Goal: Communication & Community: Share content

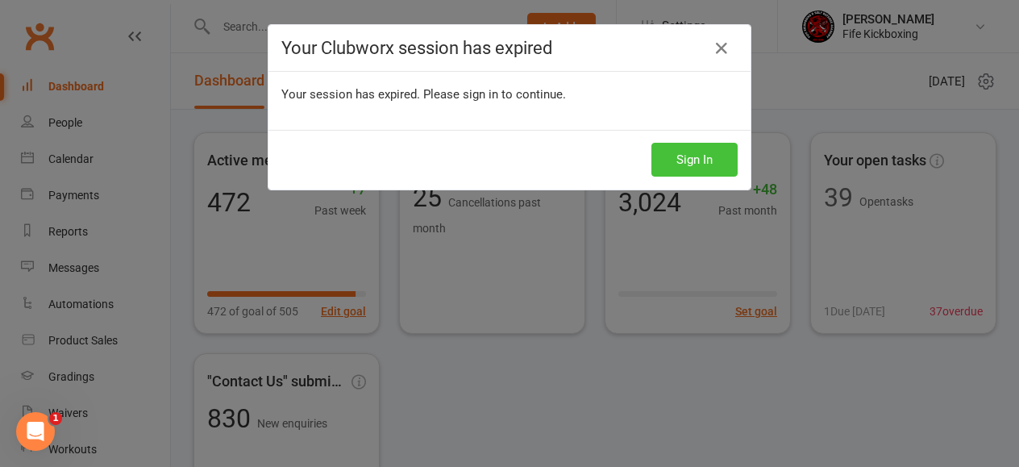
click at [684, 164] on button "Sign In" at bounding box center [694, 160] width 86 height 34
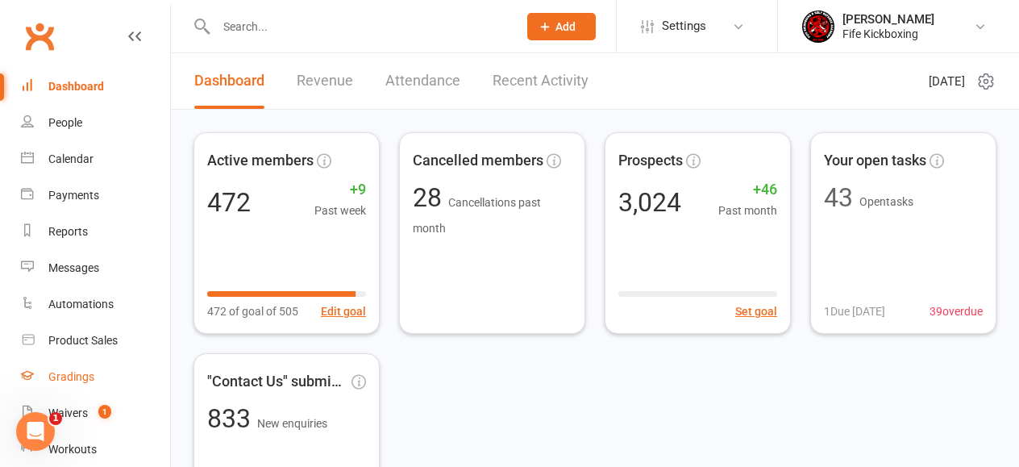
click at [89, 368] on link "Gradings" at bounding box center [95, 377] width 149 height 36
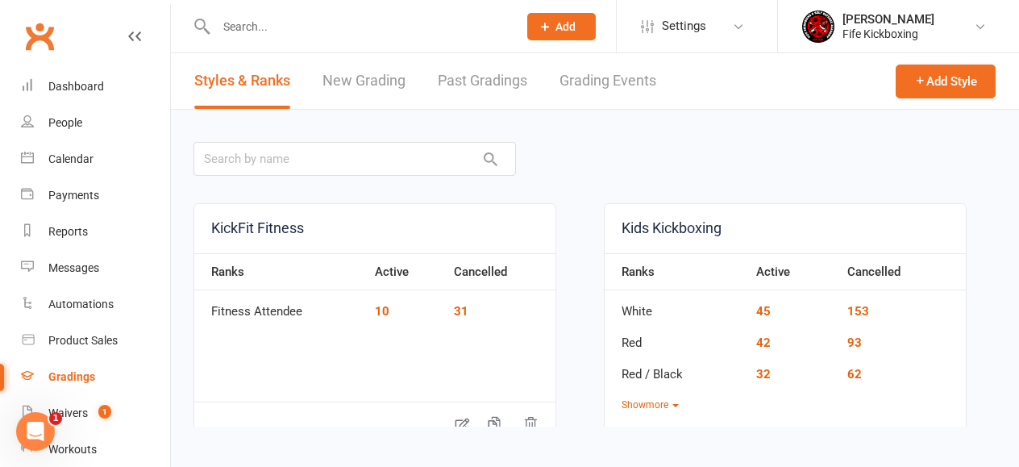
click at [610, 77] on link "Grading Events" at bounding box center [608, 81] width 97 height 56
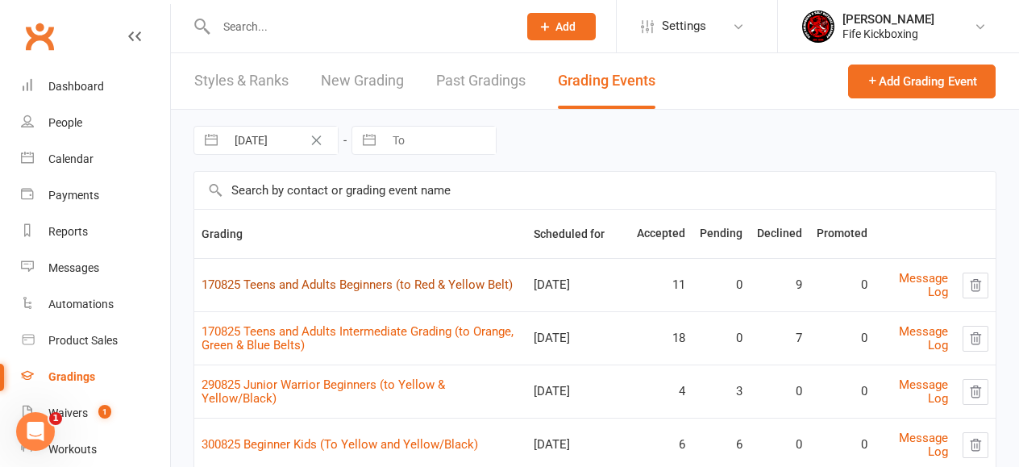
click at [416, 286] on link "170825 Teens and Adults Beginners (to Red & Yellow Belt)" at bounding box center [357, 284] width 311 height 15
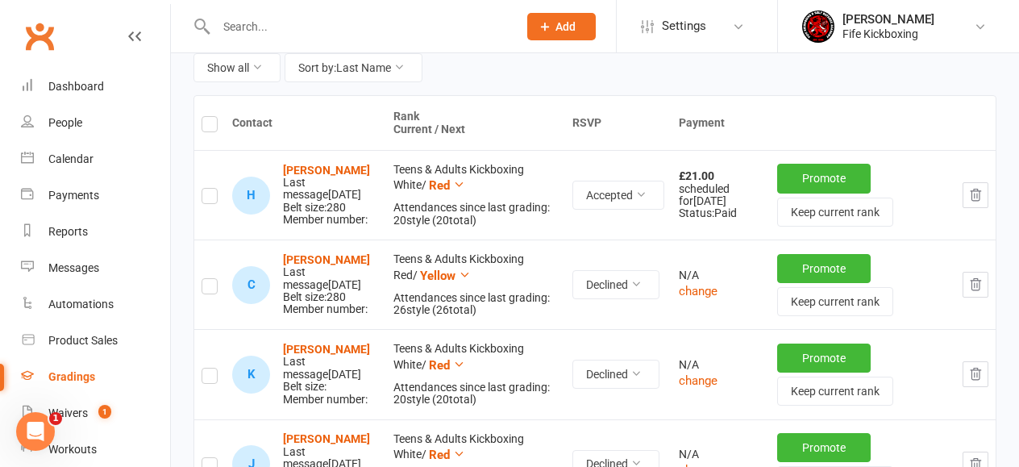
scroll to position [247, 0]
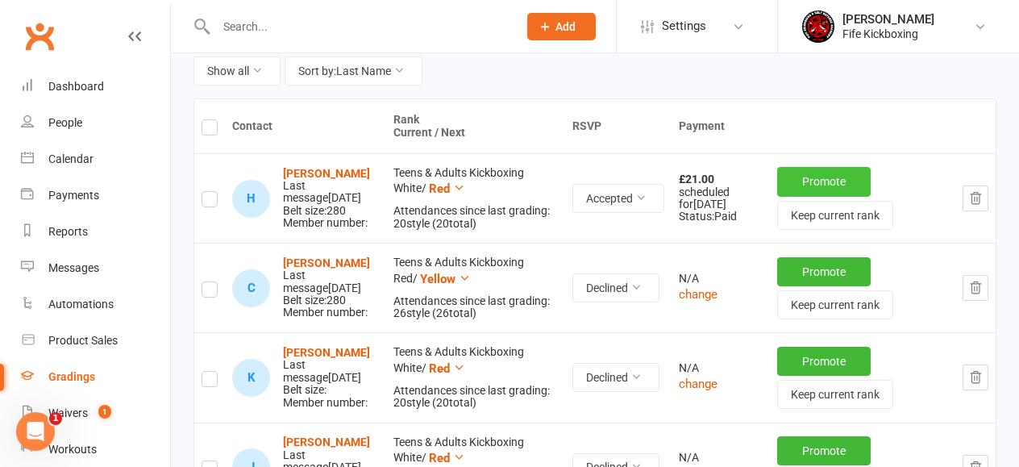
click at [851, 179] on button "Promote" at bounding box center [824, 181] width 94 height 29
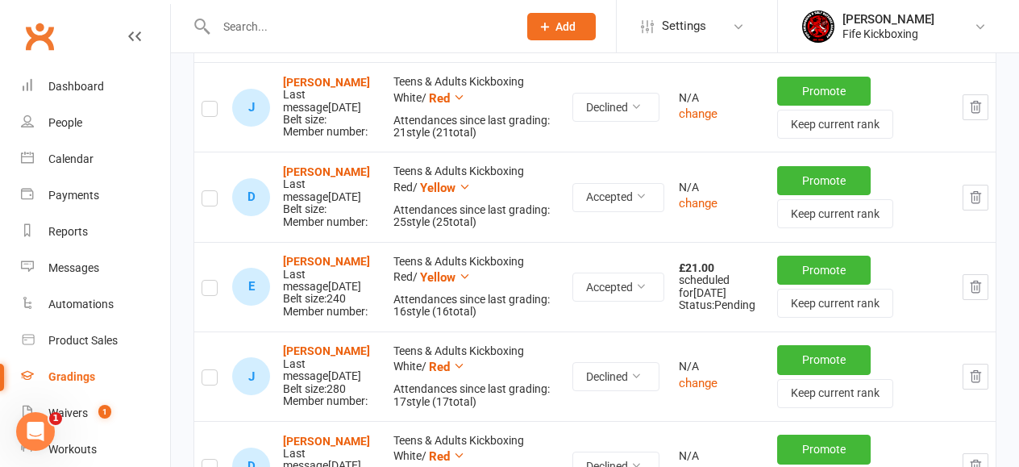
scroll to position [609, 0]
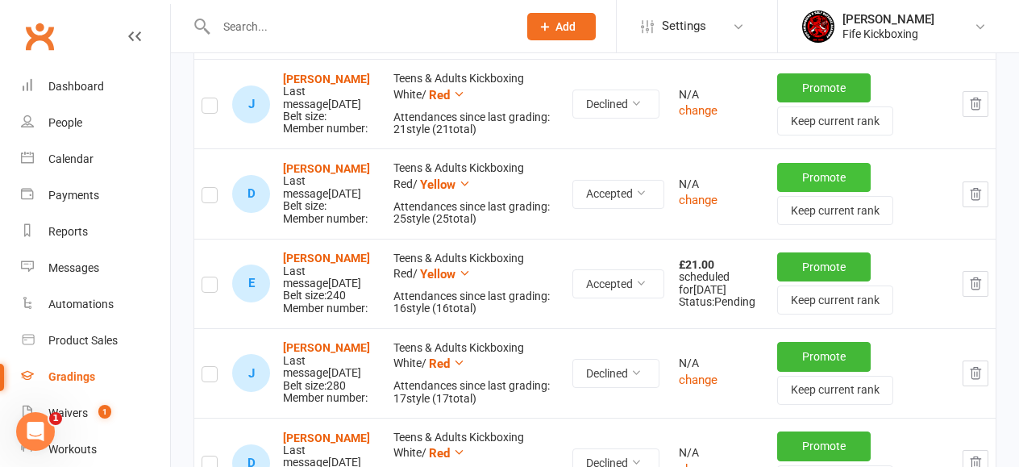
click at [796, 181] on button "Promote" at bounding box center [824, 177] width 94 height 29
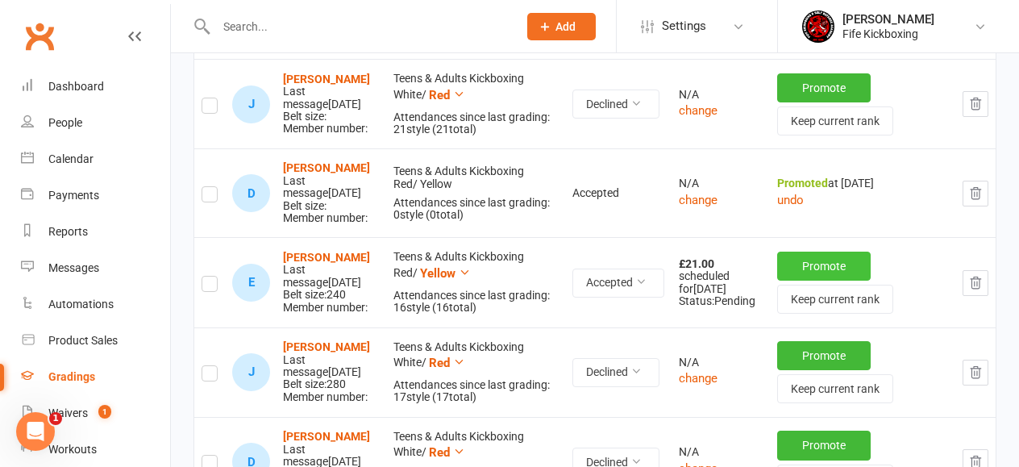
click at [809, 273] on button "Promote" at bounding box center [824, 266] width 94 height 29
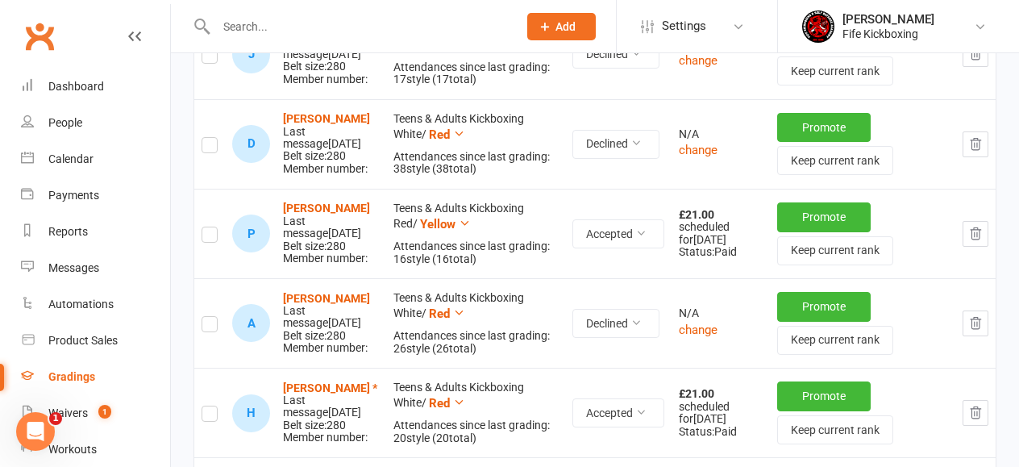
scroll to position [950, 0]
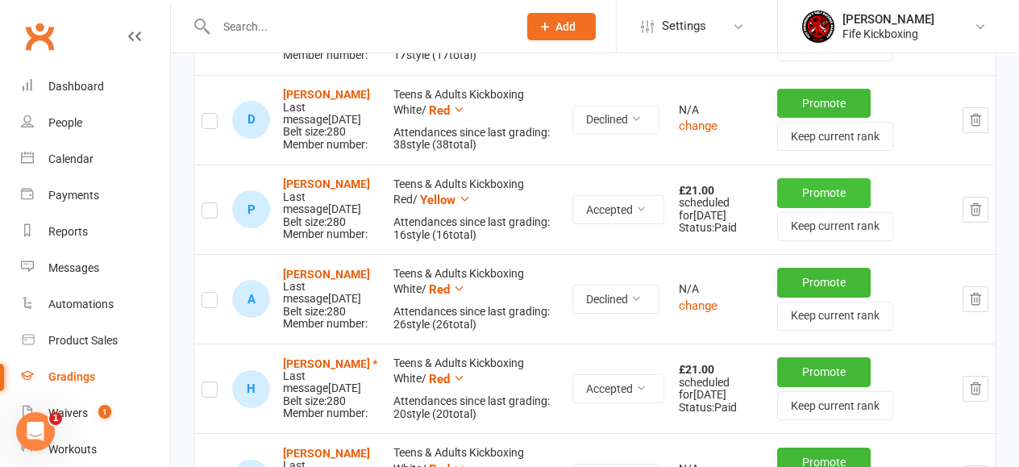
click at [831, 207] on button "Promote" at bounding box center [824, 192] width 94 height 29
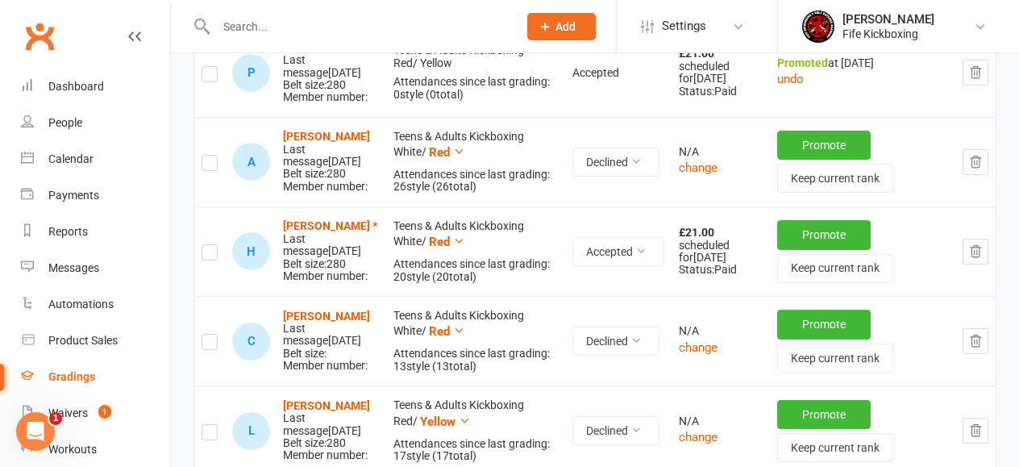
scroll to position [1087, 0]
click at [808, 248] on button "Promote" at bounding box center [824, 233] width 94 height 29
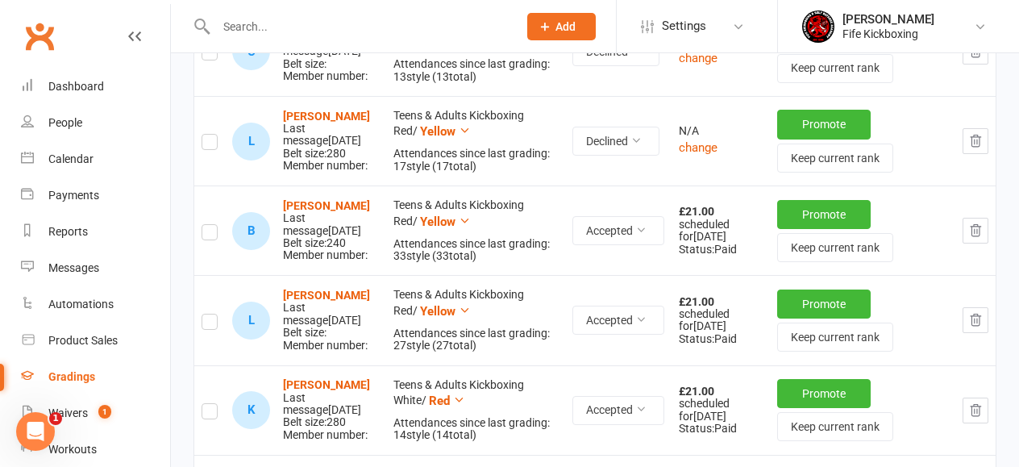
scroll to position [1371, 0]
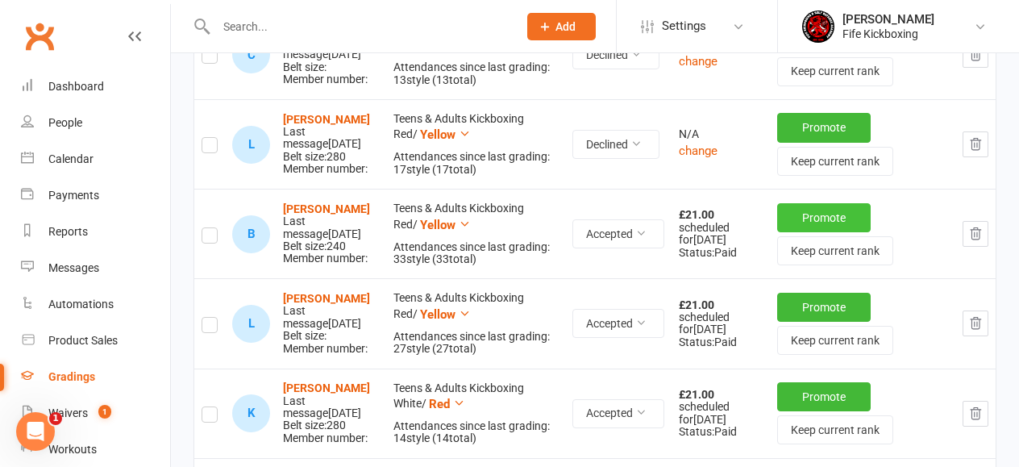
click at [813, 229] on button "Promote" at bounding box center [824, 217] width 94 height 29
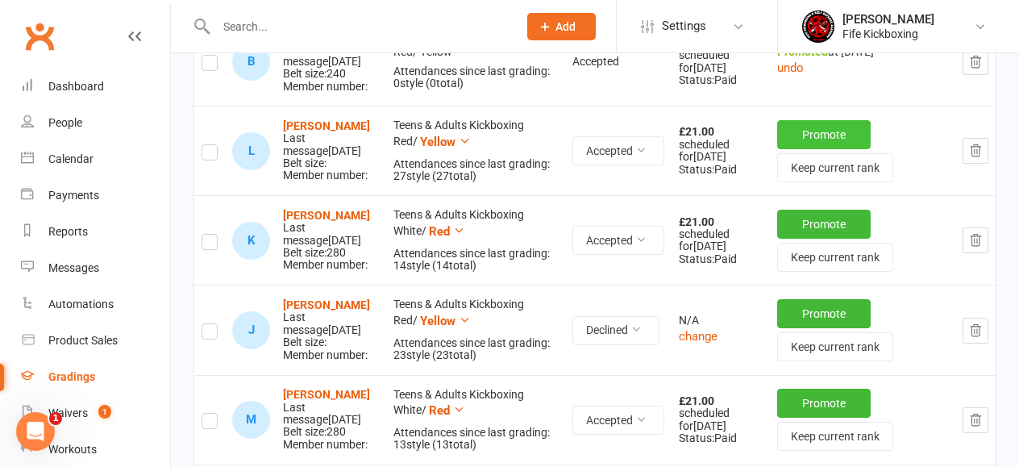
scroll to position [1545, 0]
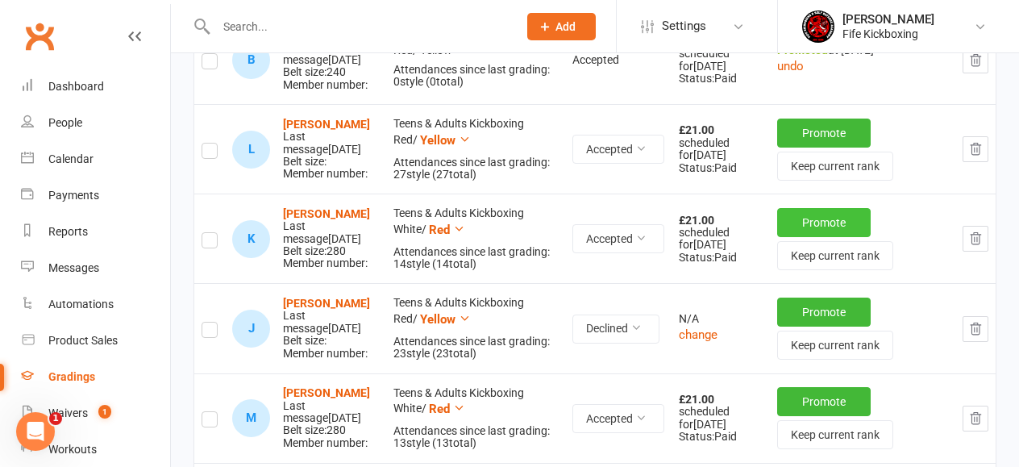
click at [829, 232] on button "Promote" at bounding box center [824, 222] width 94 height 29
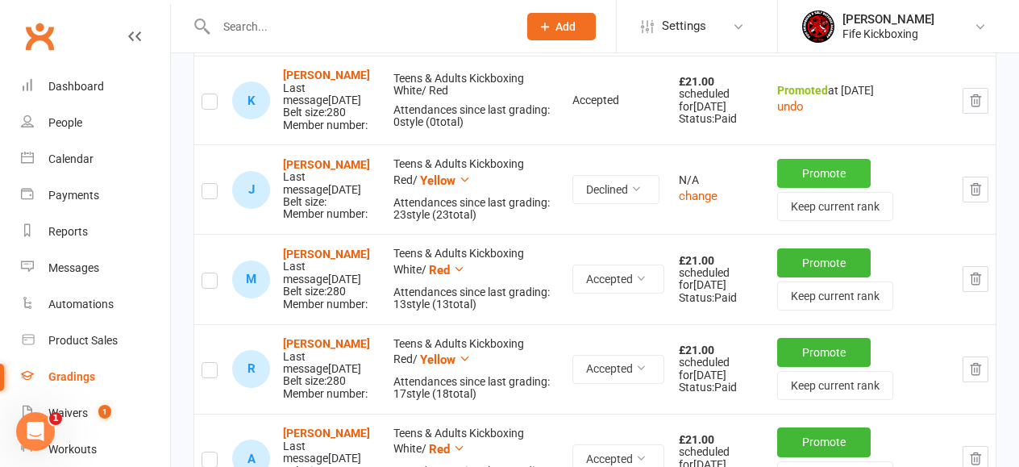
scroll to position [1689, 0]
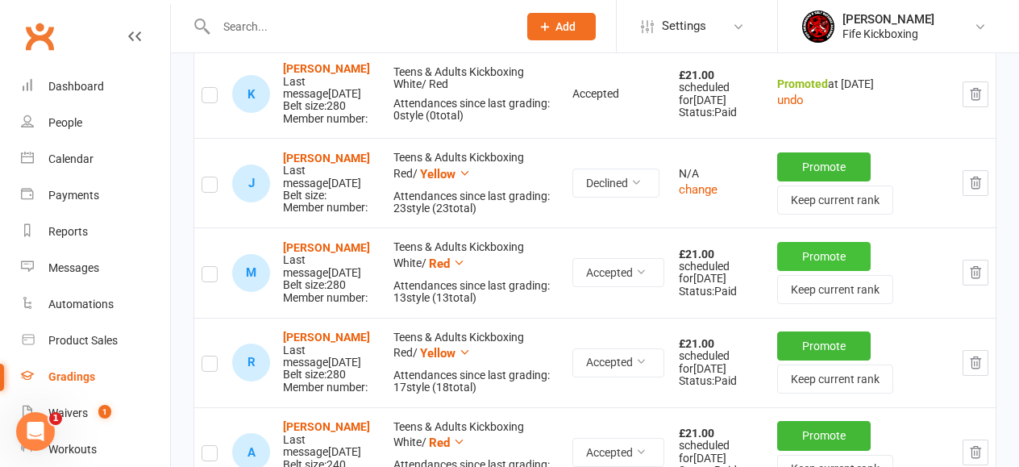
click at [822, 271] on button "Promote" at bounding box center [824, 256] width 94 height 29
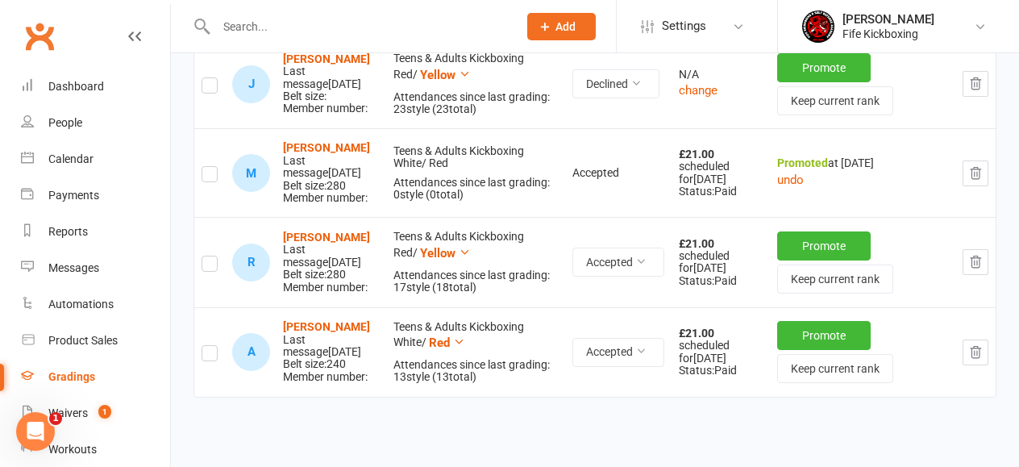
scroll to position [1801, 0]
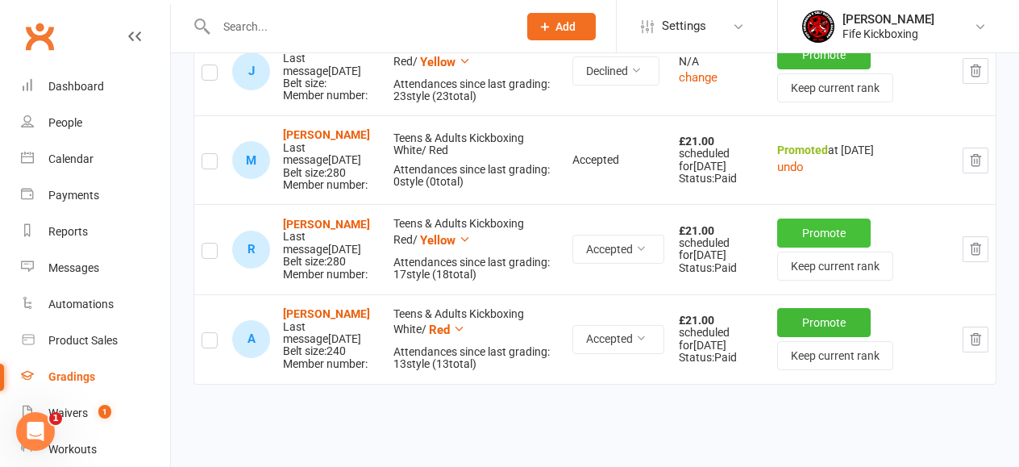
click at [819, 248] on button "Promote" at bounding box center [824, 232] width 94 height 29
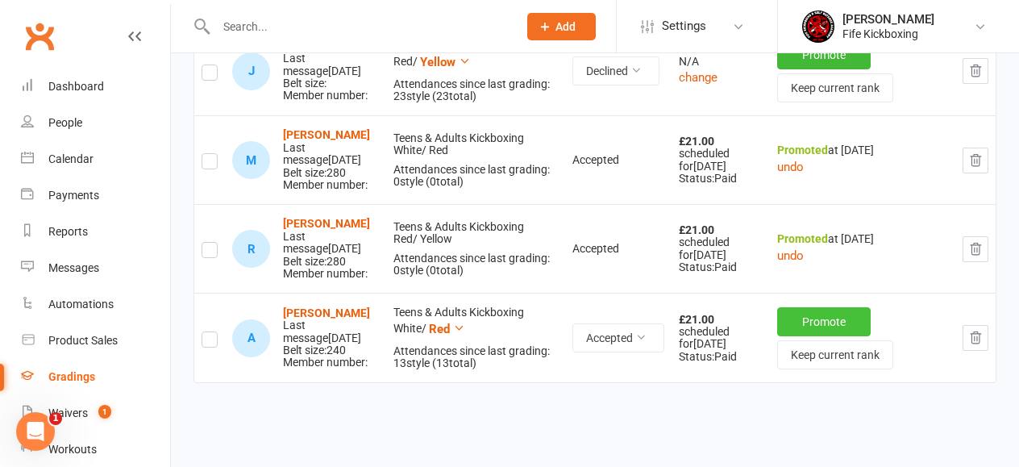
click at [805, 336] on button "Promote" at bounding box center [824, 321] width 94 height 29
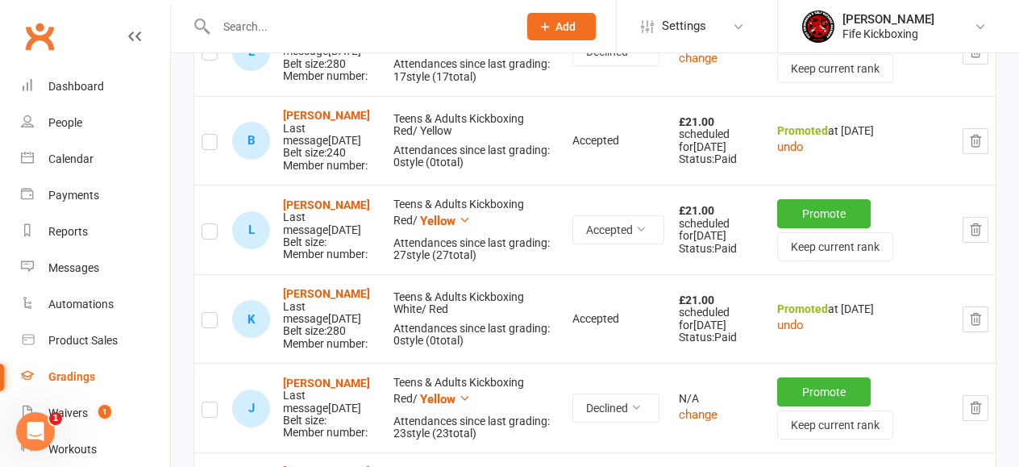
scroll to position [1457, 0]
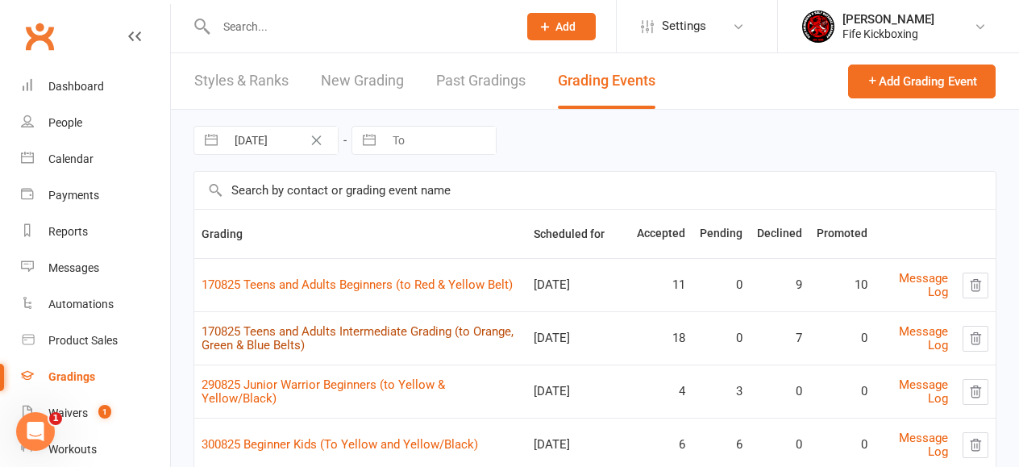
click at [429, 333] on link "170825 Teens and Adults Intermediate Grading (to Orange, Green & Blue Belts)" at bounding box center [358, 338] width 312 height 28
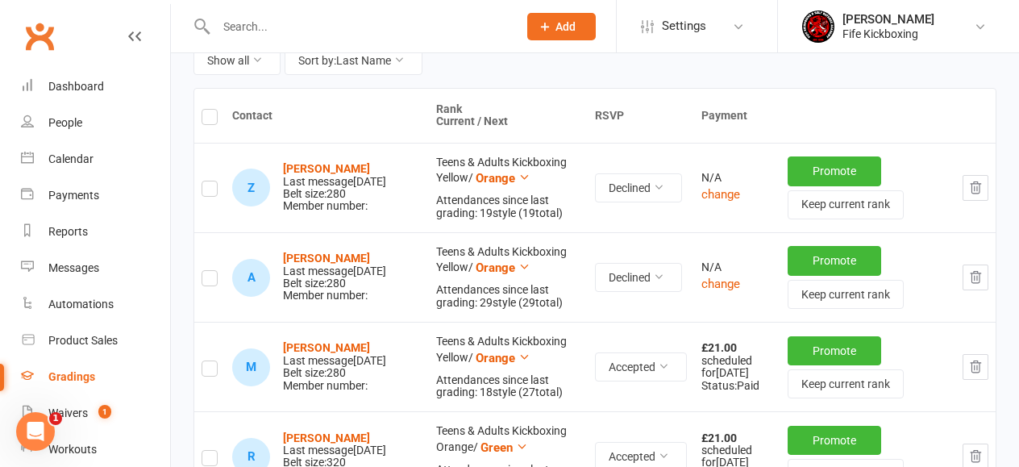
scroll to position [293, 0]
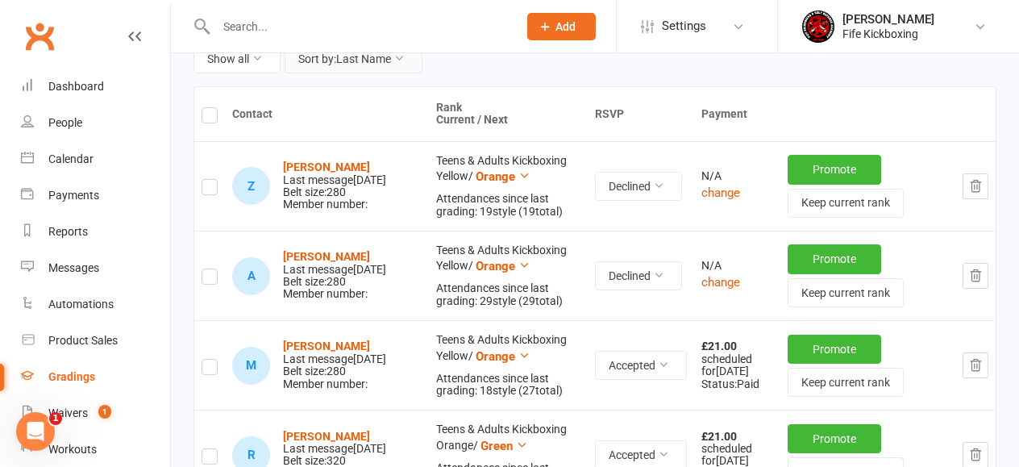
click at [356, 62] on button "Sort by: Last Name" at bounding box center [354, 58] width 138 height 29
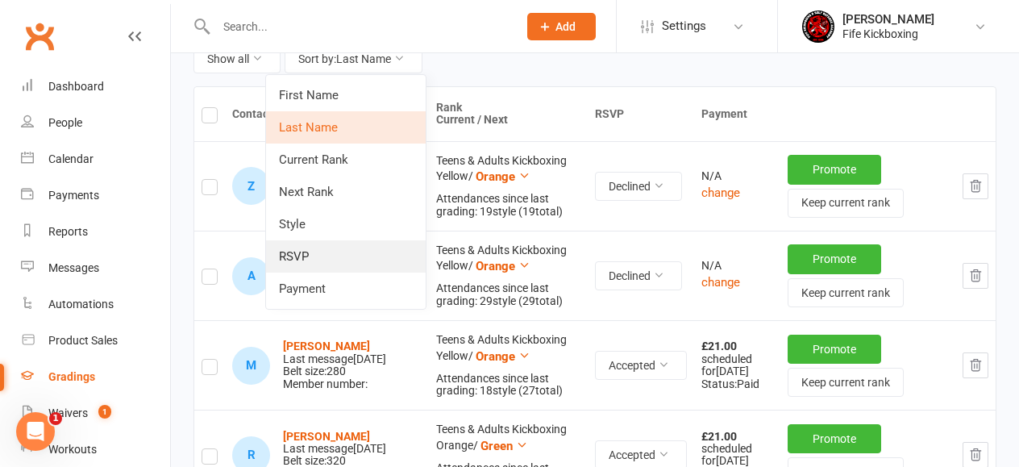
click at [323, 248] on link "RSVP" at bounding box center [346, 256] width 160 height 32
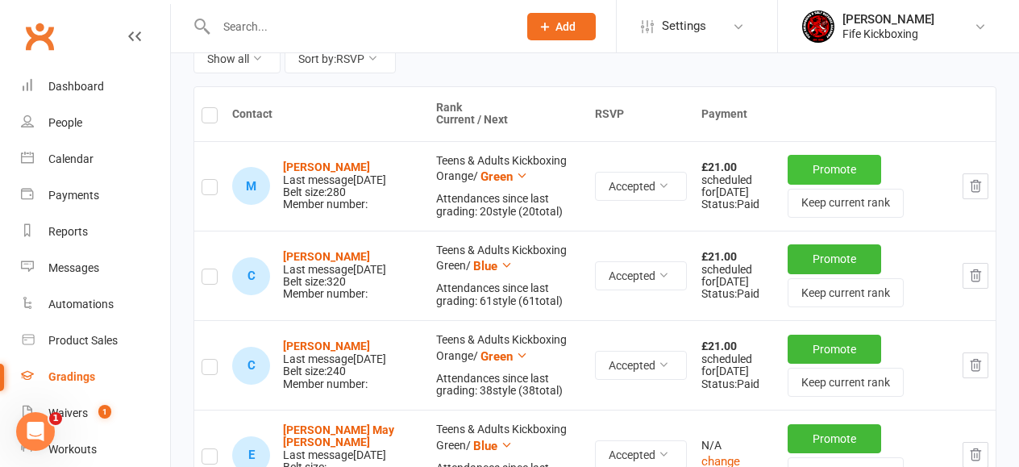
click at [832, 169] on button "Promote" at bounding box center [835, 169] width 94 height 29
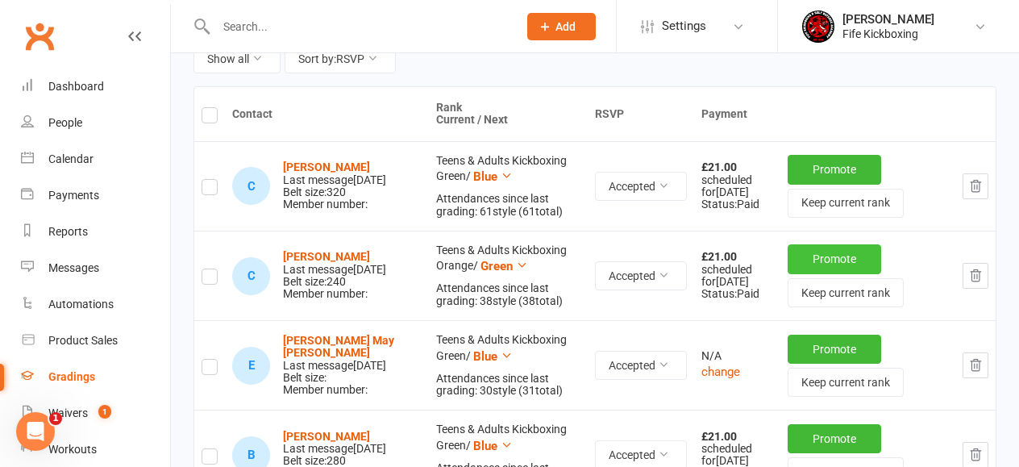
click at [819, 248] on button "Promote" at bounding box center [835, 258] width 94 height 29
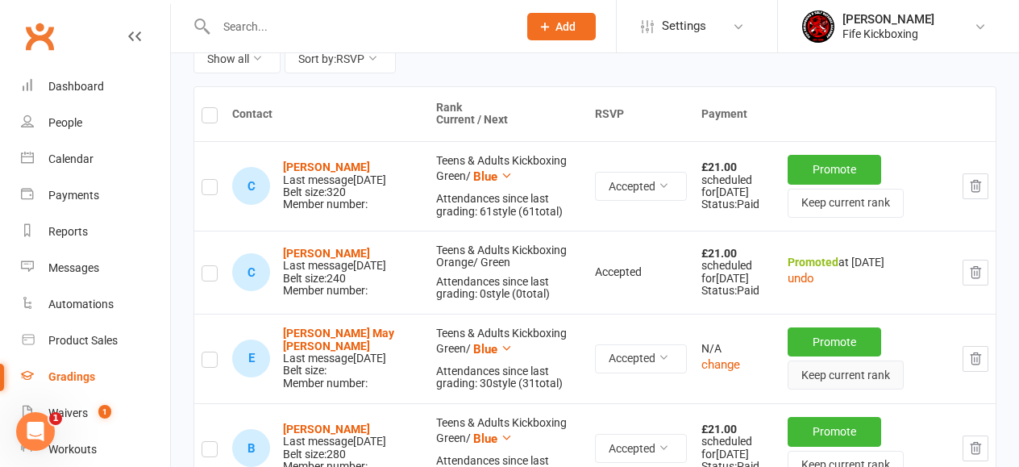
click at [822, 389] on button "Keep current rank" at bounding box center [846, 374] width 116 height 29
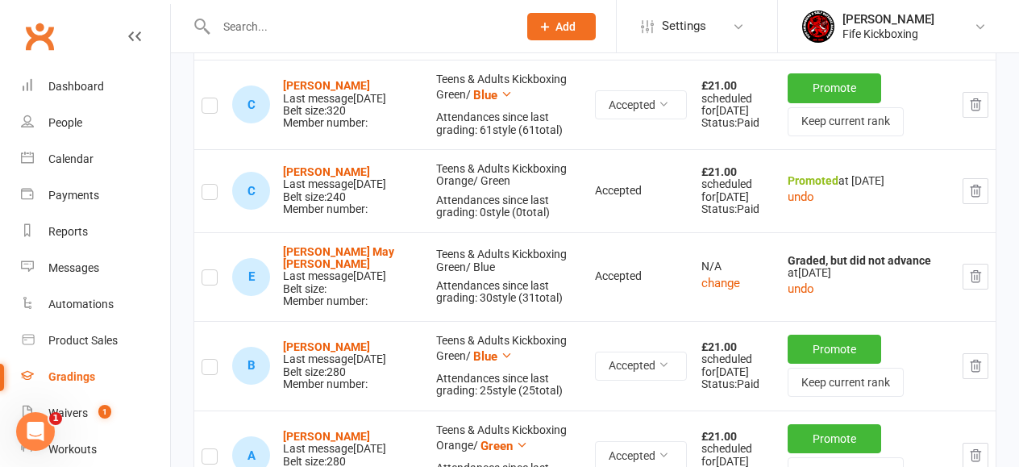
scroll to position [383, 0]
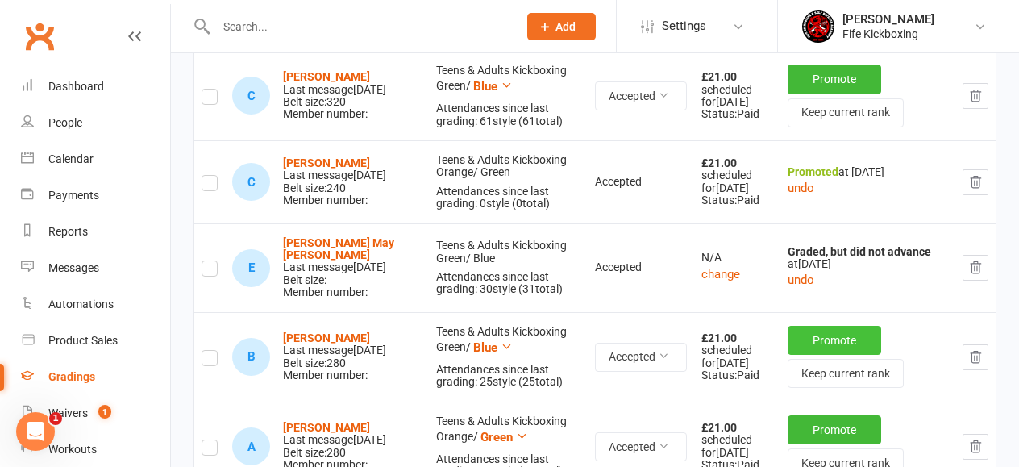
click at [818, 347] on button "Promote" at bounding box center [835, 340] width 94 height 29
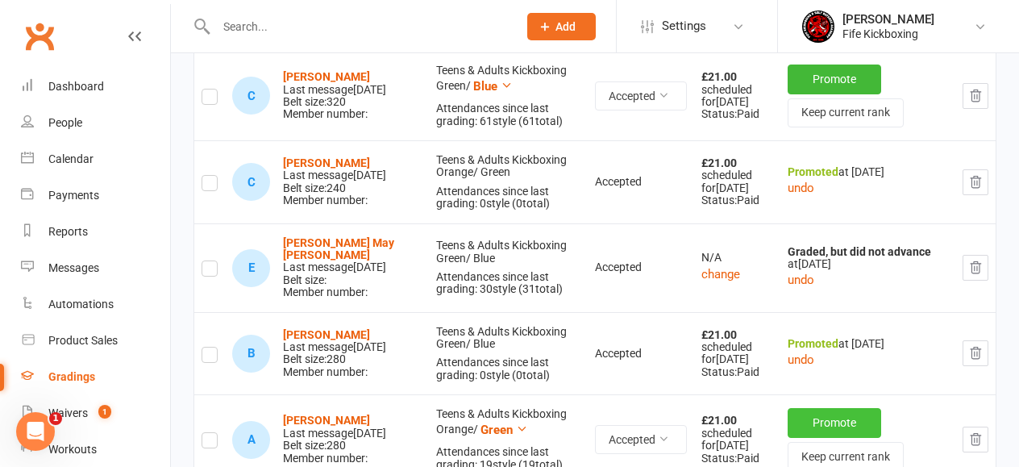
click at [799, 435] on button "Promote" at bounding box center [835, 422] width 94 height 29
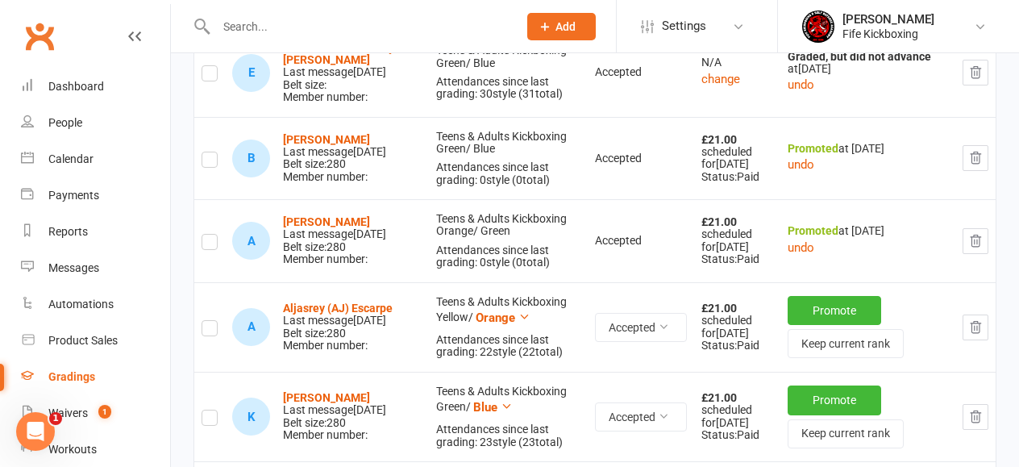
scroll to position [591, 0]
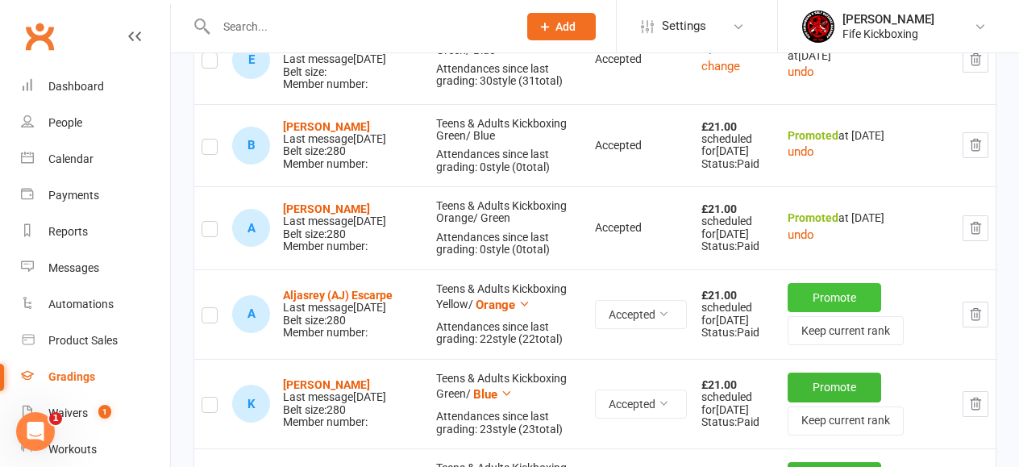
click at [844, 312] on button "Promote" at bounding box center [835, 297] width 94 height 29
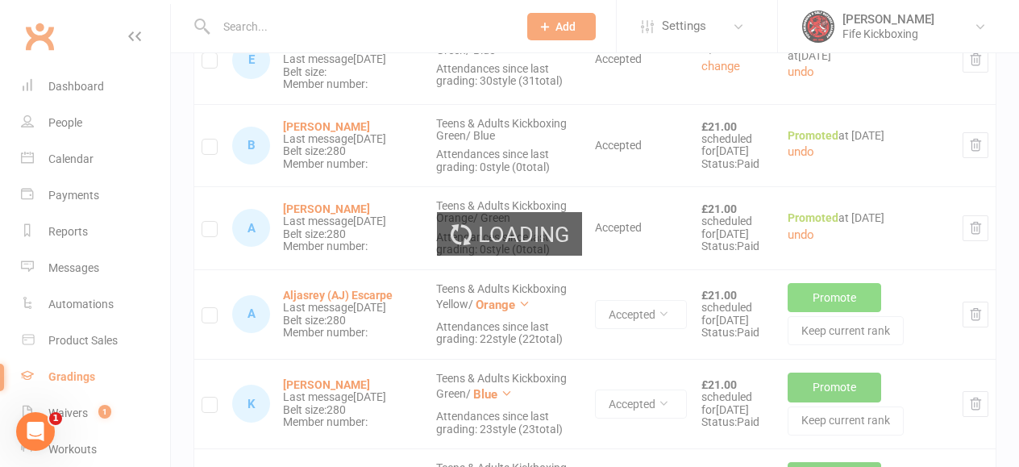
click at [844, 323] on div "Loading" at bounding box center [509, 233] width 1019 height 467
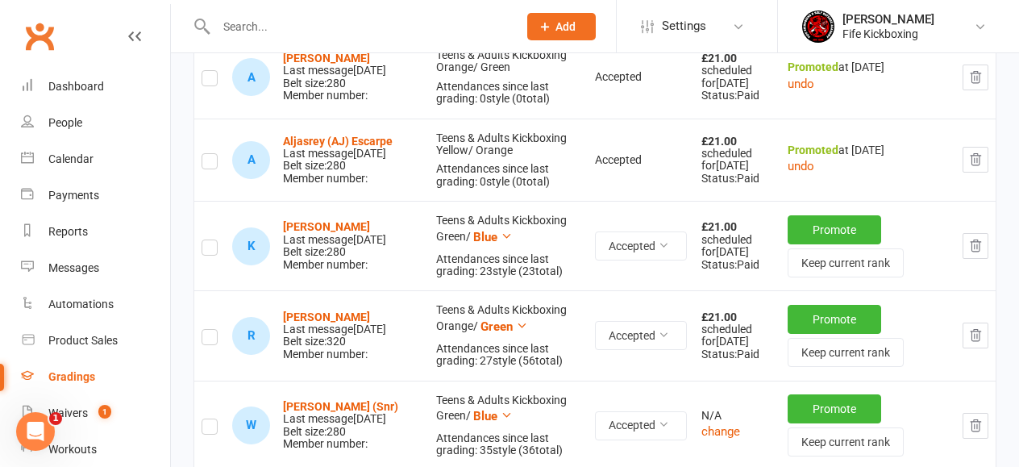
scroll to position [745, 0]
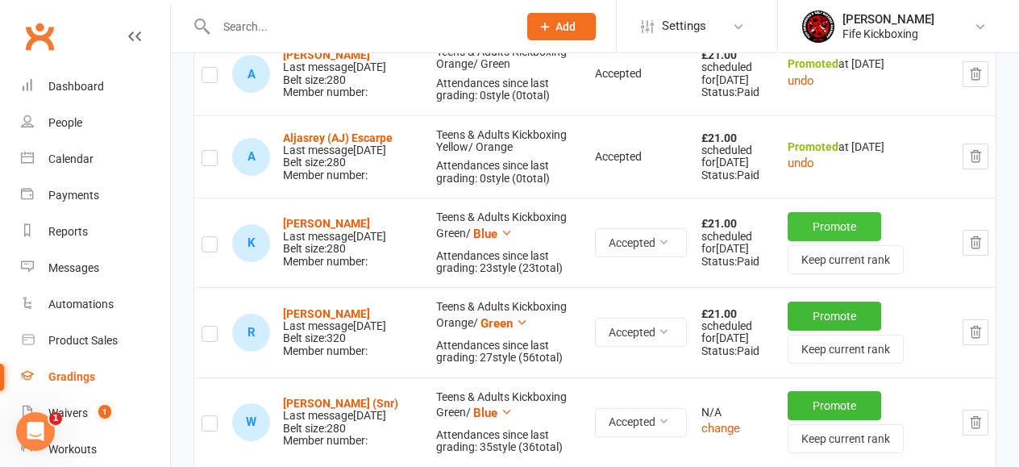
click at [846, 241] on button "Promote" at bounding box center [835, 226] width 94 height 29
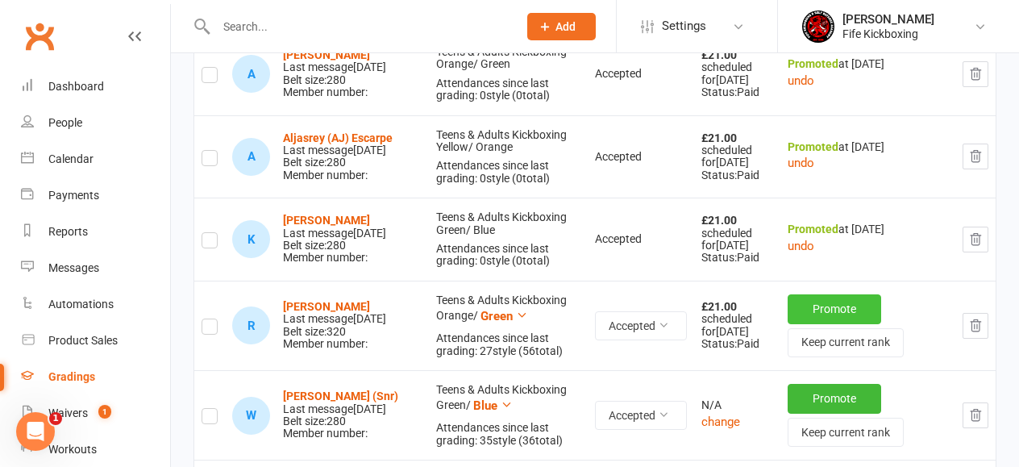
click at [829, 323] on button "Promote" at bounding box center [835, 308] width 94 height 29
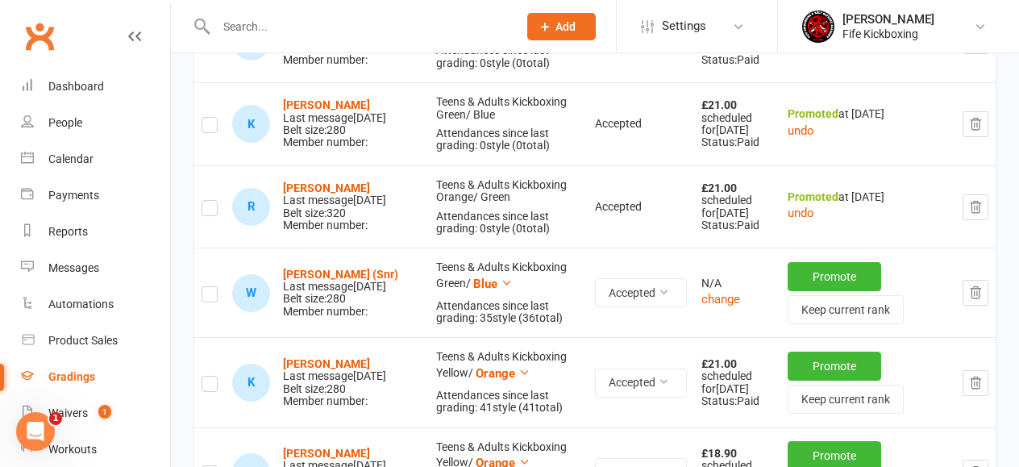
scroll to position [862, 0]
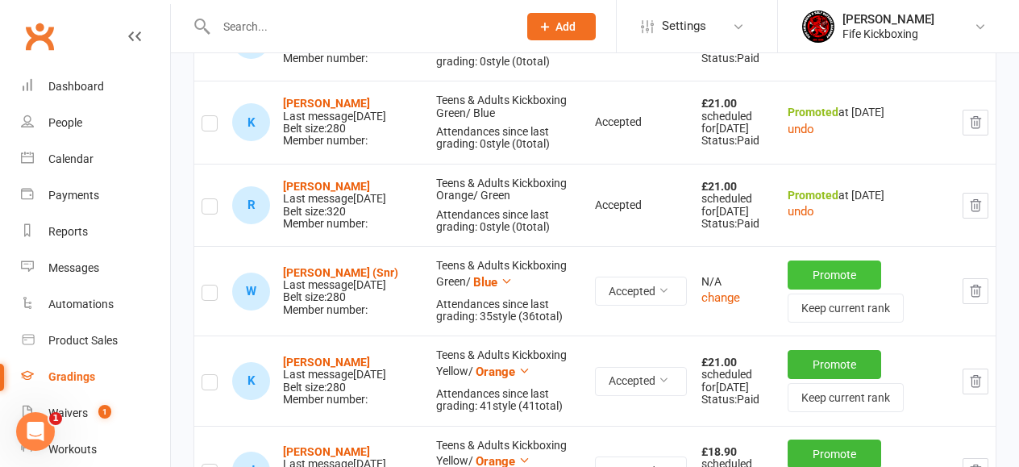
click at [832, 289] on button "Promote" at bounding box center [835, 274] width 94 height 29
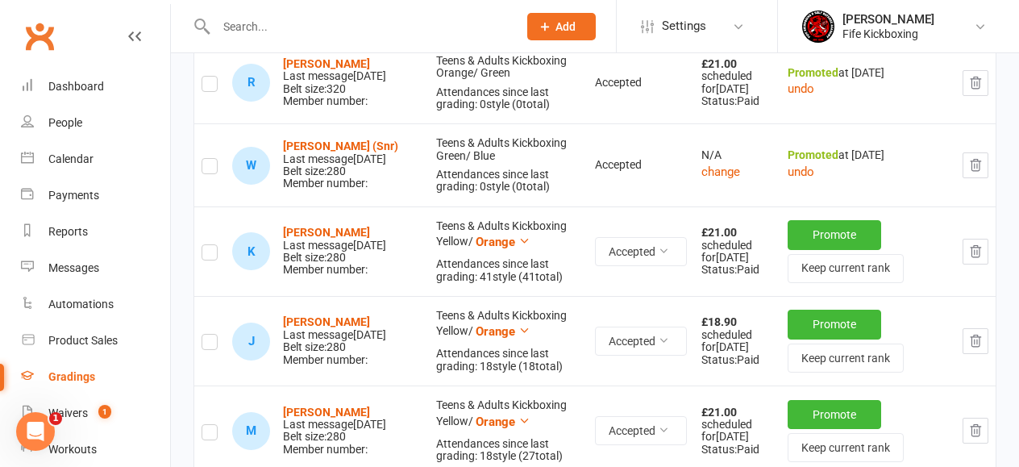
scroll to position [992, 0]
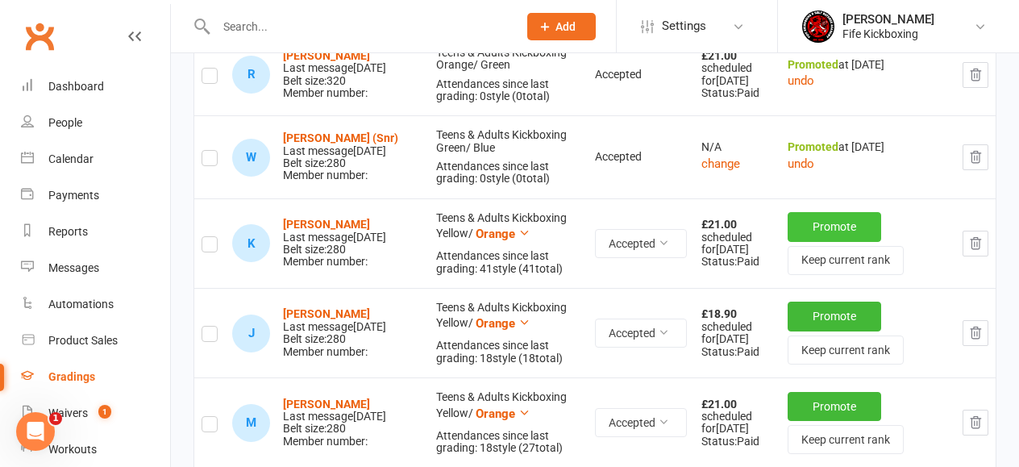
click at [811, 241] on button "Promote" at bounding box center [835, 226] width 94 height 29
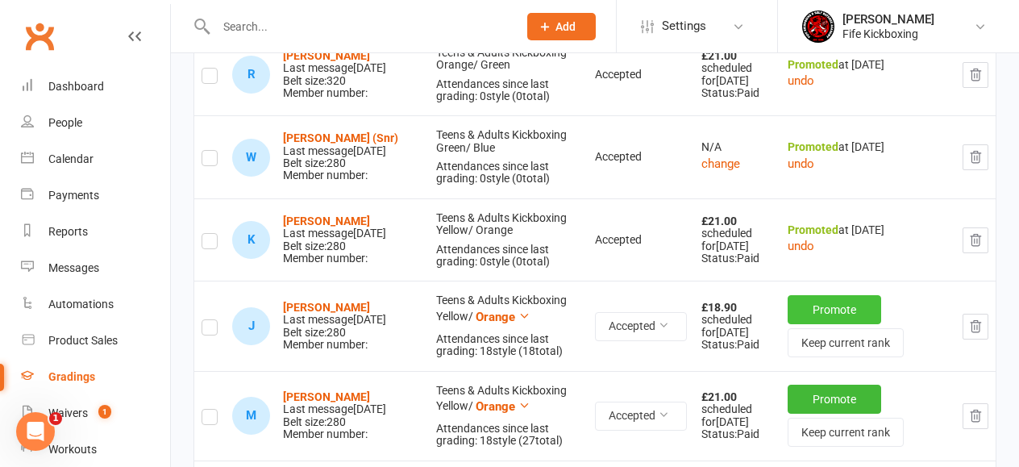
click at [803, 324] on button "Promote" at bounding box center [835, 309] width 94 height 29
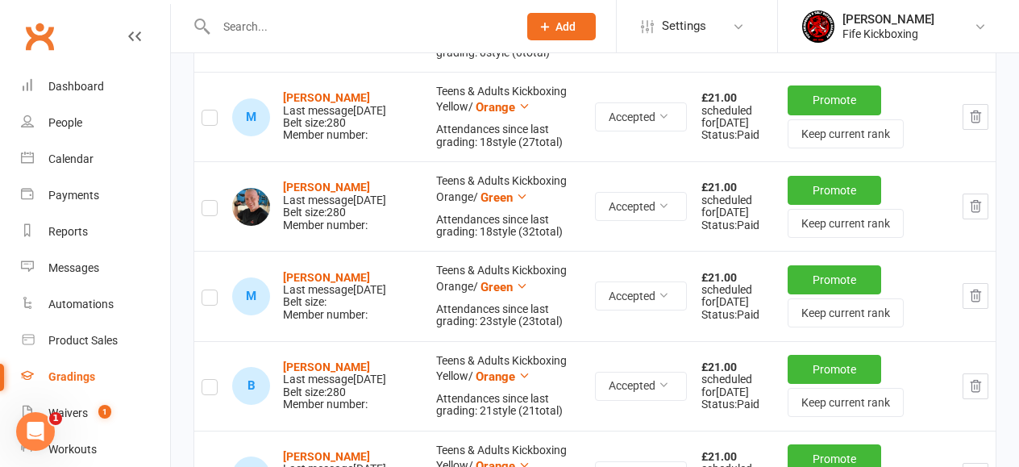
scroll to position [1285, 0]
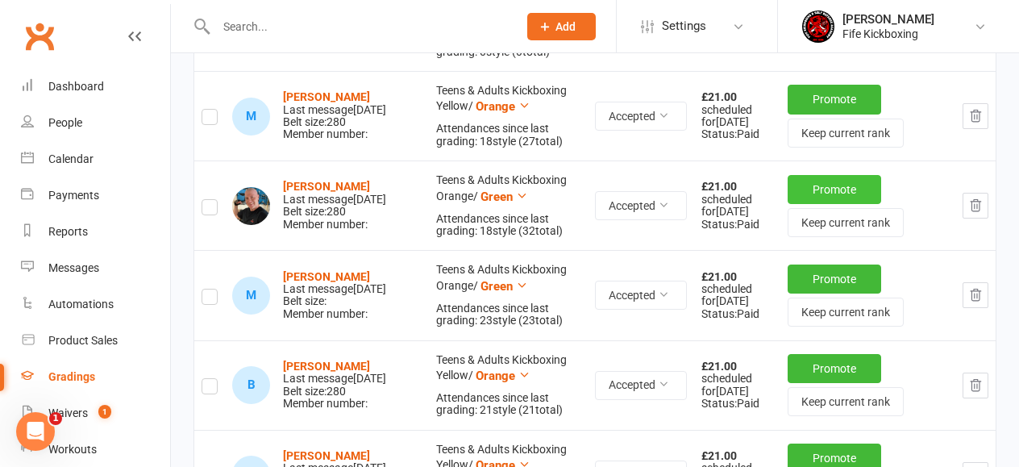
click at [830, 204] on button "Promote" at bounding box center [835, 189] width 94 height 29
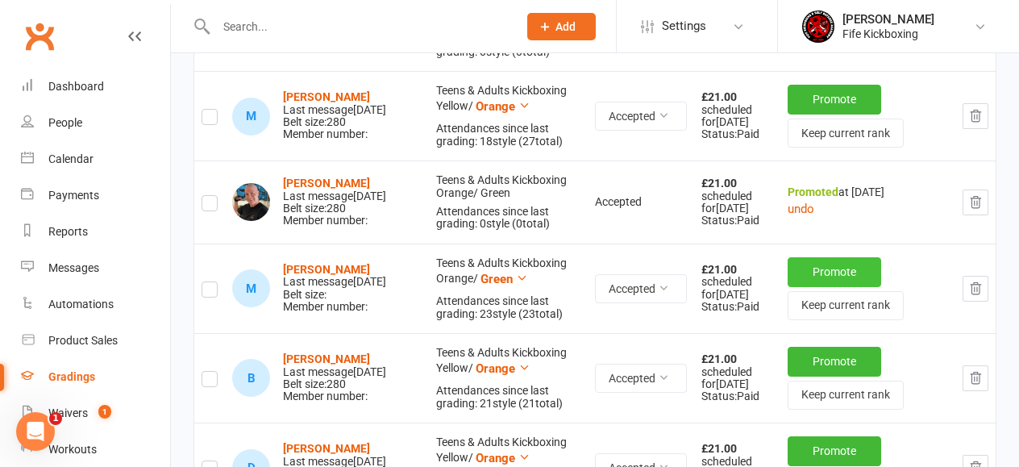
click at [822, 286] on button "Promote" at bounding box center [835, 271] width 94 height 29
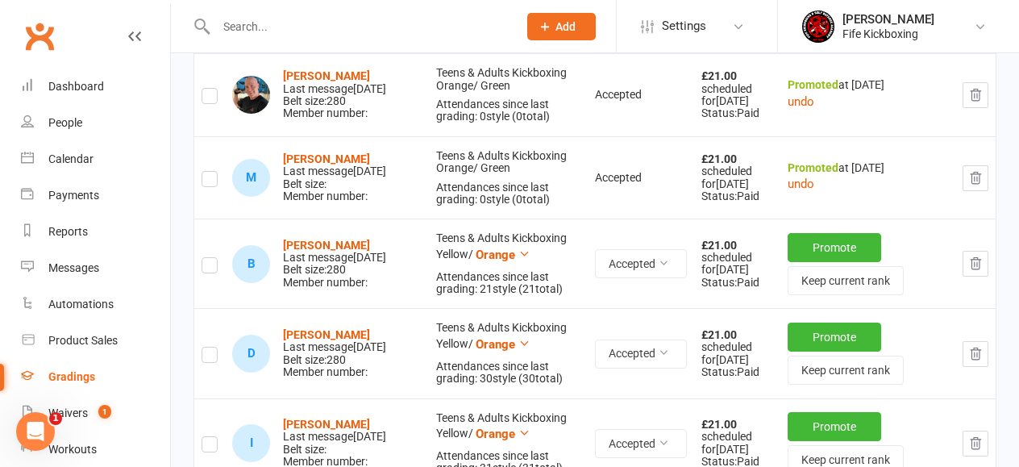
scroll to position [1390, 0]
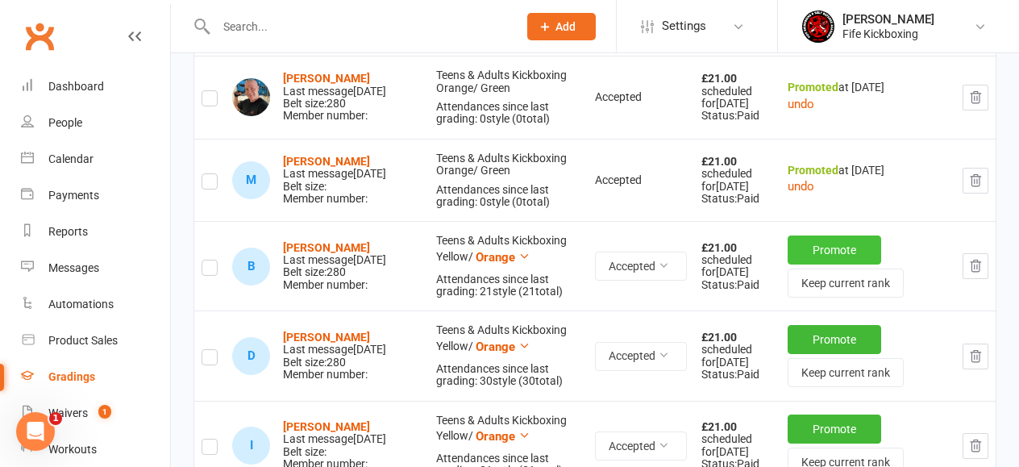
click at [823, 264] on button "Promote" at bounding box center [835, 249] width 94 height 29
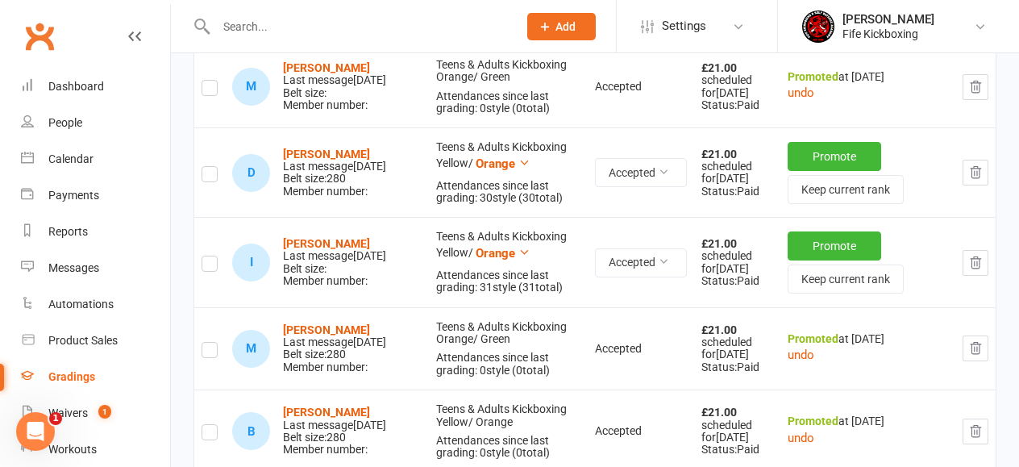
scroll to position [1488, 0]
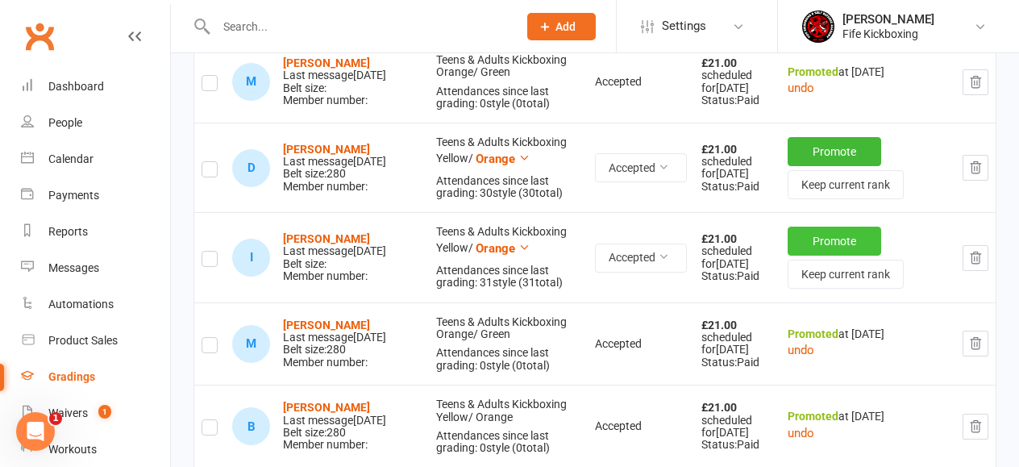
click at [823, 256] on button "Promote" at bounding box center [835, 241] width 94 height 29
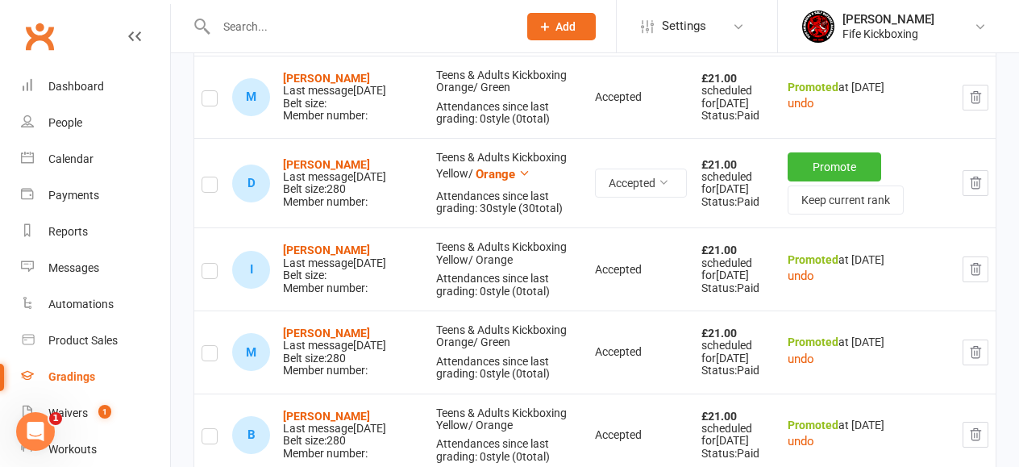
scroll to position [1471, 0]
click at [824, 183] on button "Promote" at bounding box center [835, 168] width 94 height 29
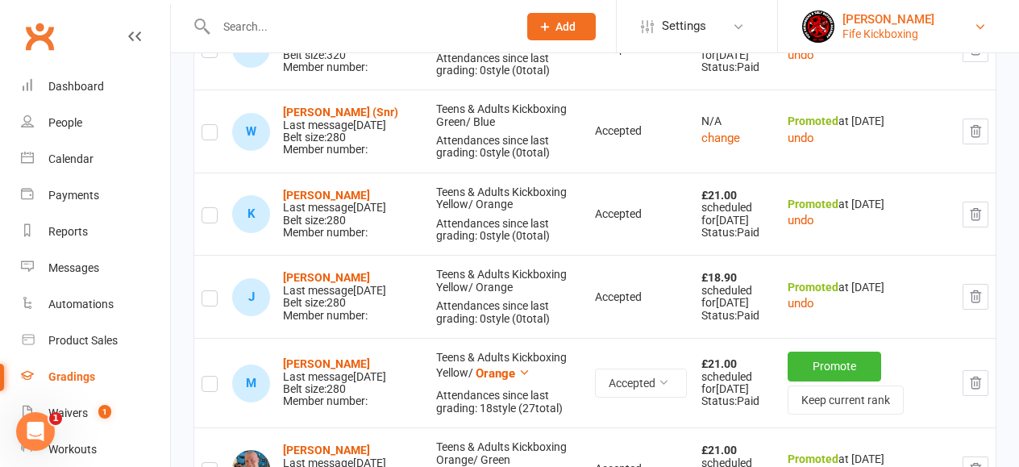
scroll to position [1017, 0]
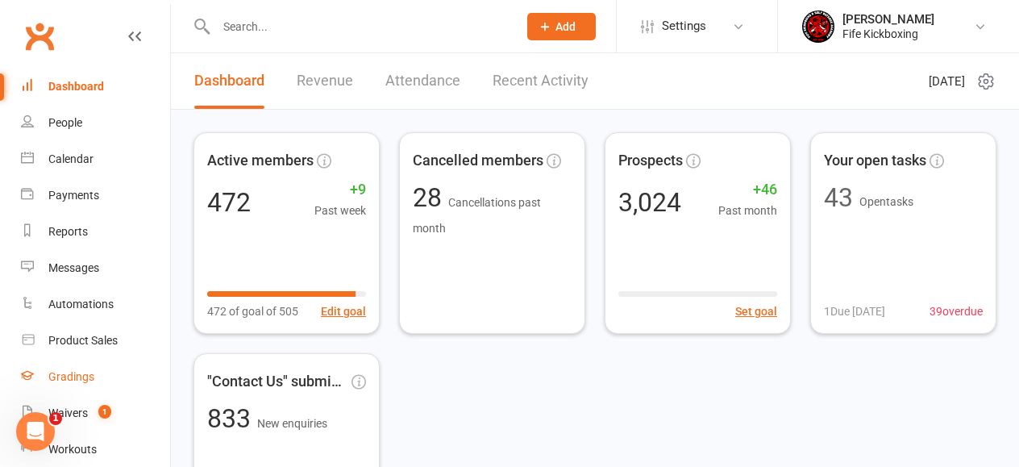
click at [86, 381] on div "Gradings" at bounding box center [71, 376] width 46 height 13
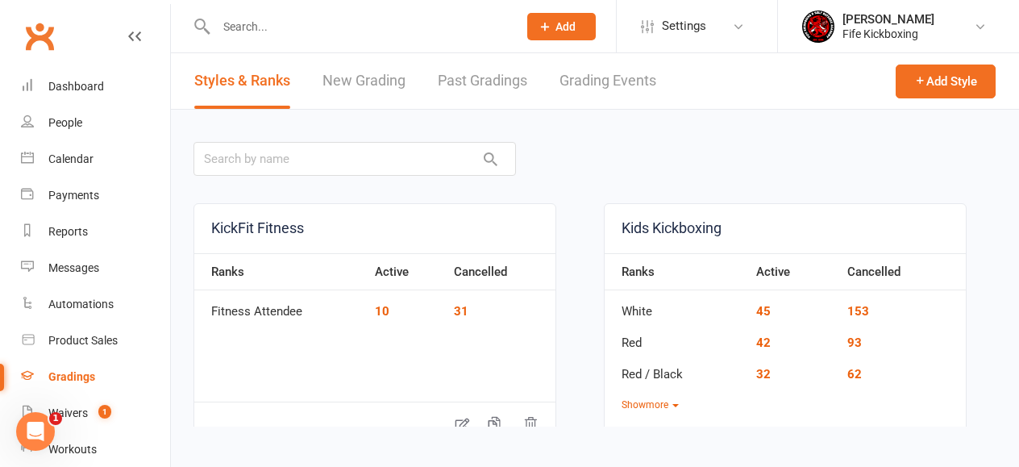
click at [628, 89] on link "Grading Events" at bounding box center [608, 81] width 97 height 56
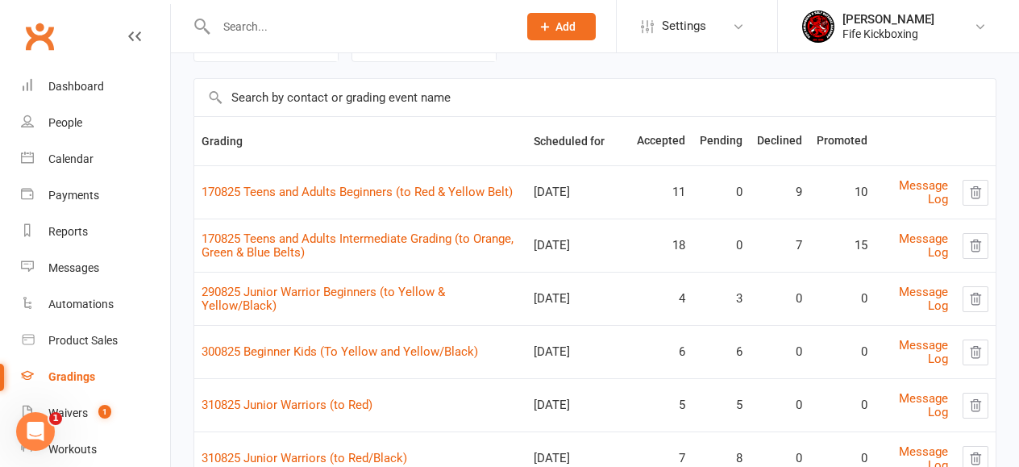
scroll to position [98, 0]
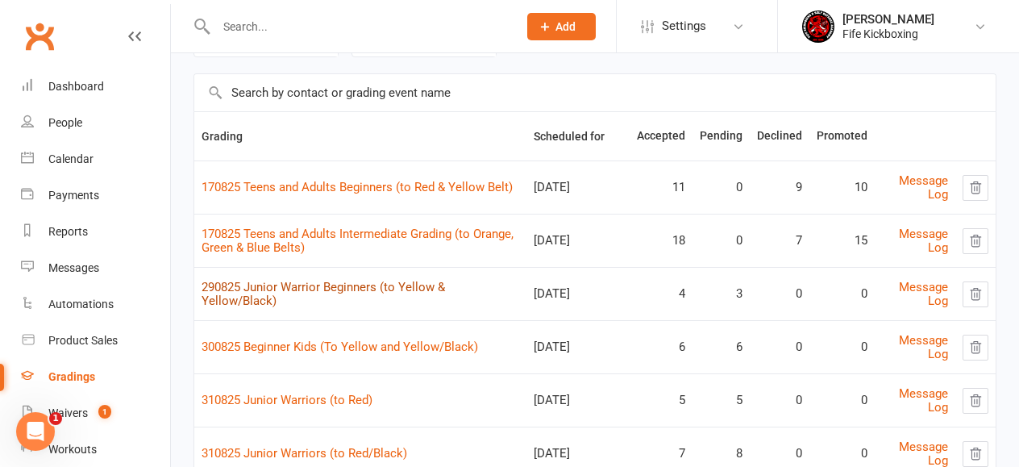
click at [445, 297] on link "290825 Junior Warrior Beginners (to Yellow & Yellow/Black)" at bounding box center [323, 294] width 243 height 28
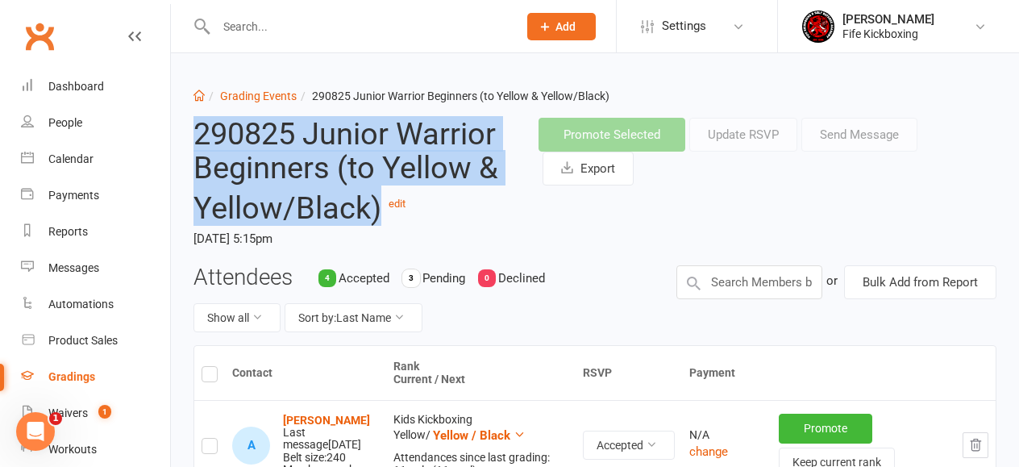
drag, startPoint x: 382, startPoint y: 210, endPoint x: 192, endPoint y: 127, distance: 207.9
click at [192, 127] on div "290825 Junior Warrior Beginners (to Yellow & Yellow/Black) edit Friday, 29 Aug …" at bounding box center [353, 185] width 345 height 160
copy h2 "290825 Junior Warrior Beginners (to Yellow & Yellow/Black)"
click at [247, 98] on link "Grading Events" at bounding box center [258, 95] width 77 height 13
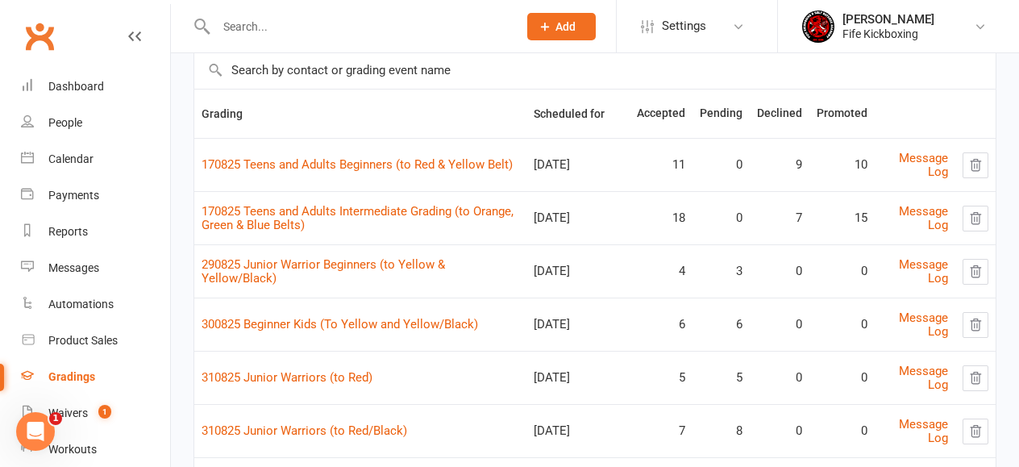
scroll to position [131, 0]
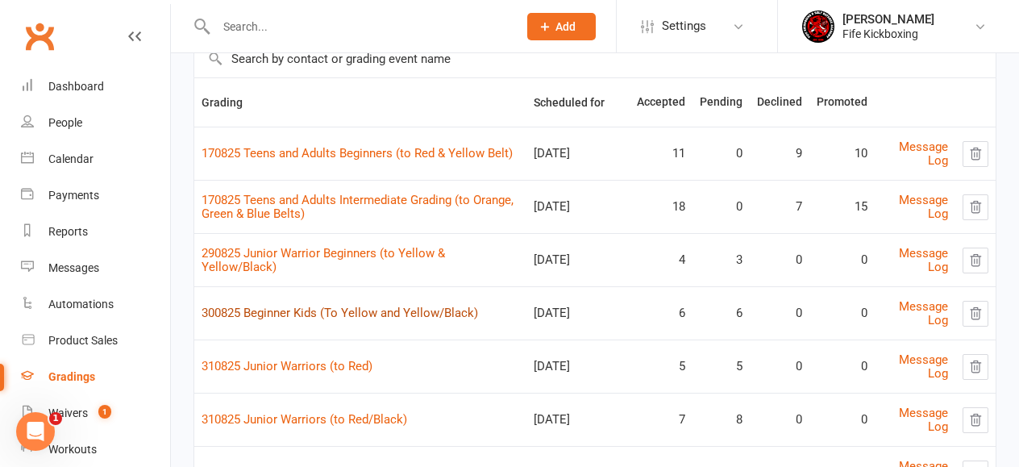
click at [288, 312] on link "300825 Beginner Kids (To Yellow and Yellow/Black)" at bounding box center [340, 313] width 277 height 15
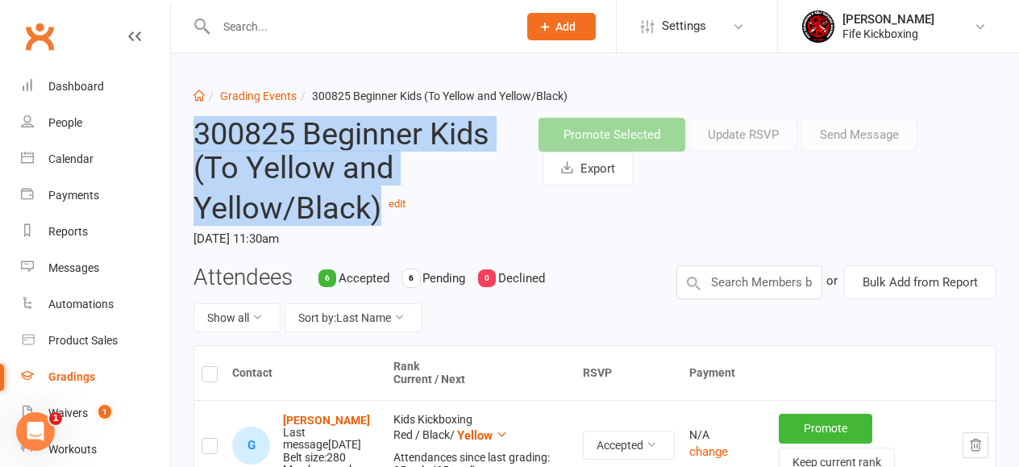
drag, startPoint x: 381, startPoint y: 204, endPoint x: 194, endPoint y: 134, distance: 199.8
click at [194, 134] on h2 "300825 Beginner Kids (To Yellow and Yellow/Black) edit" at bounding box center [353, 171] width 321 height 107
copy h2 "300825 Beginner Kids (To Yellow and Yellow/Black)"
click at [262, 96] on link "Grading Events" at bounding box center [258, 95] width 77 height 13
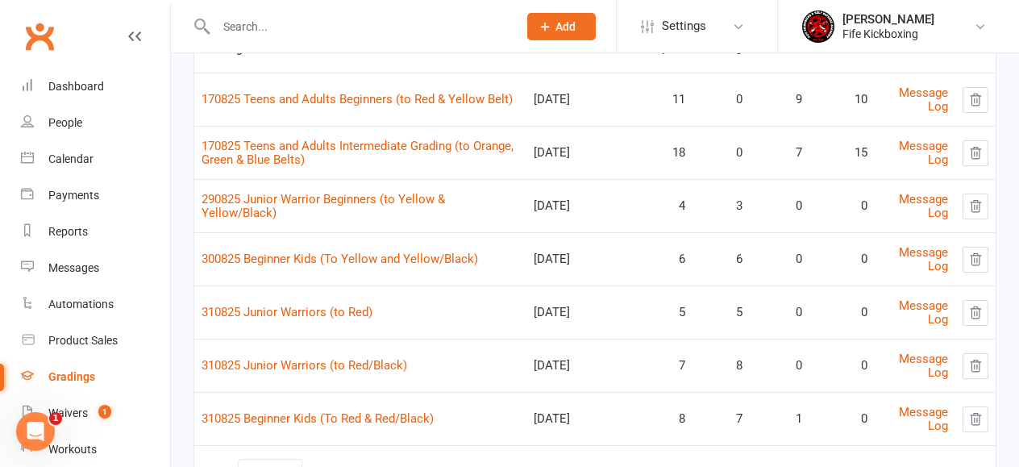
scroll to position [187, 0]
click at [308, 312] on link "310825 Junior Warriors (to Red)" at bounding box center [287, 310] width 171 height 15
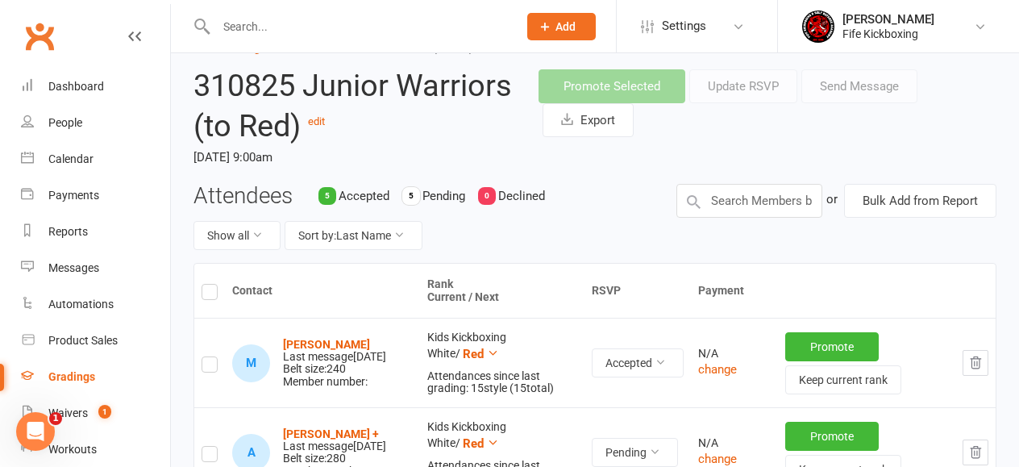
scroll to position [43, 0]
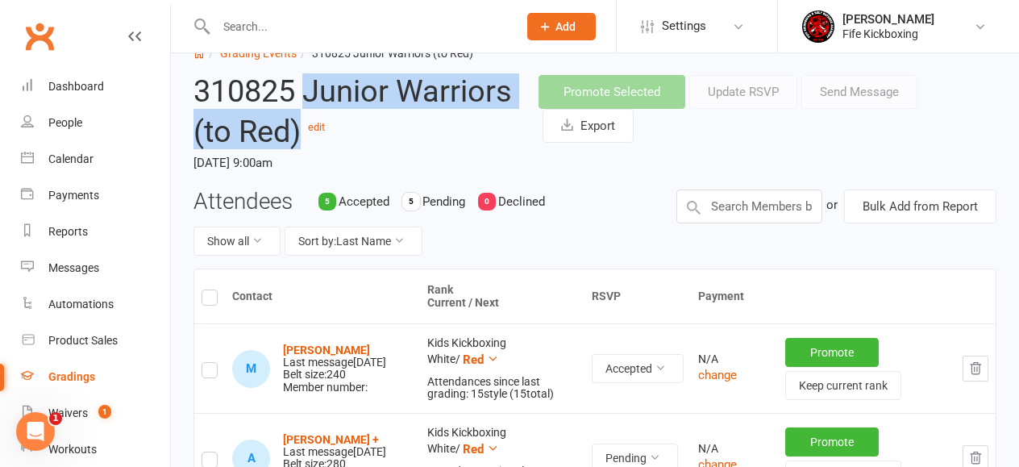
drag, startPoint x: 301, startPoint y: 127, endPoint x: 306, endPoint y: 87, distance: 39.8
click at [306, 87] on h2 "310825 Junior Warriors (to Red) edit" at bounding box center [353, 111] width 321 height 73
copy h2 "Junior Warriors (to Red)"
click at [286, 56] on link "Grading Events" at bounding box center [258, 53] width 77 height 13
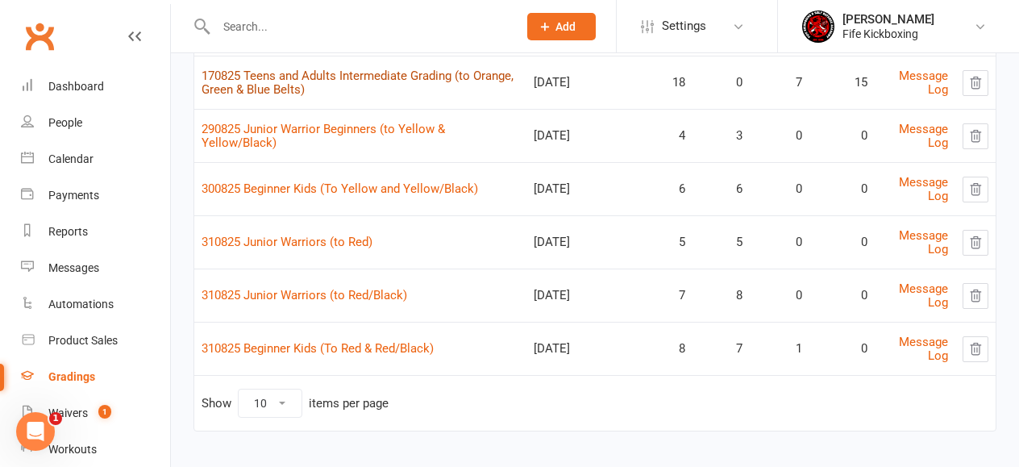
scroll to position [266, 0]
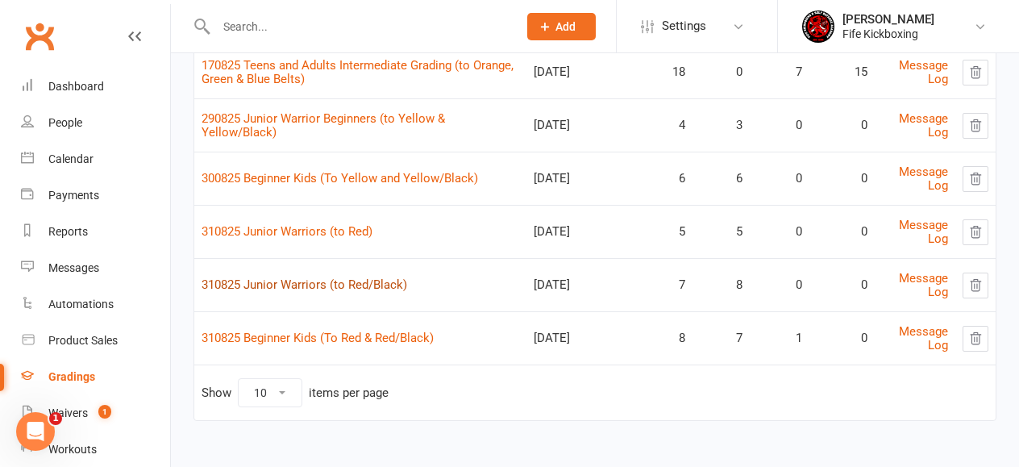
click at [304, 286] on link "310825 Junior Warriors (to Red/Black)" at bounding box center [305, 284] width 206 height 15
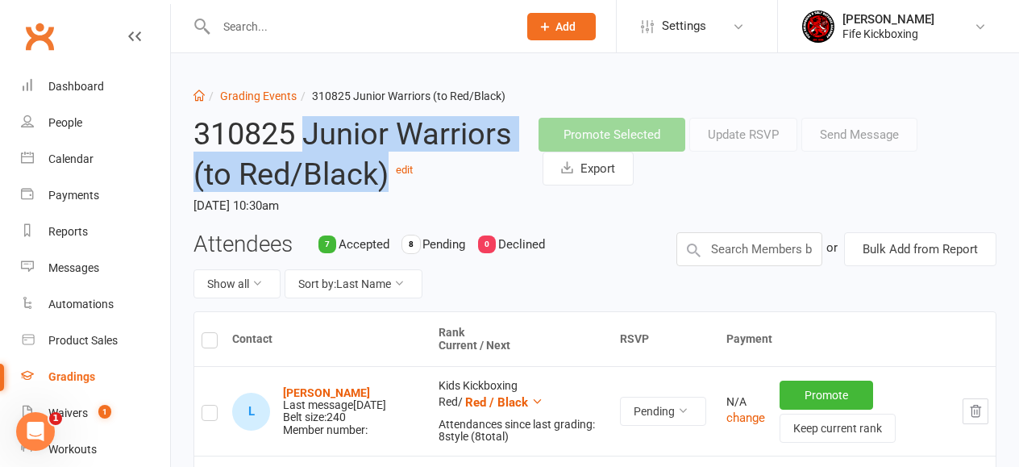
drag, startPoint x: 389, startPoint y: 173, endPoint x: 309, endPoint y: 133, distance: 89.8
click at [309, 133] on h2 "310825 Junior Warriors (to Red/Black) edit" at bounding box center [353, 154] width 321 height 73
copy h2 "Junior Warriors (to Red/Black)"
click at [262, 97] on link "Grading Events" at bounding box center [258, 95] width 77 height 13
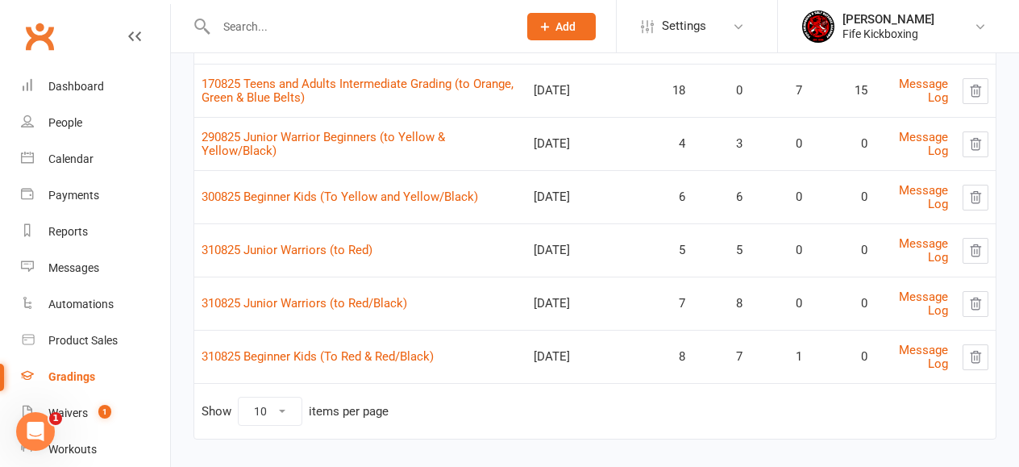
scroll to position [266, 0]
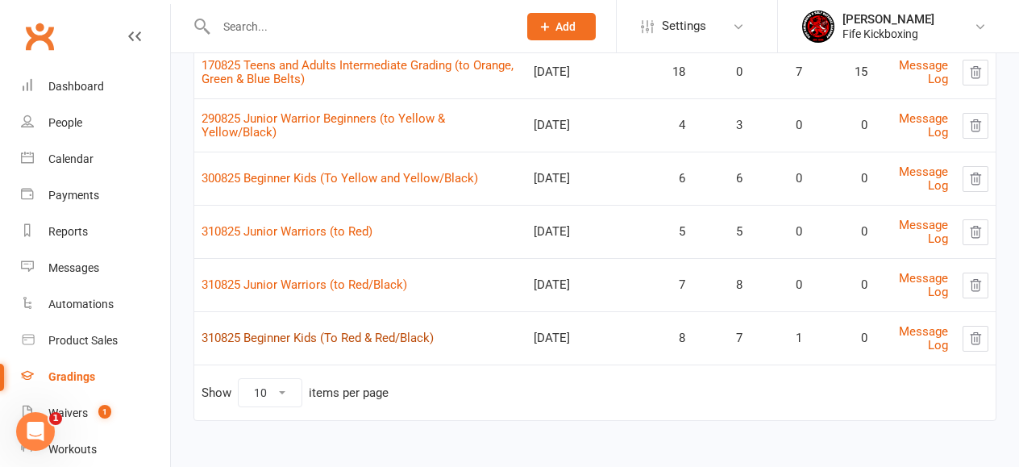
click at [308, 341] on link "310825 Beginner Kids (To Red & Red/Black)" at bounding box center [318, 338] width 232 height 15
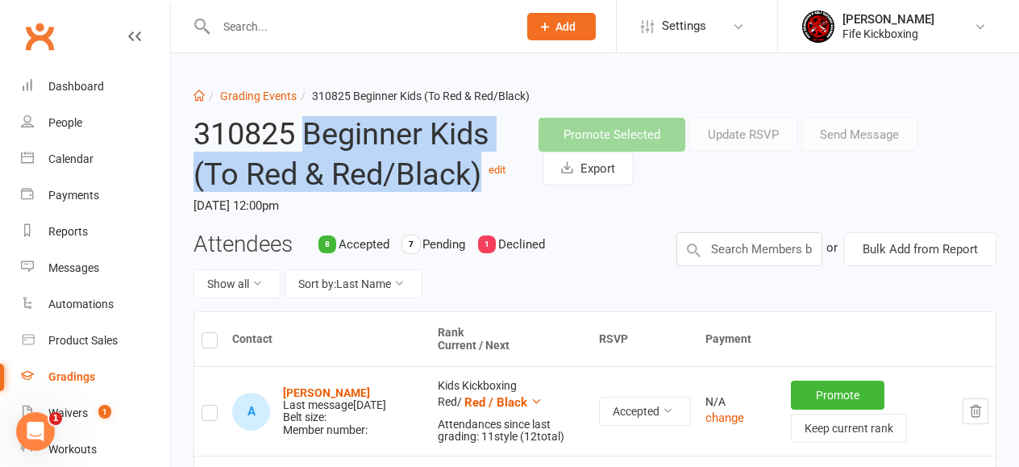
drag, startPoint x: 483, startPoint y: 171, endPoint x: 307, endPoint y: 128, distance: 180.9
click at [307, 128] on h2 "310825 Beginner Kids (To Red & Red/Black) edit" at bounding box center [353, 154] width 321 height 73
copy h2 "Beginner Kids (To Red & Red/Black)"
click at [252, 99] on link "Grading Events" at bounding box center [258, 95] width 77 height 13
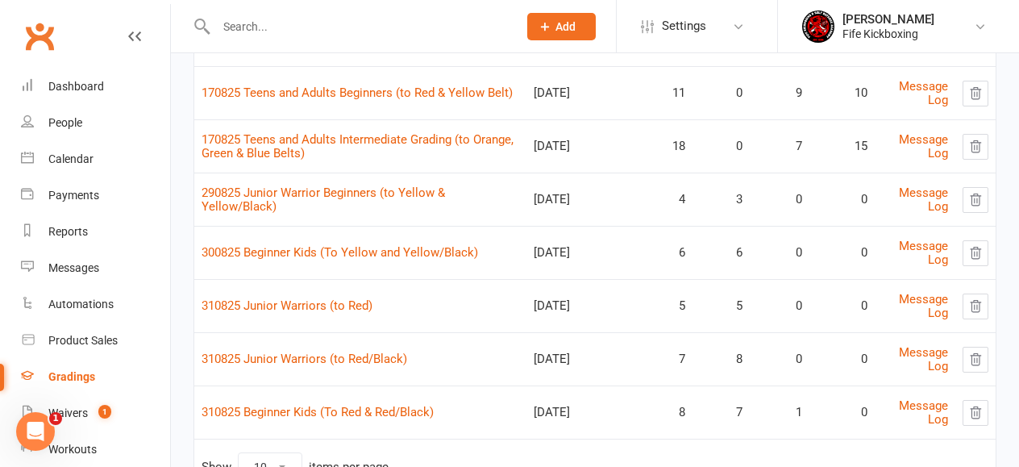
scroll to position [198, 0]
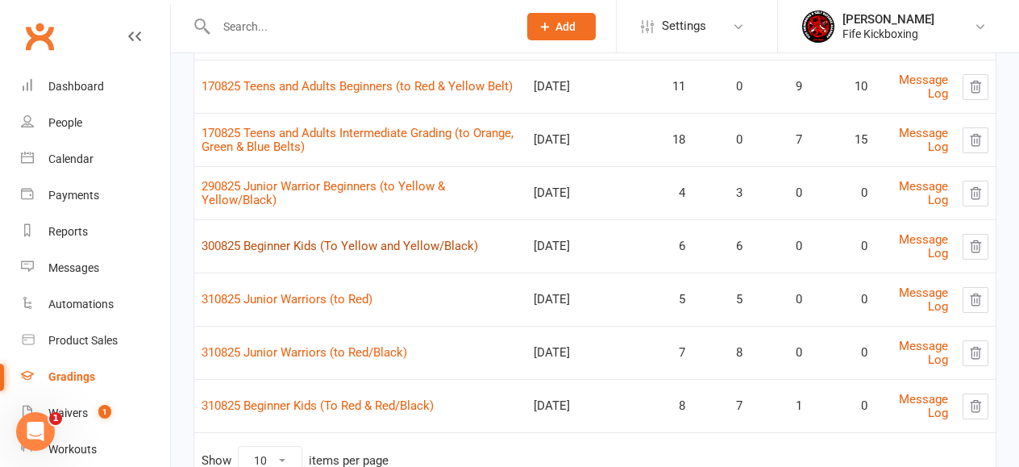
click at [302, 250] on link "300825 Beginner Kids (To Yellow and Yellow/Black)" at bounding box center [340, 246] width 277 height 15
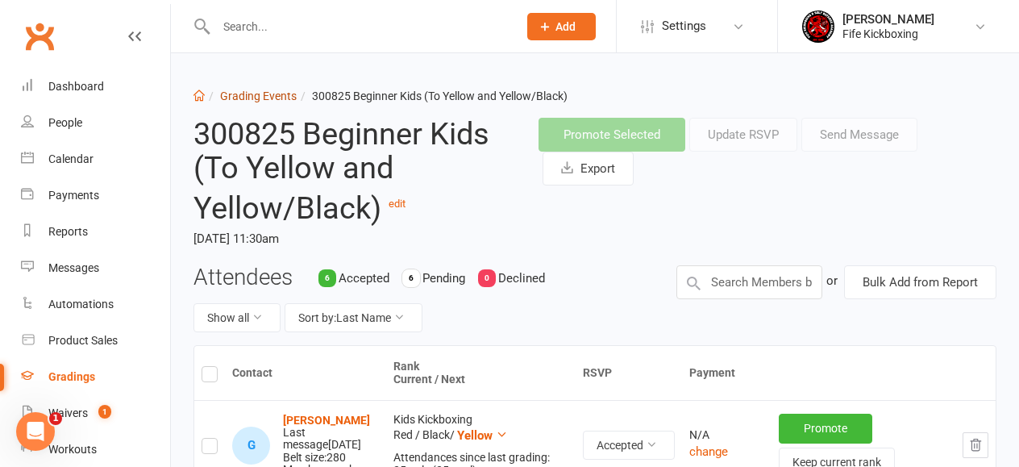
click at [243, 98] on link "Grading Events" at bounding box center [258, 95] width 77 height 13
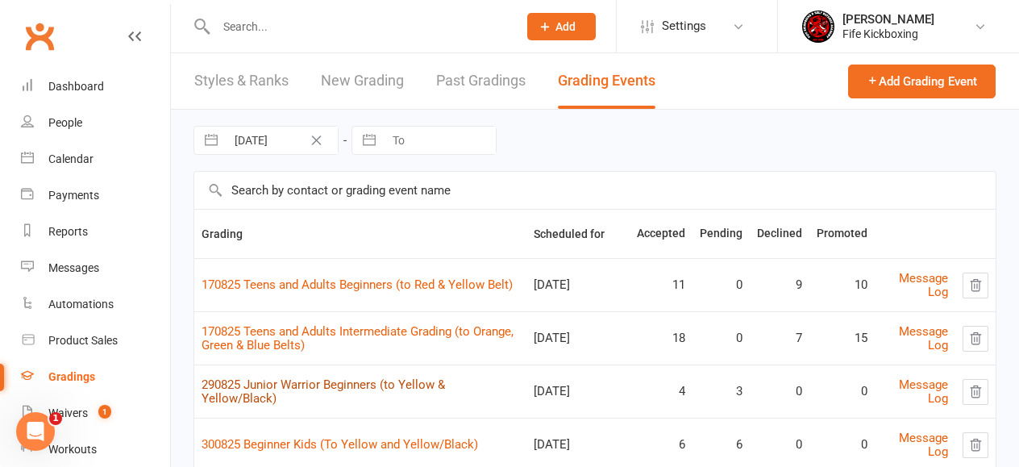
click at [340, 391] on link "290825 Junior Warrior Beginners (to Yellow & Yellow/Black)" at bounding box center [323, 391] width 243 height 28
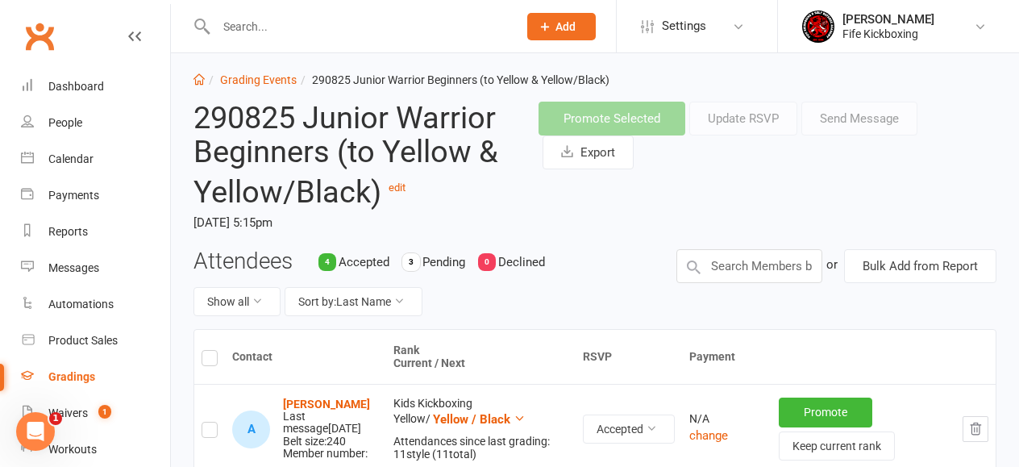
scroll to position [21, 0]
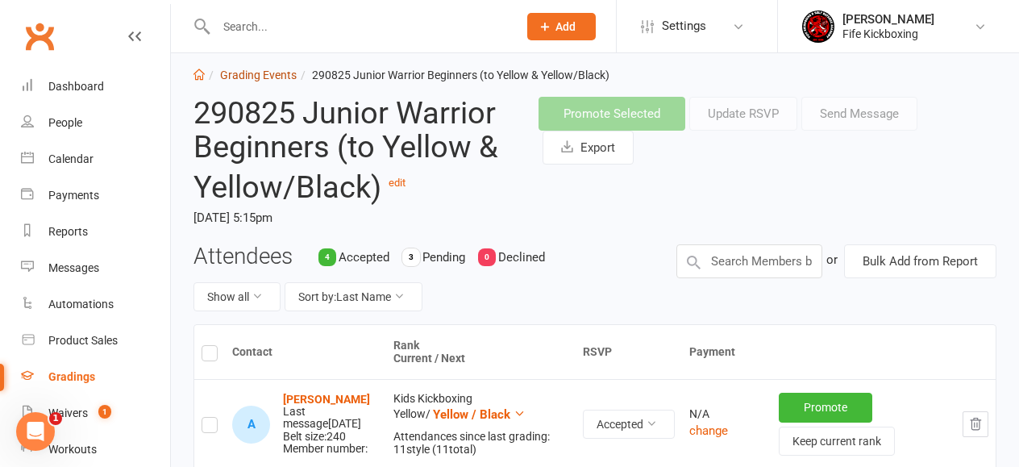
click at [256, 78] on link "Grading Events" at bounding box center [258, 75] width 77 height 13
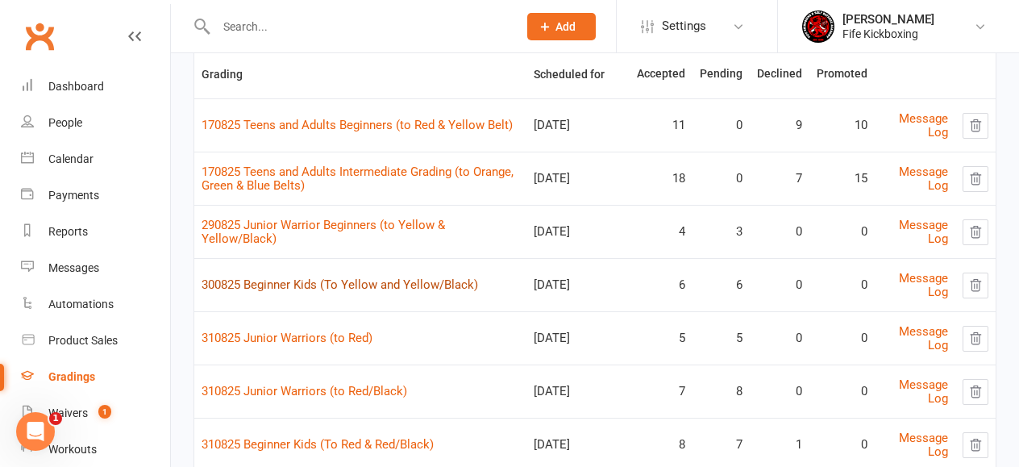
scroll to position [152, 0]
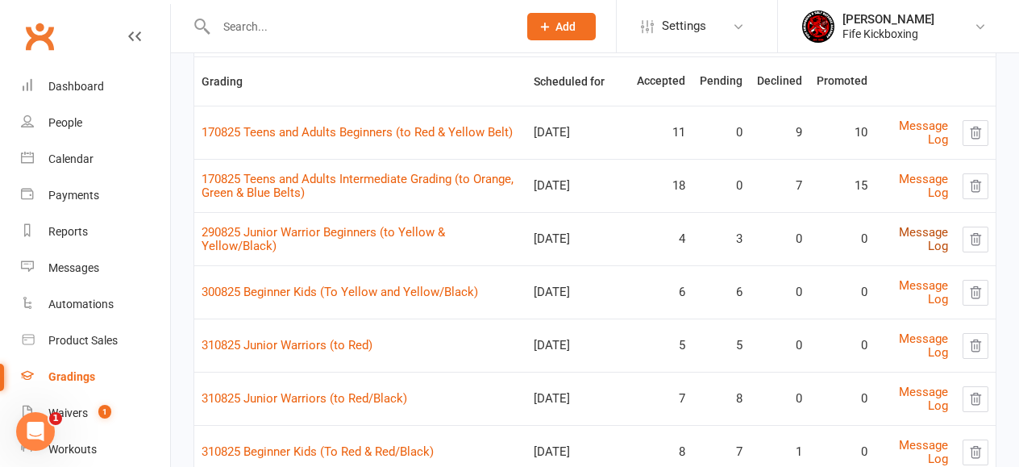
click at [920, 234] on link "Message Log" at bounding box center [923, 239] width 49 height 28
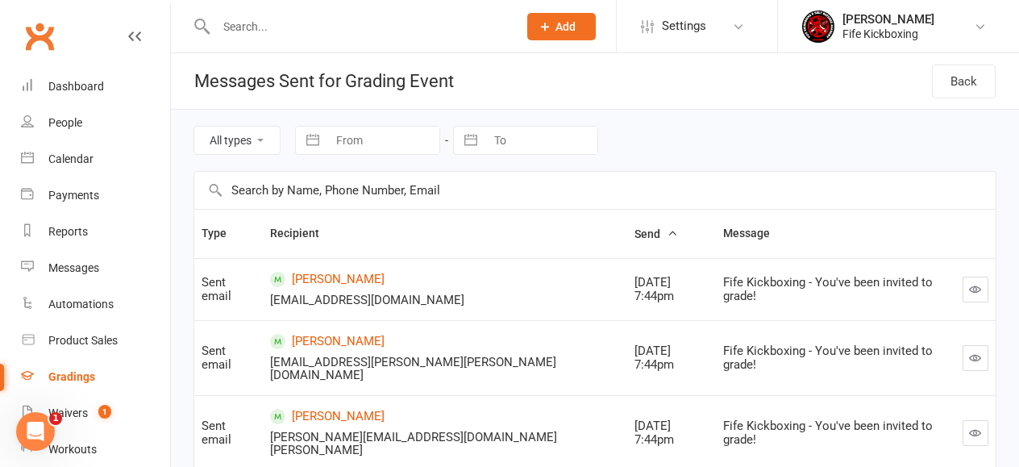
click at [971, 289] on icon "button" at bounding box center [975, 289] width 12 height 12
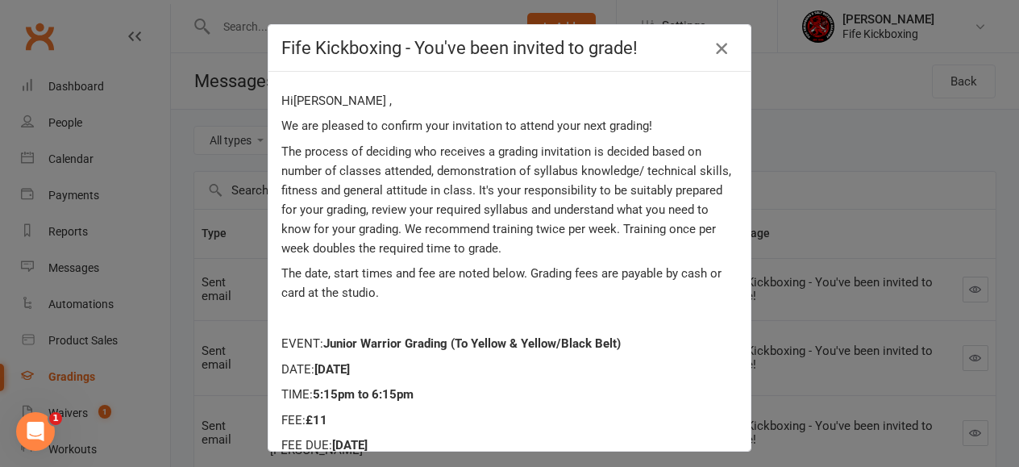
click at [719, 52] on icon "button" at bounding box center [721, 48] width 19 height 19
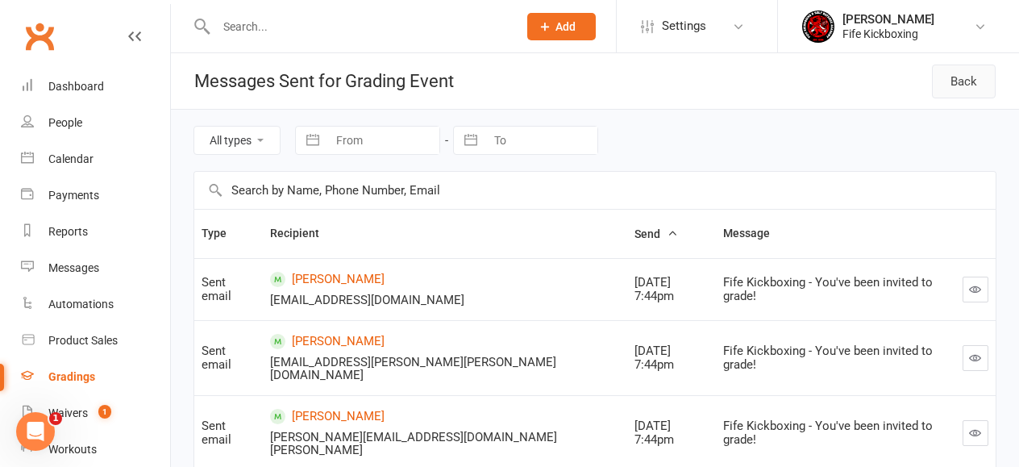
click at [965, 70] on link "Back" at bounding box center [964, 81] width 64 height 34
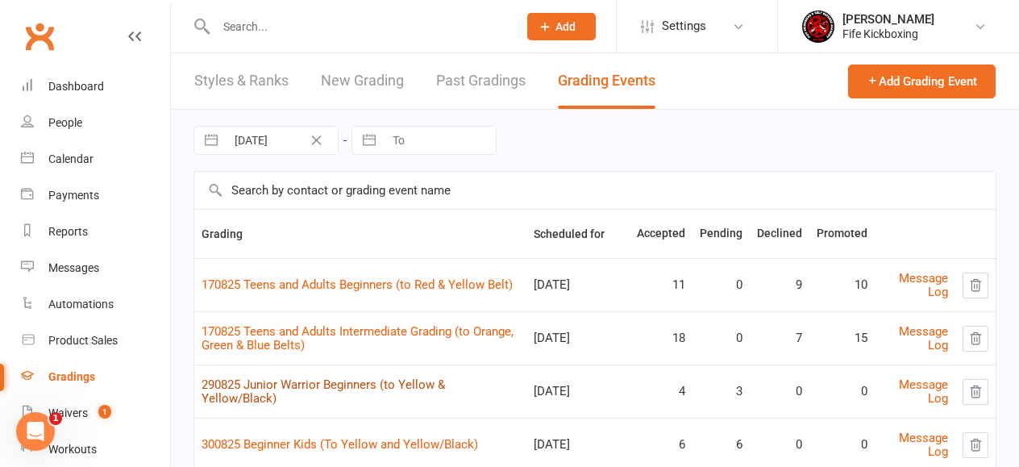
click at [361, 388] on link "290825 Junior Warrior Beginners (to Yellow & Yellow/Black)" at bounding box center [323, 391] width 243 height 28
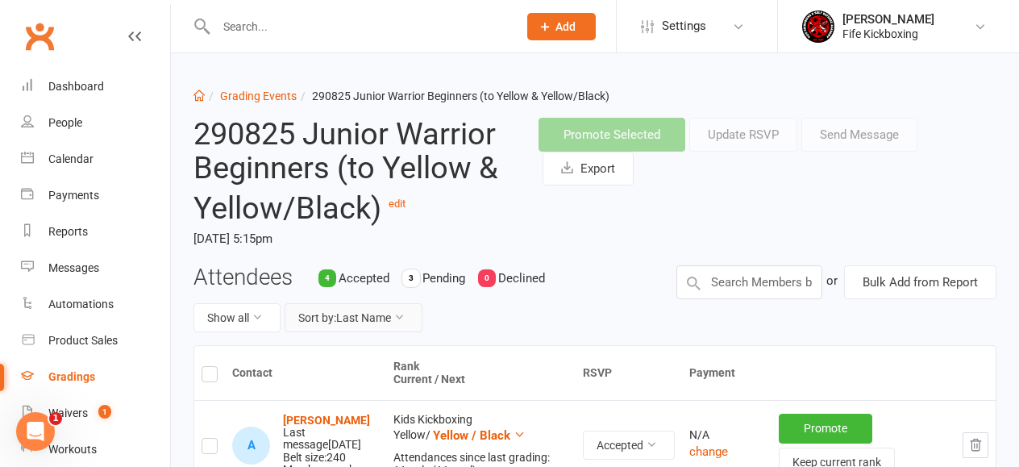
click at [368, 328] on button "Sort by: Last Name" at bounding box center [354, 317] width 138 height 29
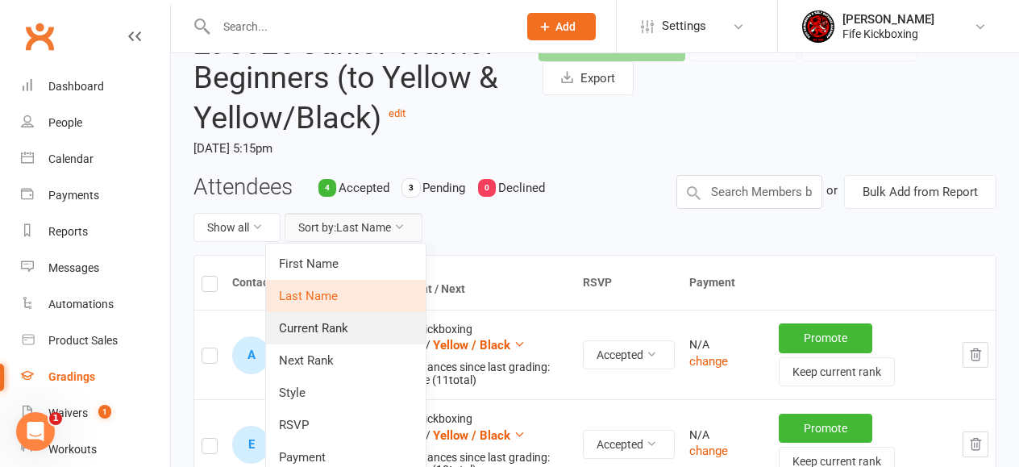
scroll to position [94, 0]
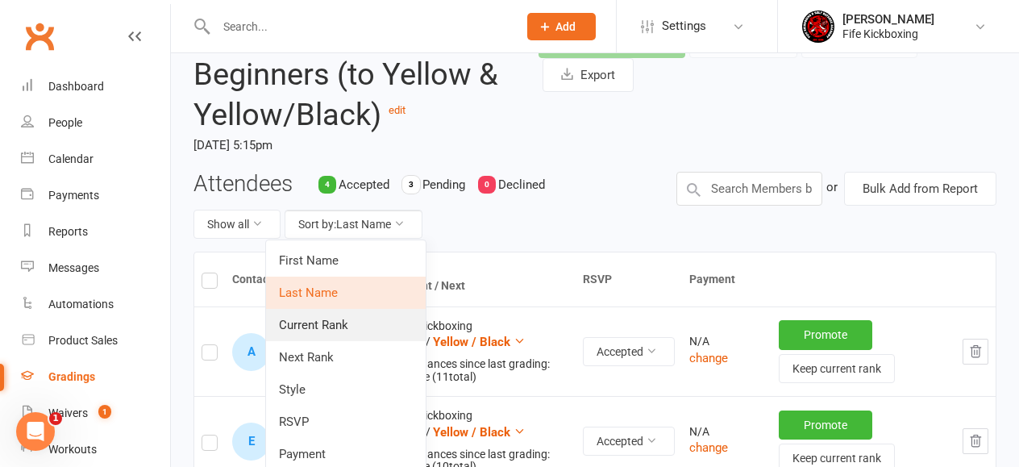
click at [336, 424] on link "RSVP" at bounding box center [346, 422] width 160 height 32
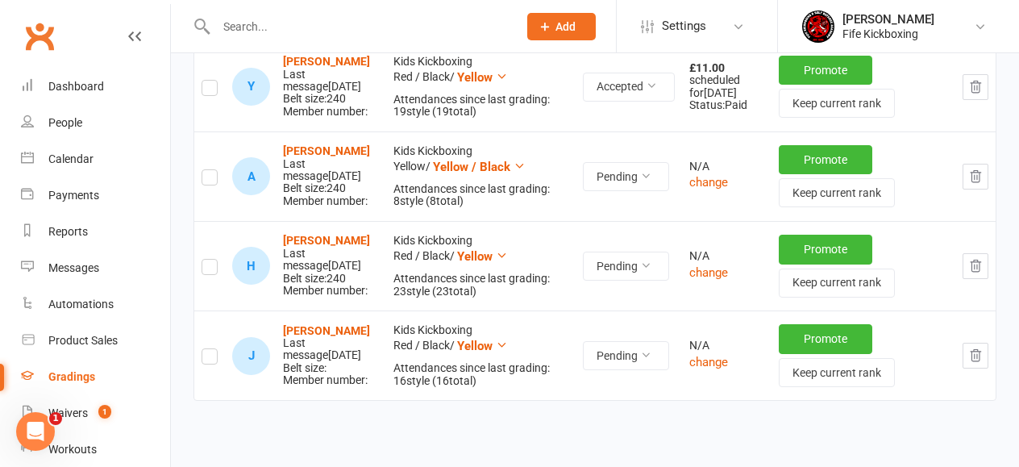
scroll to position [639, 0]
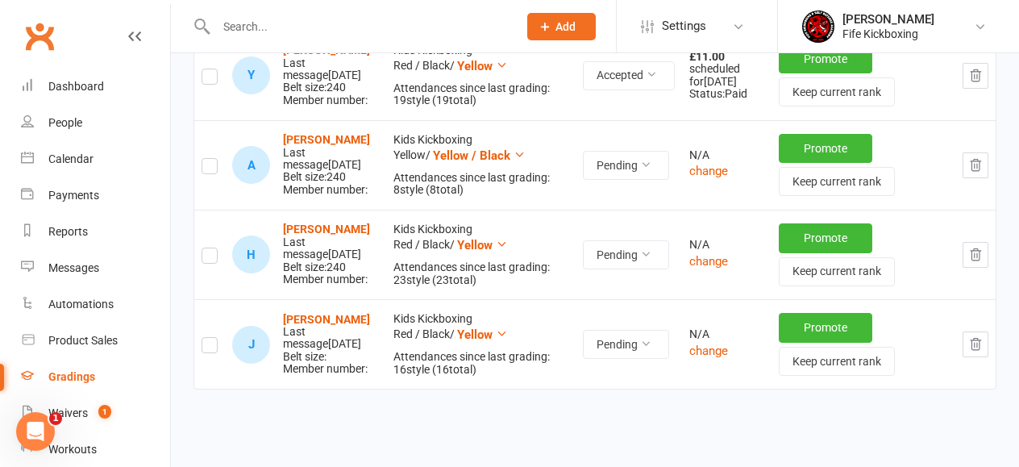
click at [212, 169] on label at bounding box center [210, 169] width 16 height 0
click at [212, 159] on input "checkbox" at bounding box center [210, 159] width 16 height 0
click at [210, 258] on label at bounding box center [210, 258] width 16 height 0
click at [210, 248] on input "checkbox" at bounding box center [210, 248] width 16 height 0
click at [212, 347] on label at bounding box center [210, 347] width 16 height 0
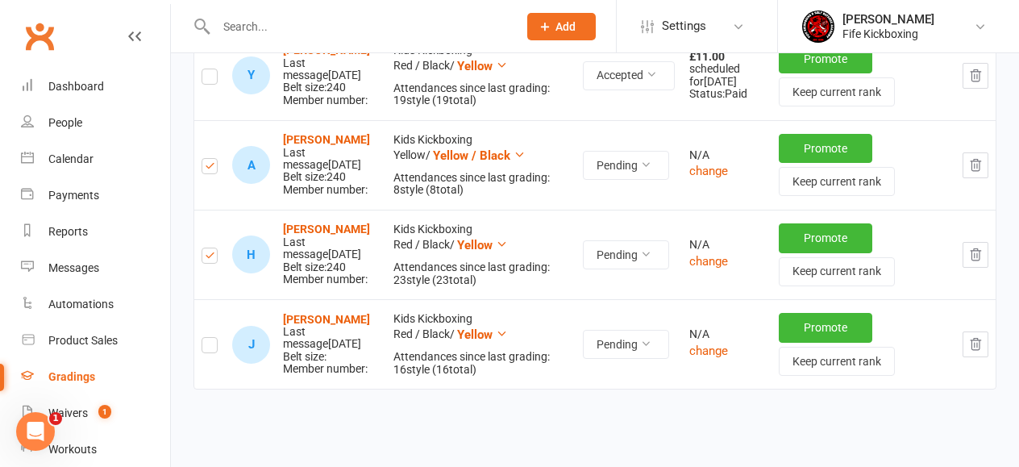
click at [212, 338] on input "checkbox" at bounding box center [210, 338] width 16 height 0
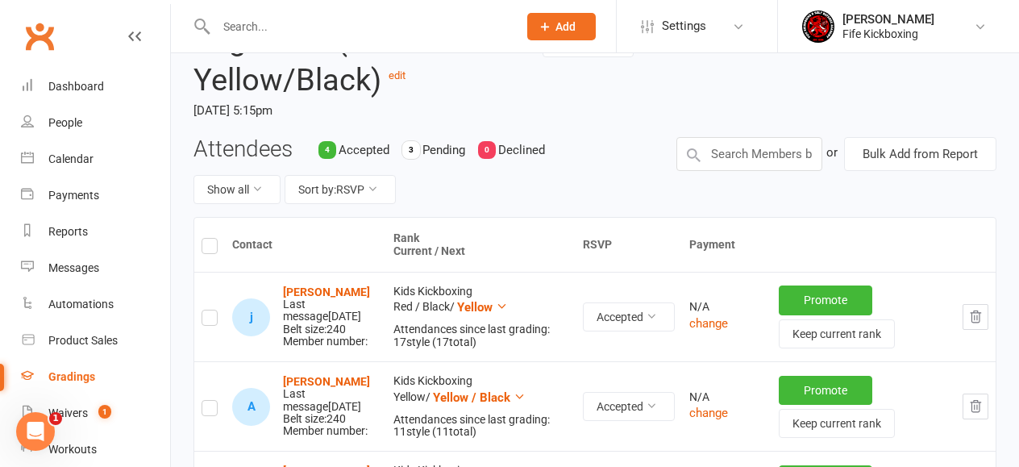
scroll to position [0, 0]
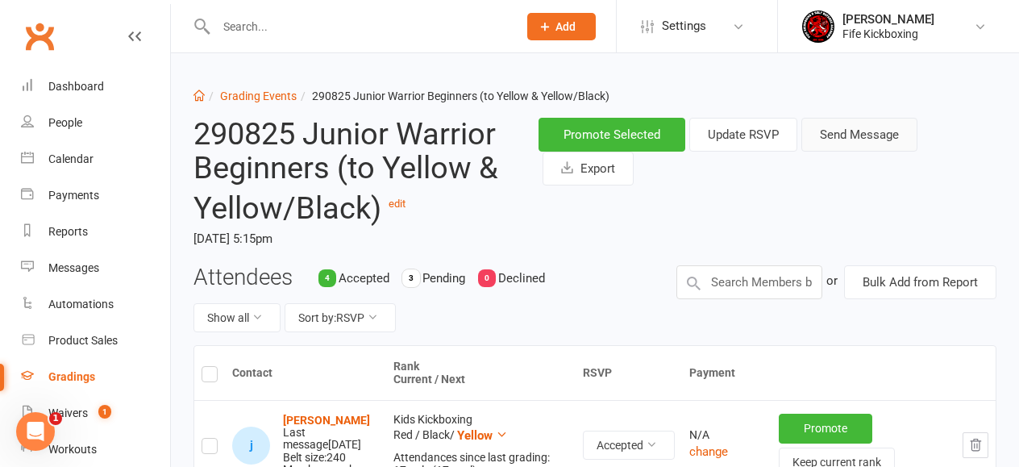
click at [844, 132] on button "Send Message" at bounding box center [859, 135] width 116 height 34
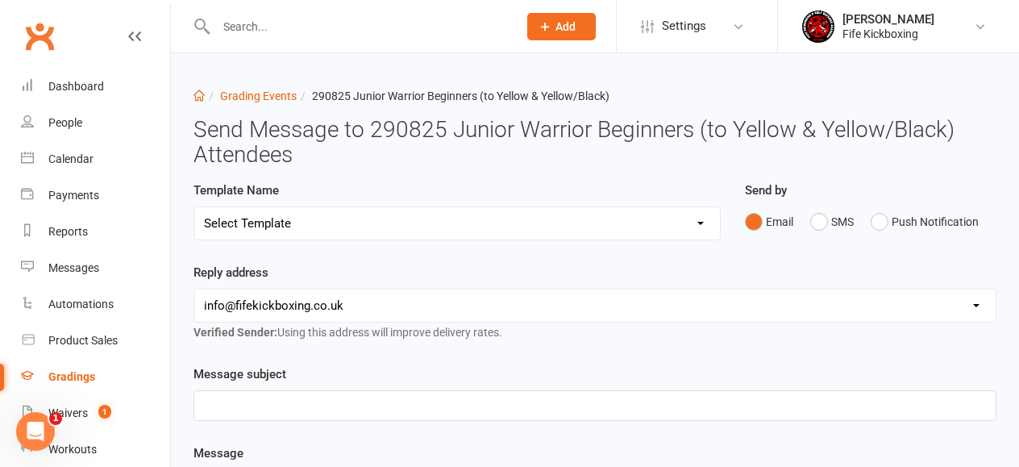
click at [546, 225] on select "Select Template [Email] 2001 Invitation to Grading Event [Email] 2002 Invitatio…" at bounding box center [457, 223] width 526 height 32
select select "7"
click at [194, 207] on select "Select Template [Email] 2001 Invitation to Grading Event [Email] 2002 Invitatio…" at bounding box center [457, 223] width 526 height 32
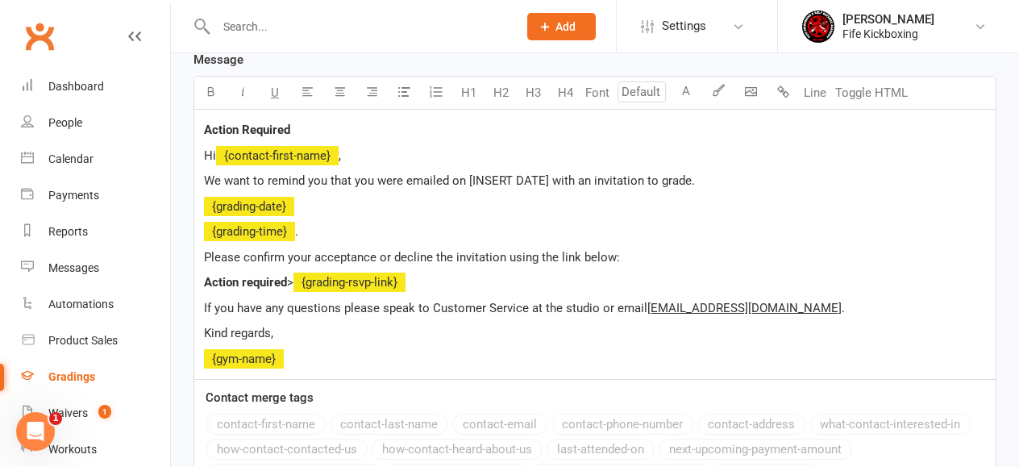
scroll to position [391, 0]
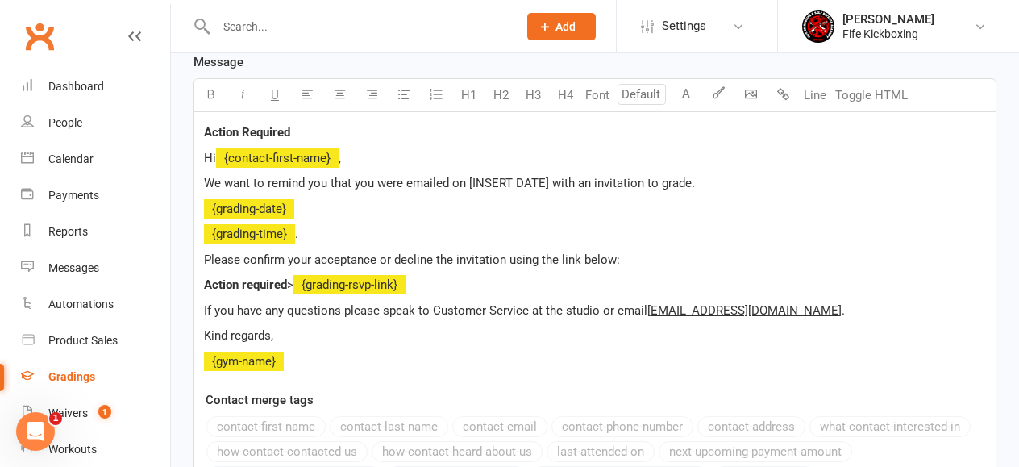
click at [469, 181] on span "We want to remind you that you were emailed on [INSERT DATE] with an invitation…" at bounding box center [449, 183] width 491 height 15
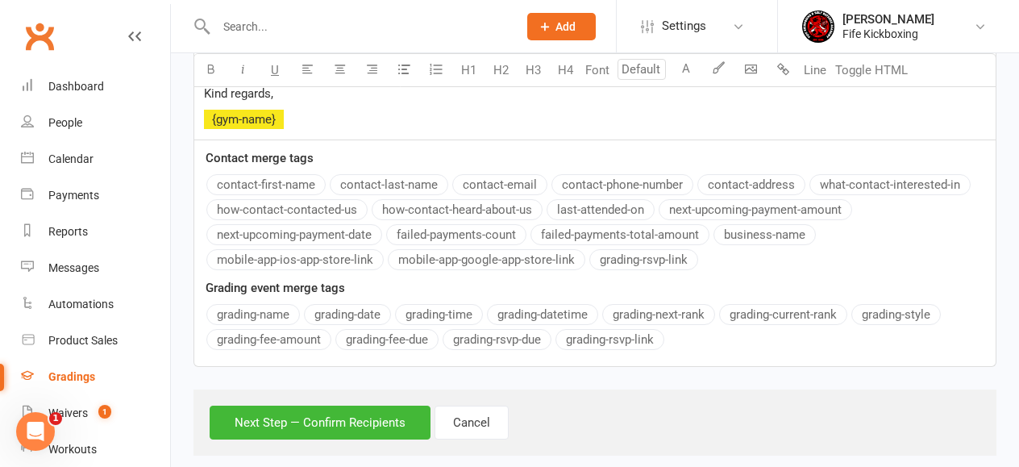
scroll to position [658, 0]
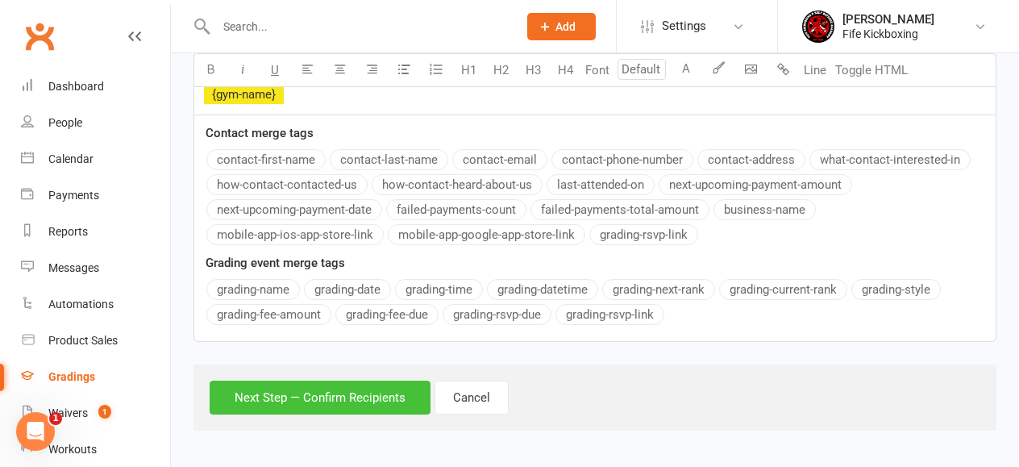
click at [353, 399] on button "Next Step — Confirm Recipients" at bounding box center [320, 398] width 221 height 34
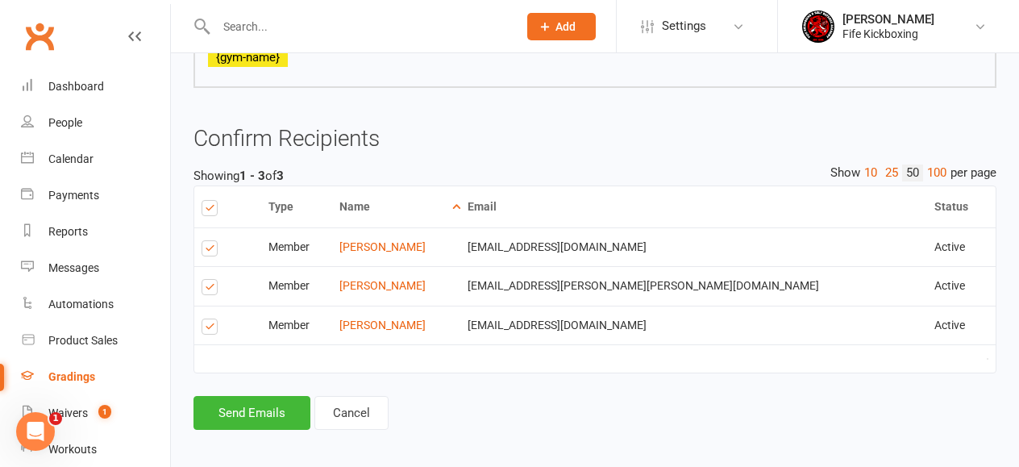
scroll to position [589, 0]
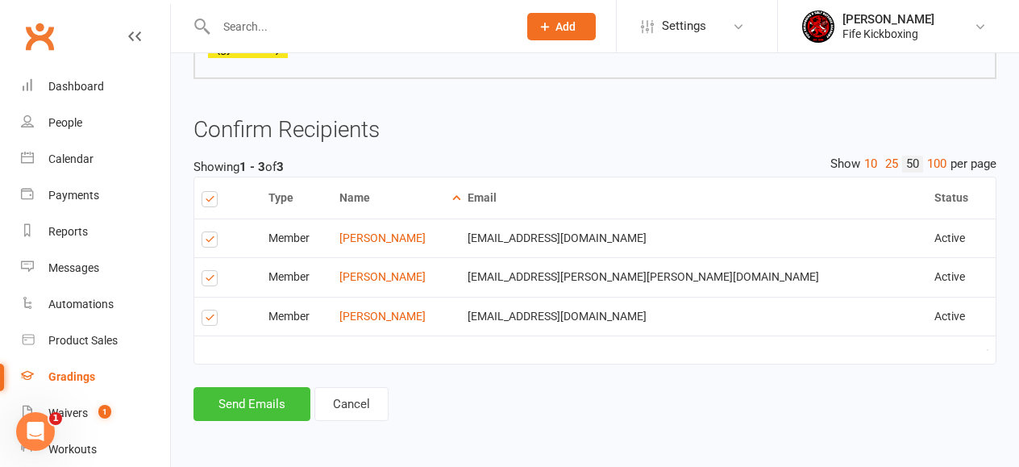
click at [248, 397] on button "Send Emails" at bounding box center [251, 404] width 117 height 34
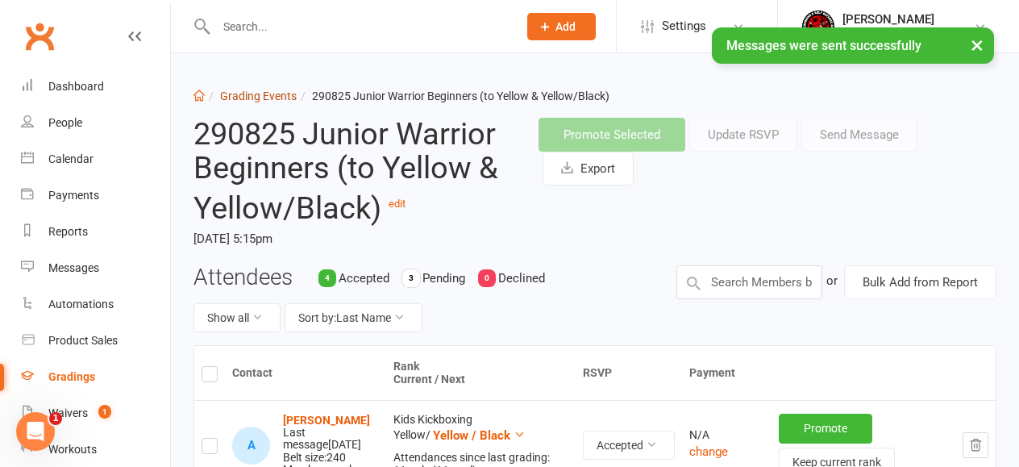
click at [282, 95] on link "Grading Events" at bounding box center [258, 95] width 77 height 13
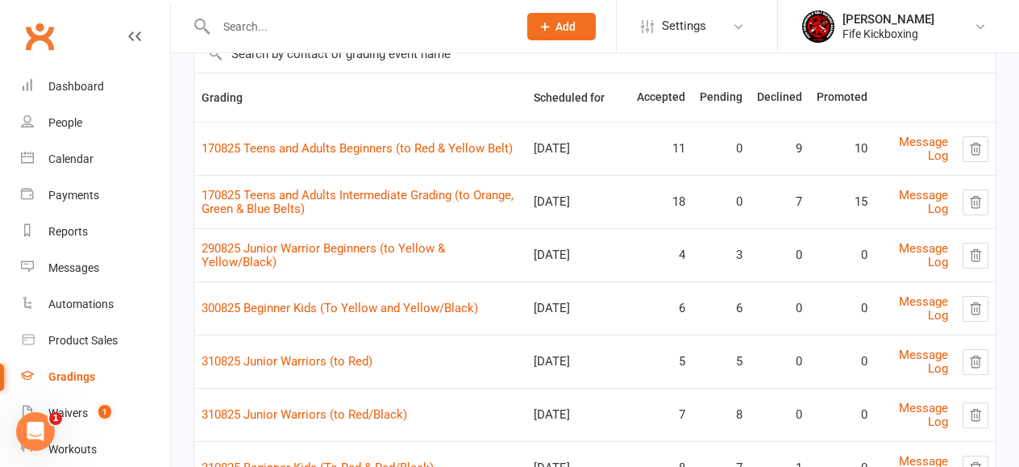
scroll to position [148, 0]
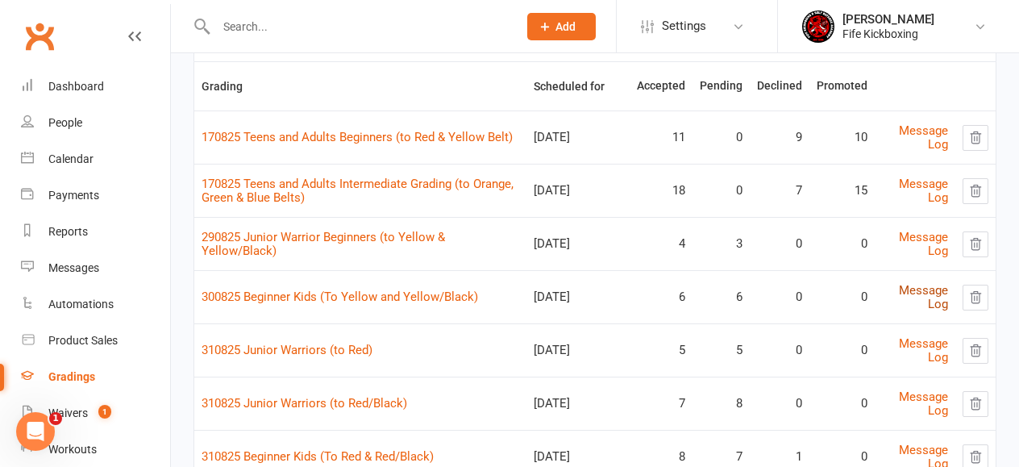
click at [933, 291] on link "Message Log" at bounding box center [923, 297] width 49 height 28
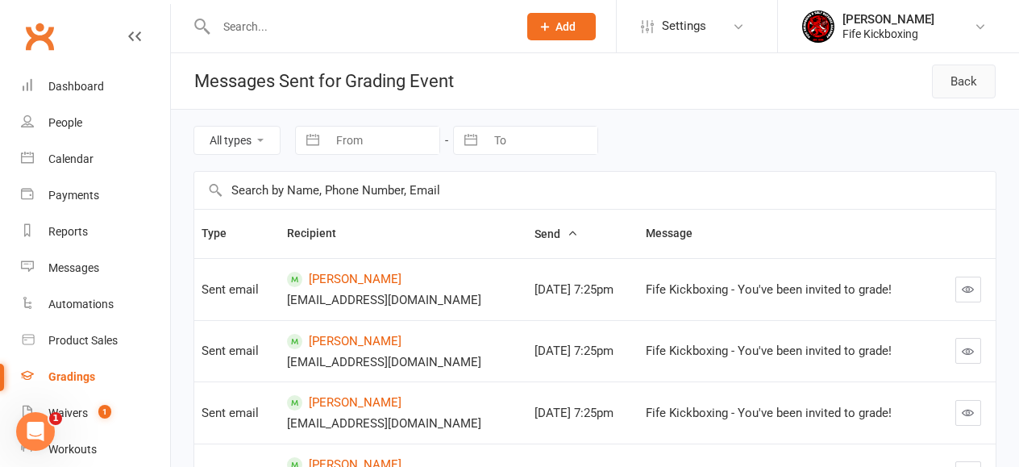
click at [961, 81] on link "Back" at bounding box center [964, 81] width 64 height 34
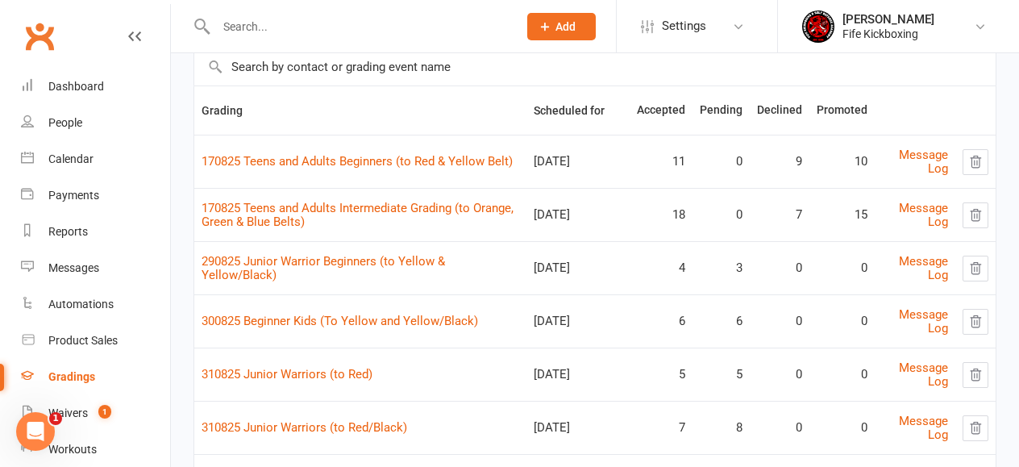
scroll to position [134, 0]
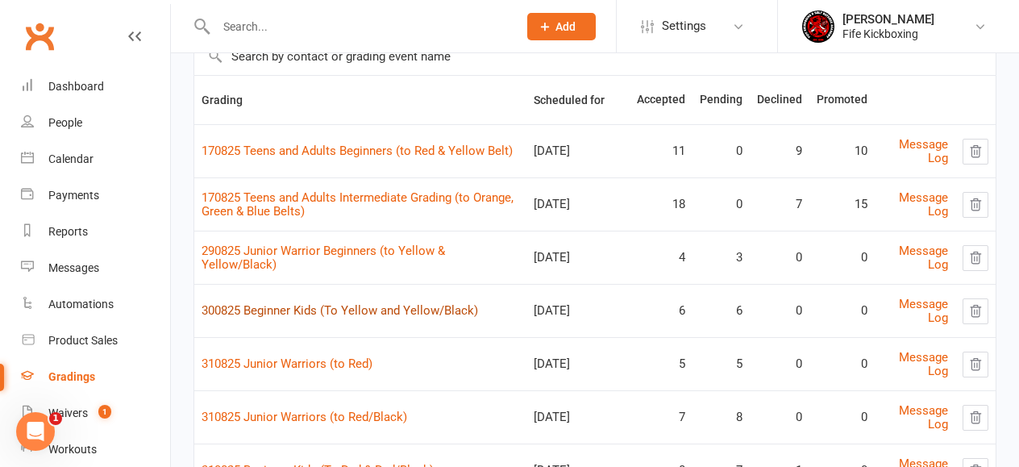
click at [305, 311] on link "300825 Beginner Kids (To Yellow and Yellow/Black)" at bounding box center [340, 310] width 277 height 15
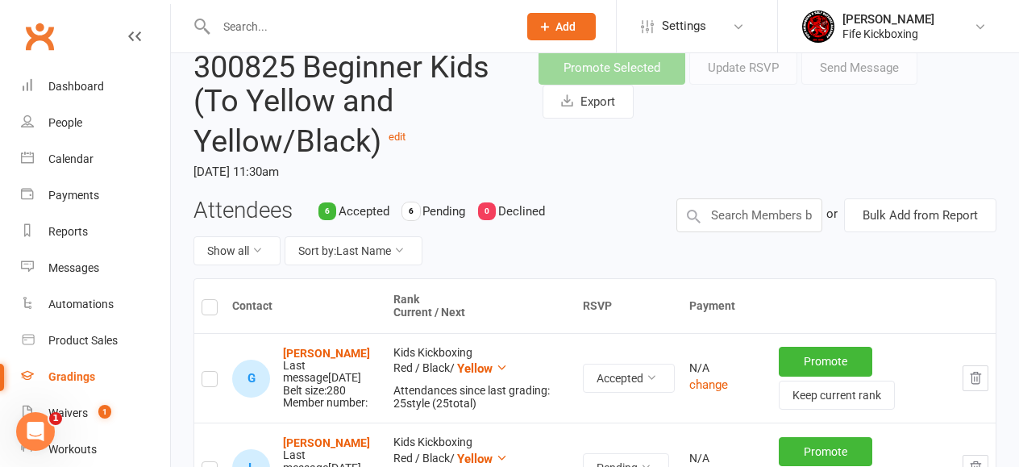
scroll to position [65, 0]
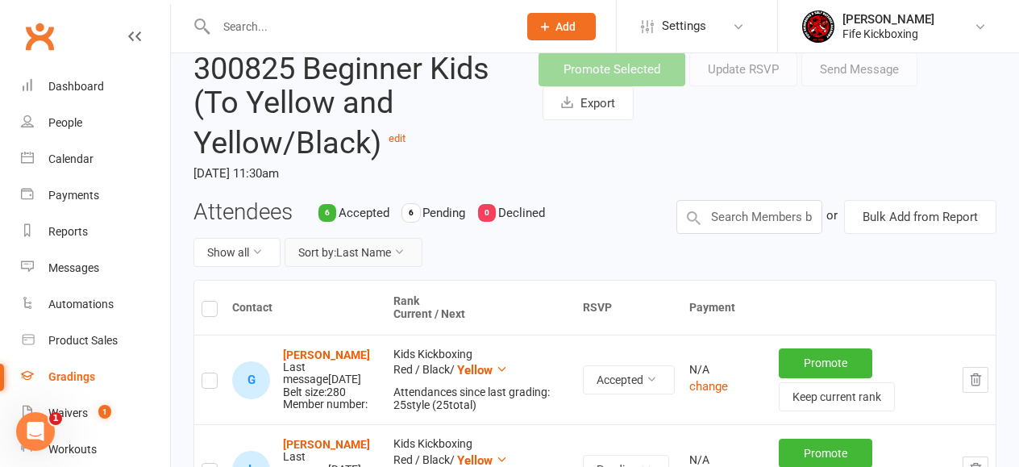
click at [385, 254] on button "Sort by: Last Name" at bounding box center [354, 252] width 138 height 29
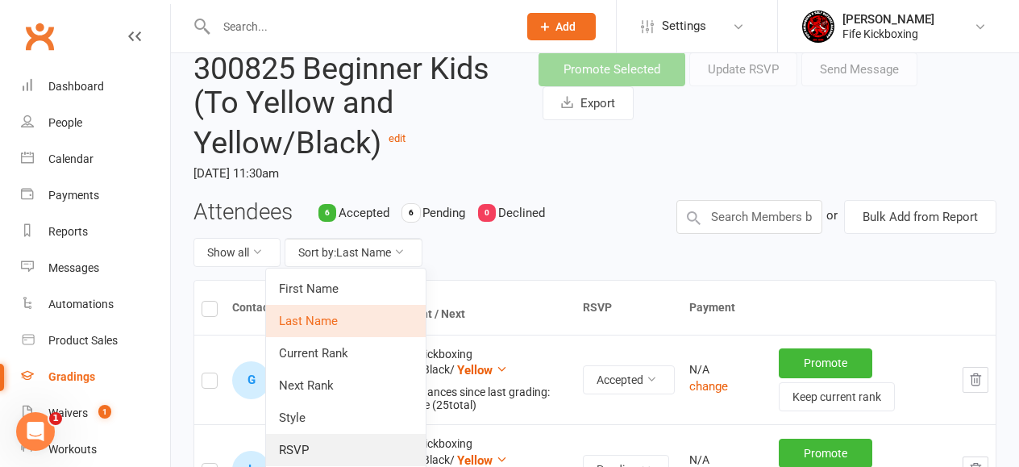
click at [303, 448] on link "RSVP" at bounding box center [346, 450] width 160 height 32
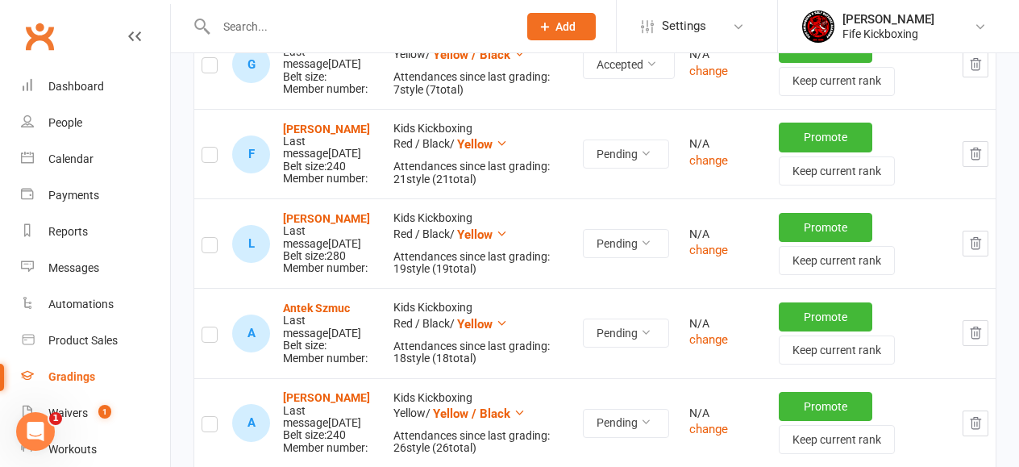
scroll to position [826, 0]
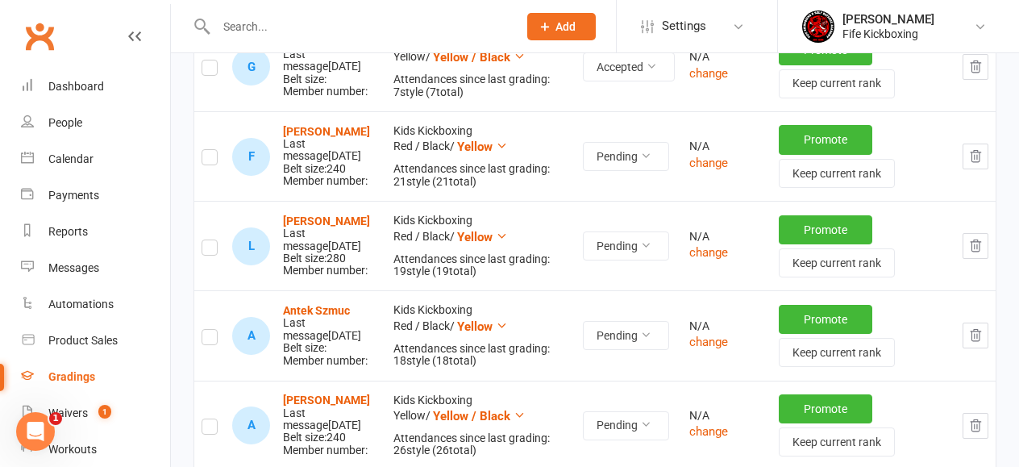
click at [212, 160] on label at bounding box center [210, 160] width 16 height 0
click at [212, 150] on input "checkbox" at bounding box center [210, 150] width 16 height 0
click at [214, 250] on label at bounding box center [210, 250] width 16 height 0
click at [214, 240] on input "checkbox" at bounding box center [210, 240] width 16 height 0
click at [209, 339] on label at bounding box center [210, 339] width 16 height 0
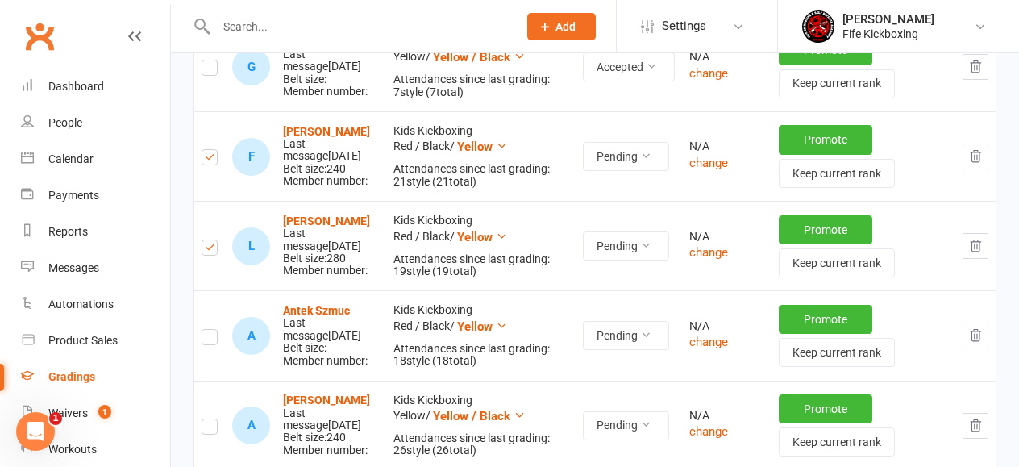
click at [209, 330] on input "checkbox" at bounding box center [210, 330] width 16 height 0
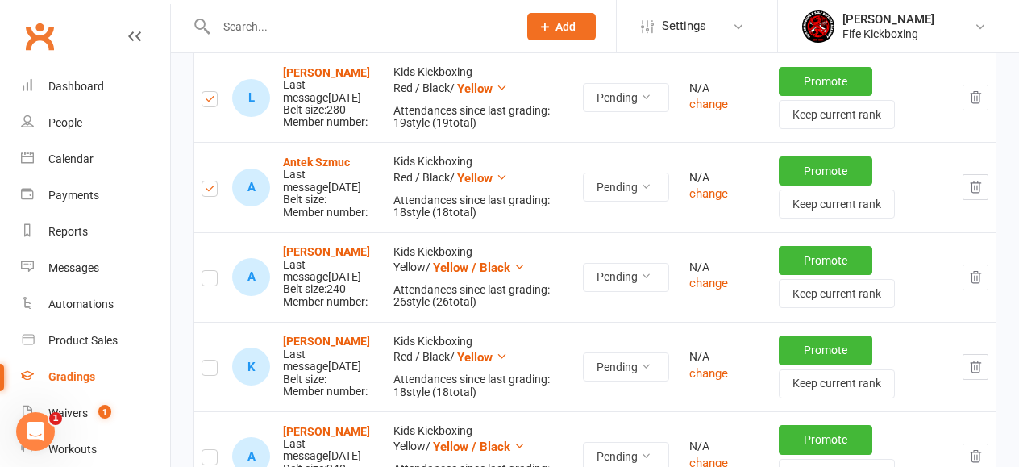
scroll to position [978, 0]
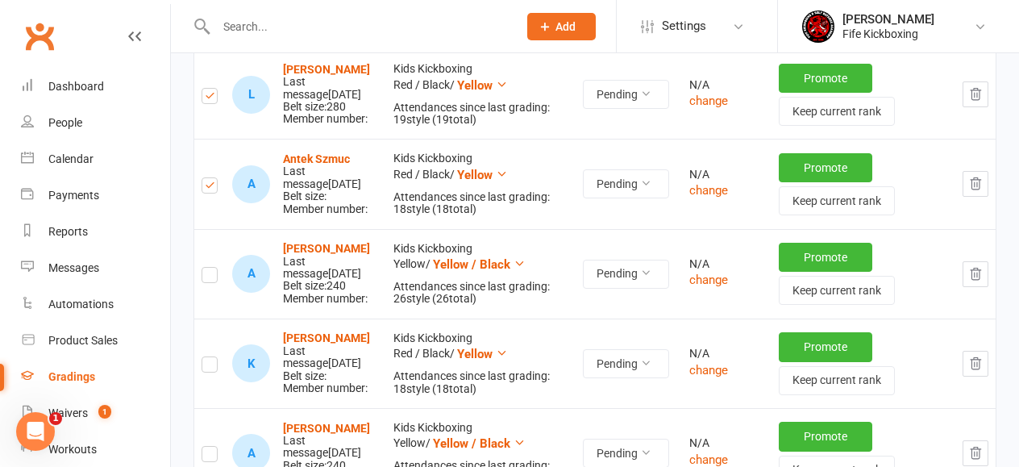
click at [205, 277] on label at bounding box center [210, 277] width 16 height 0
click at [205, 268] on input "checkbox" at bounding box center [210, 268] width 16 height 0
click at [212, 367] on label at bounding box center [210, 367] width 16 height 0
click at [212, 357] on input "checkbox" at bounding box center [210, 357] width 16 height 0
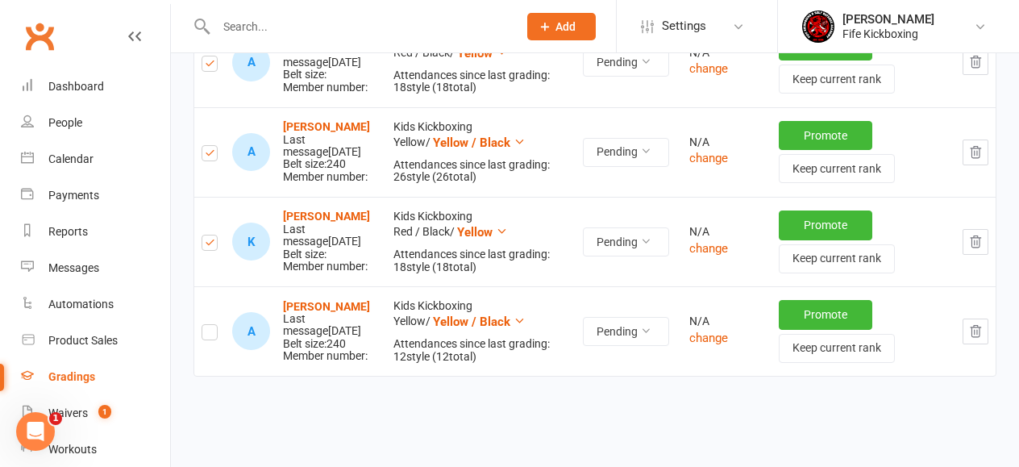
scroll to position [1115, 0]
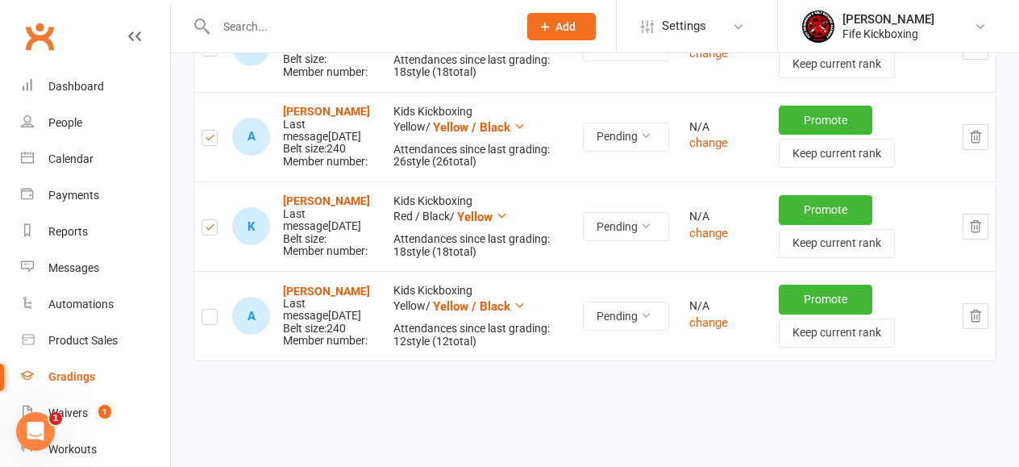
click at [207, 319] on label at bounding box center [210, 319] width 16 height 0
click at [207, 310] on input "checkbox" at bounding box center [210, 310] width 16 height 0
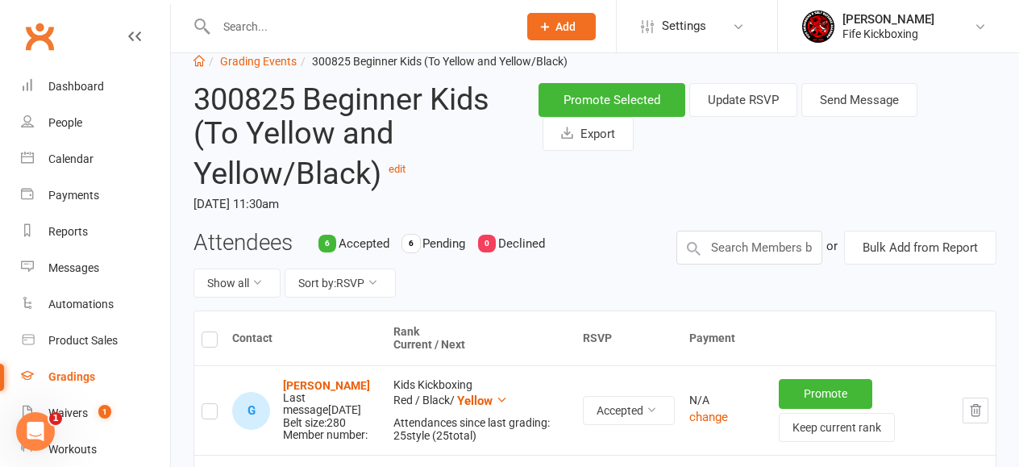
scroll to position [23, 0]
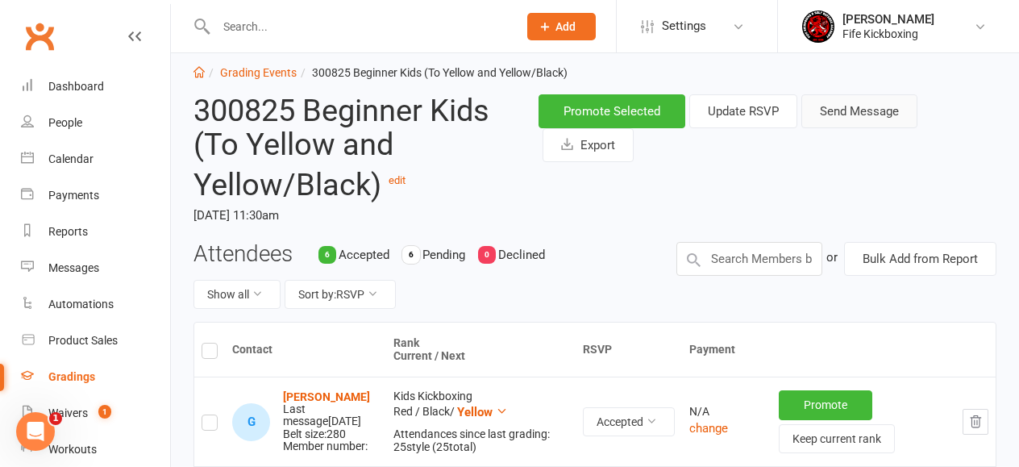
click at [875, 113] on button "Send Message" at bounding box center [859, 111] width 116 height 34
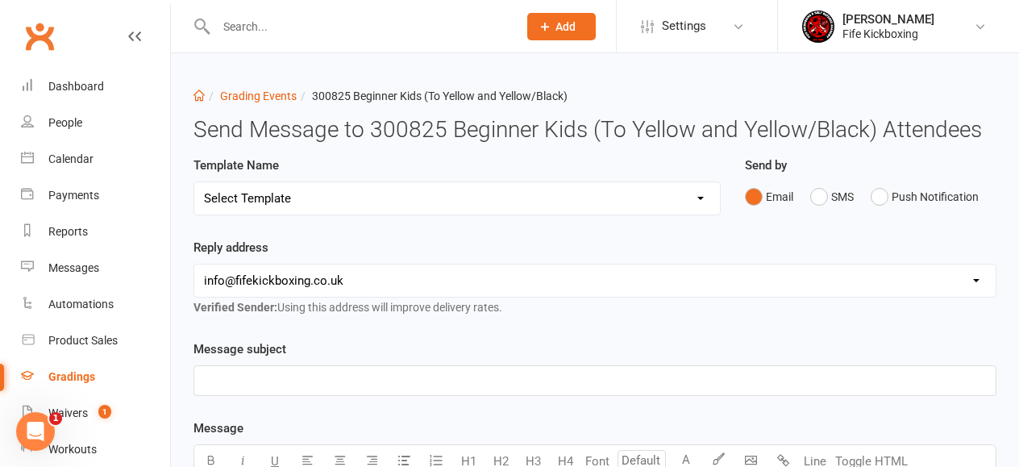
click at [414, 202] on select "Select Template [Email] 2001 Invitation to Grading Event [Email] 2002 Invitatio…" at bounding box center [457, 198] width 526 height 32
select select "7"
click at [194, 182] on select "Select Template [Email] 2001 Invitation to Grading Event [Email] 2002 Invitatio…" at bounding box center [457, 198] width 526 height 32
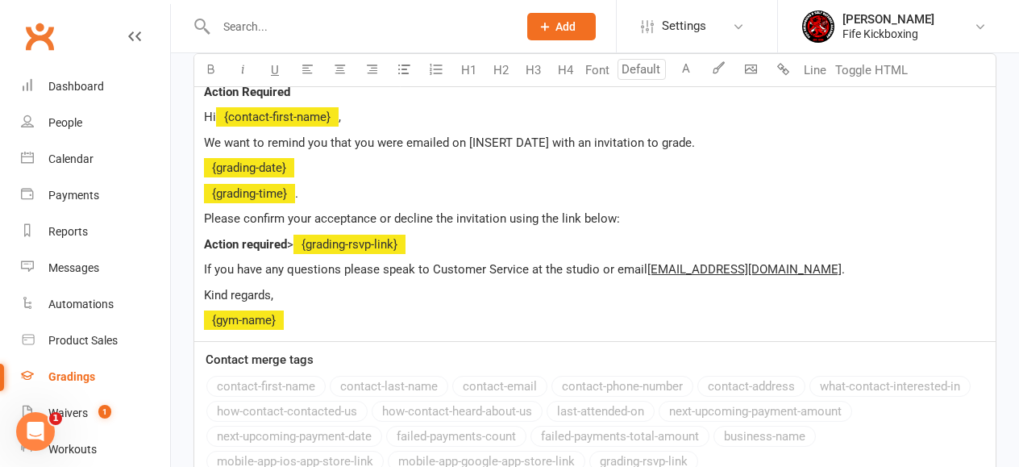
scroll to position [425, 0]
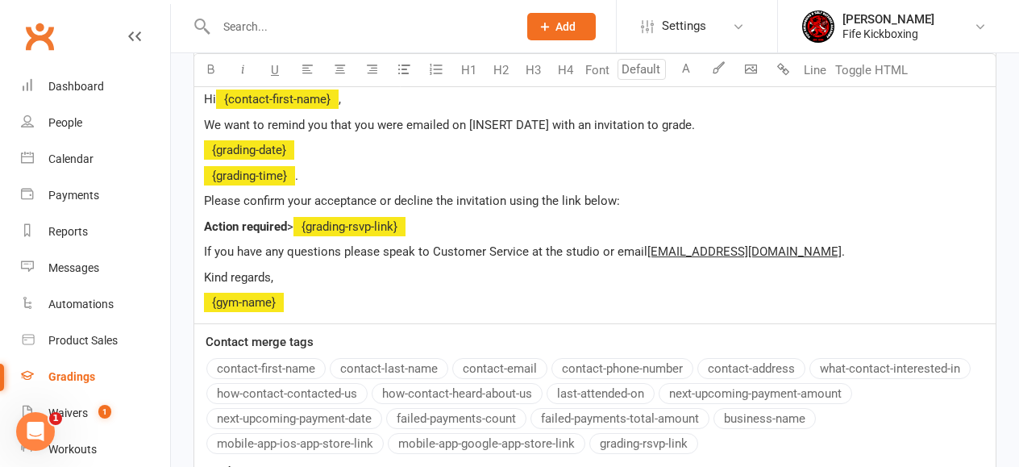
click at [468, 120] on span "We want to remind you that you were emailed on [INSERT DATE] with an invitation…" at bounding box center [449, 125] width 491 height 15
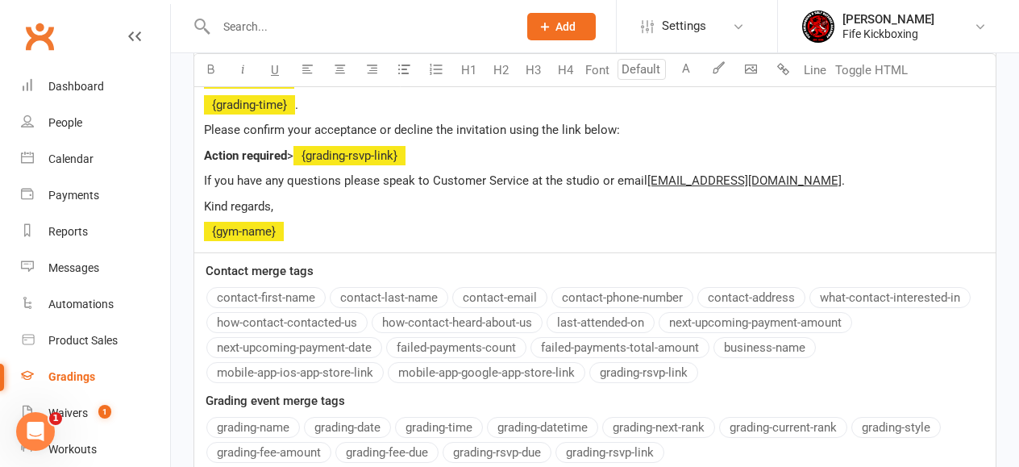
scroll to position [633, 0]
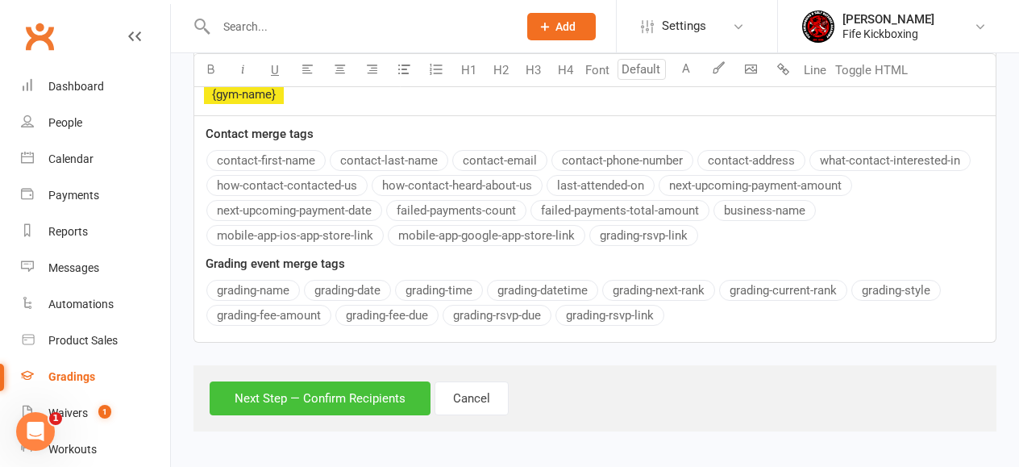
click at [335, 404] on button "Next Step — Confirm Recipients" at bounding box center [320, 398] width 221 height 34
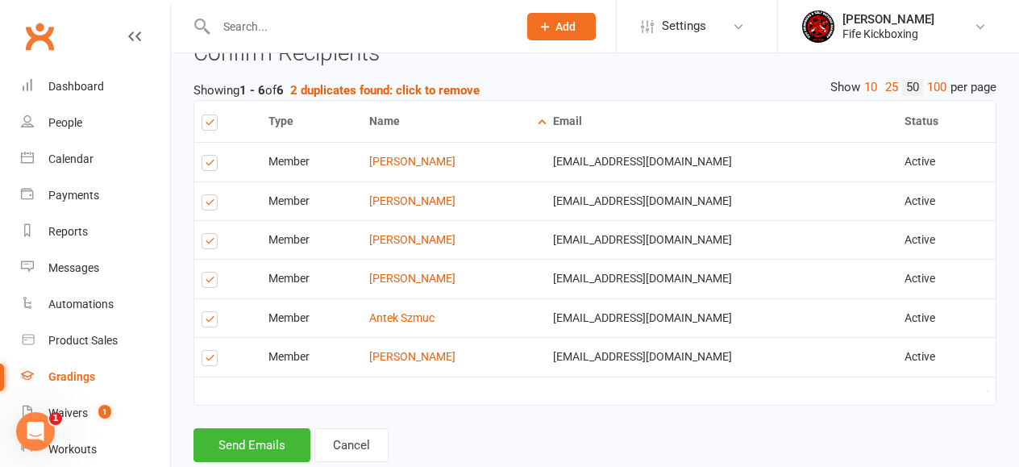
scroll to position [645, 0]
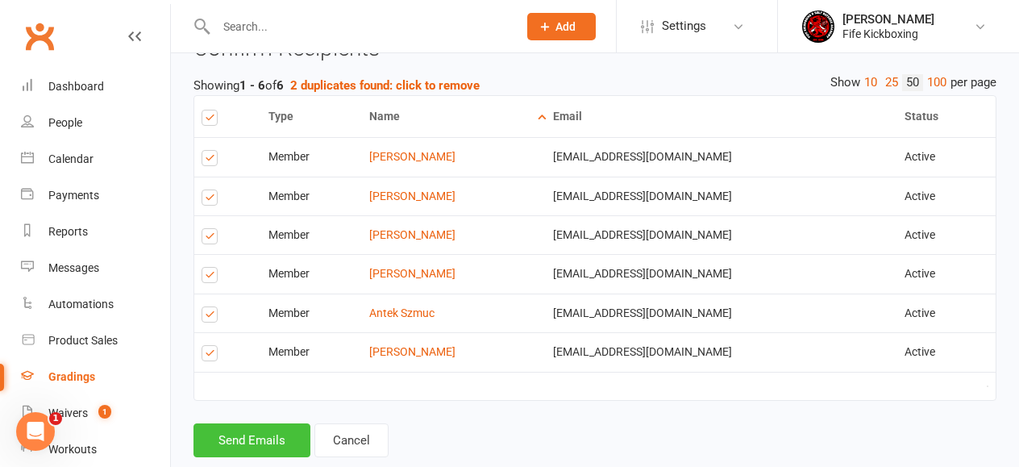
click at [245, 435] on button "Send Emails" at bounding box center [251, 440] width 117 height 34
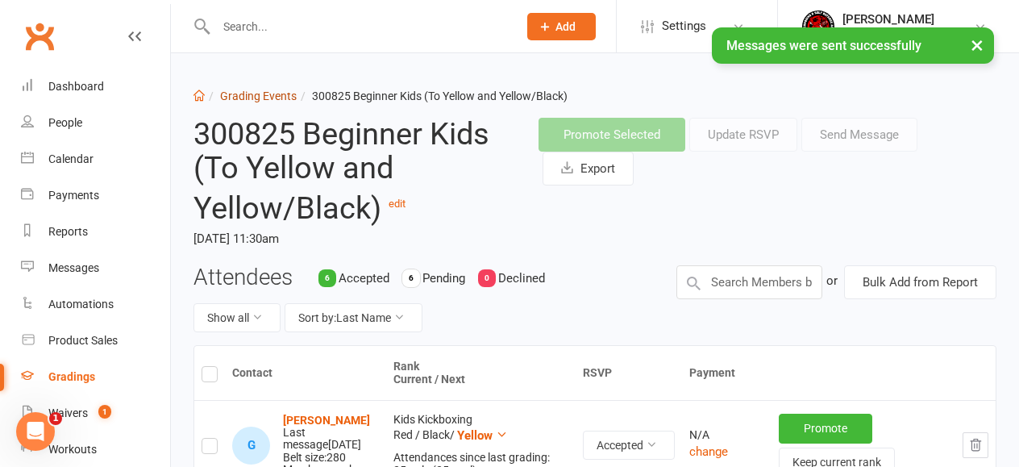
click at [278, 99] on link "Grading Events" at bounding box center [258, 95] width 77 height 13
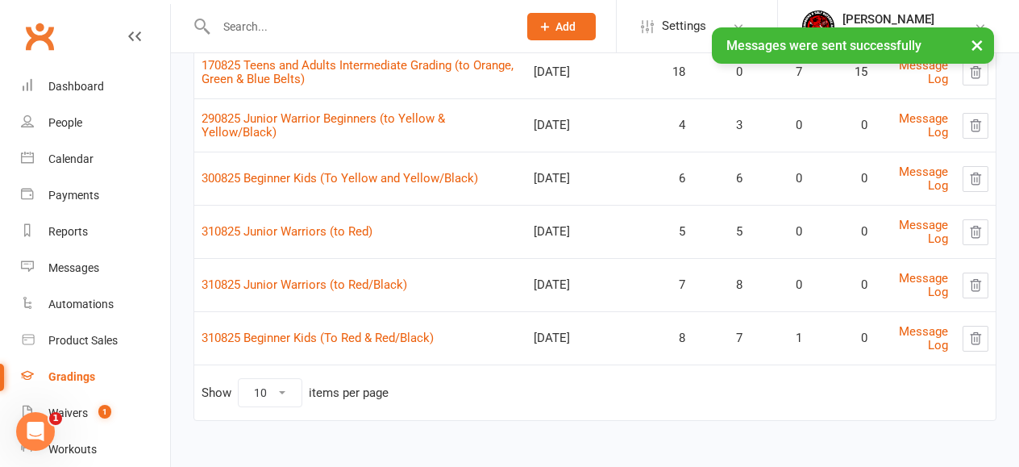
scroll to position [251, 0]
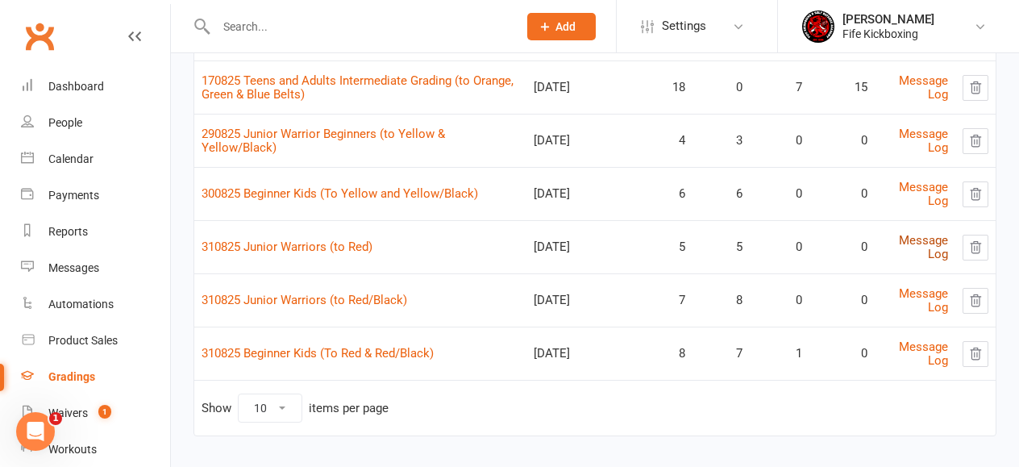
click at [918, 240] on link "Message Log" at bounding box center [923, 247] width 49 height 28
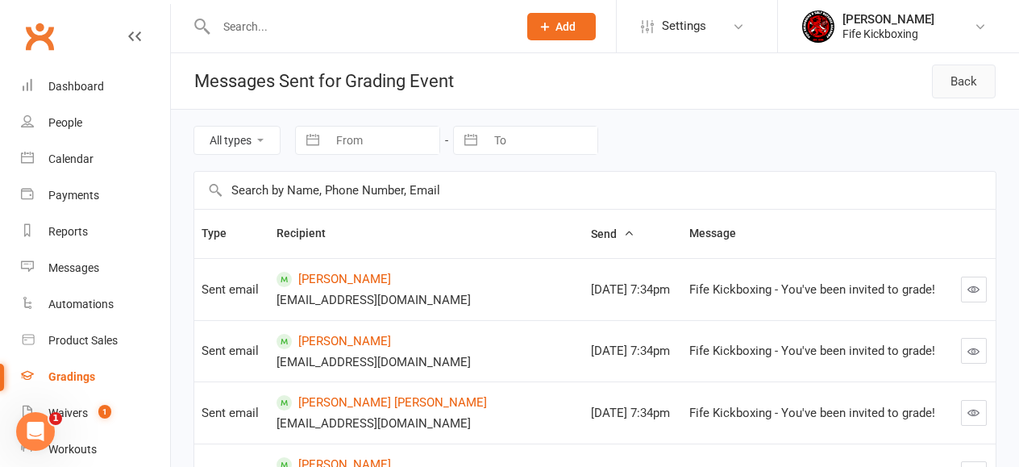
click at [951, 78] on link "Back" at bounding box center [964, 81] width 64 height 34
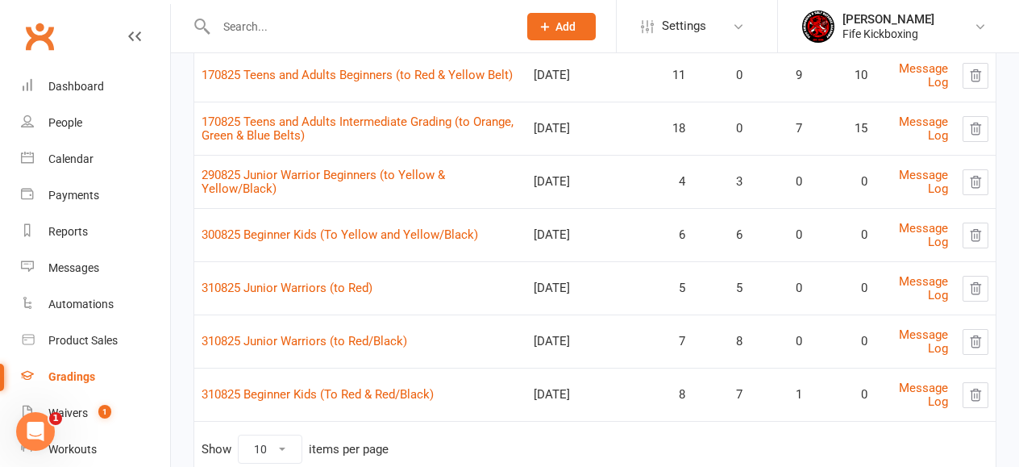
scroll to position [214, 0]
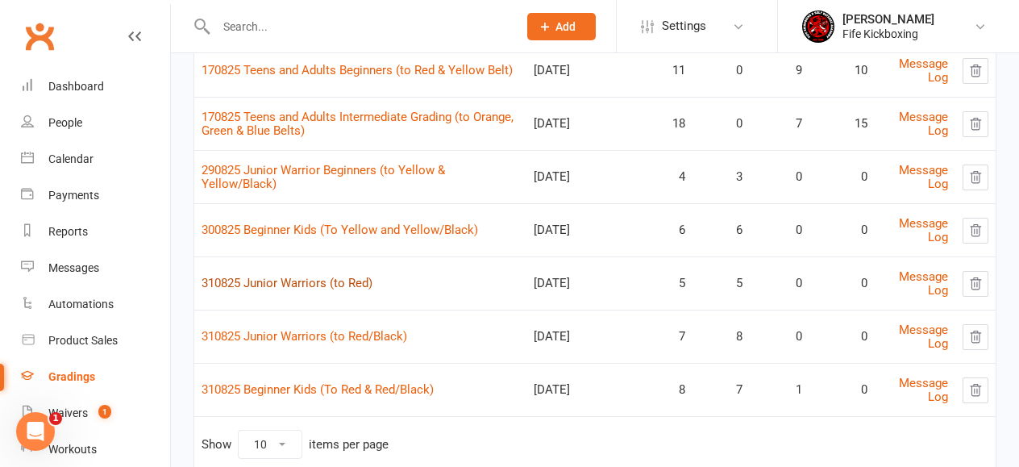
click at [331, 288] on link "310825 Junior Warriors (to Red)" at bounding box center [287, 283] width 171 height 15
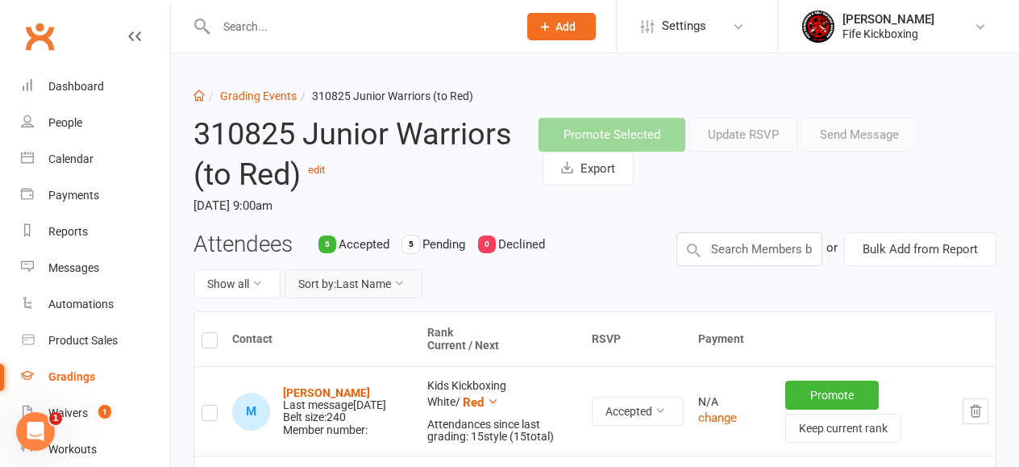
click at [373, 276] on button "Sort by: Last Name" at bounding box center [354, 283] width 138 height 29
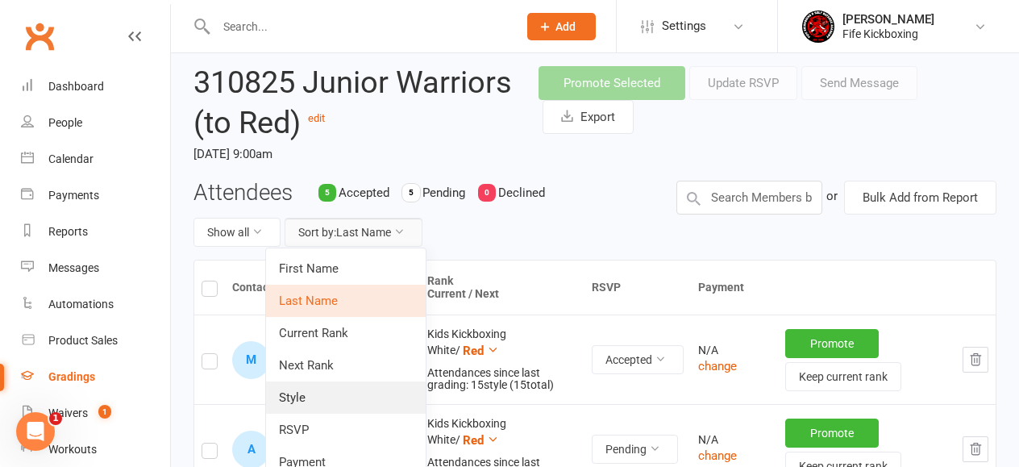
scroll to position [51, 0]
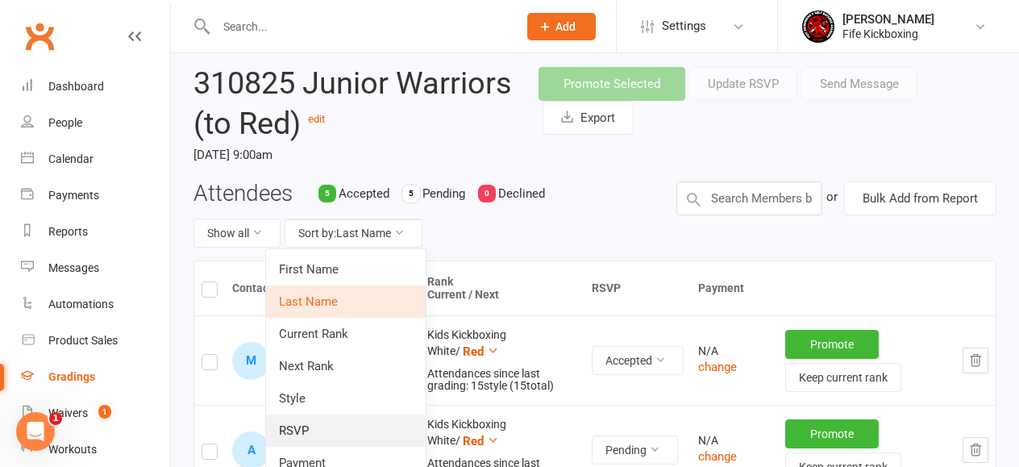
click at [334, 426] on link "RSVP" at bounding box center [346, 430] width 160 height 32
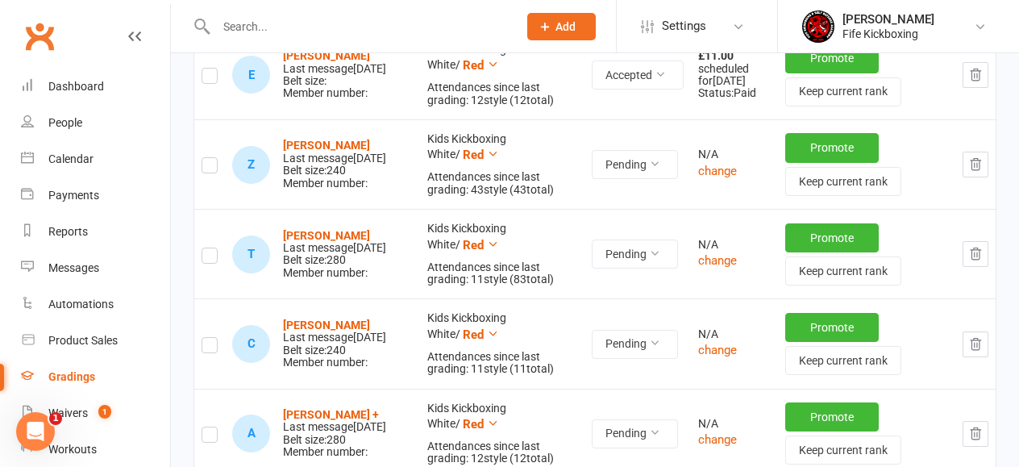
scroll to position [685, 0]
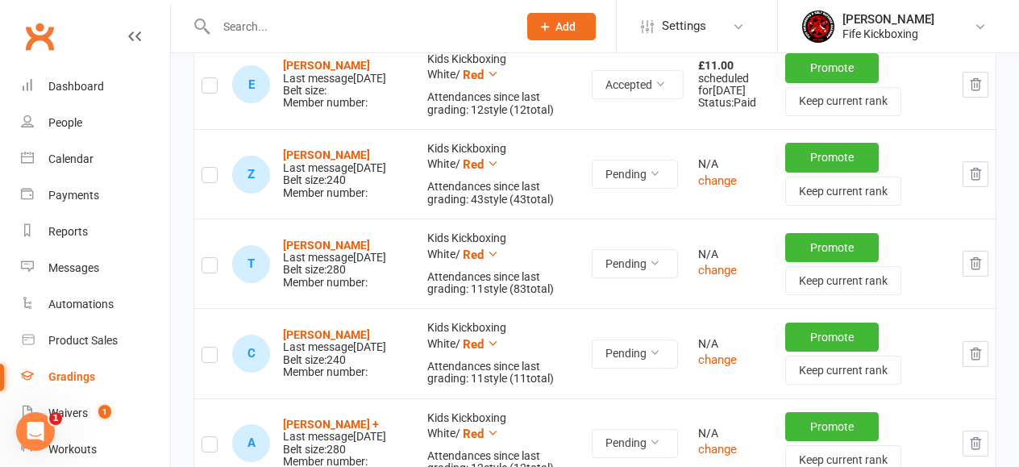
click at [211, 177] on label at bounding box center [210, 177] width 16 height 0
click at [211, 168] on input "checkbox" at bounding box center [210, 168] width 16 height 0
click at [209, 268] on label at bounding box center [210, 268] width 16 height 0
click at [209, 258] on input "checkbox" at bounding box center [210, 258] width 16 height 0
click at [214, 357] on label at bounding box center [210, 357] width 16 height 0
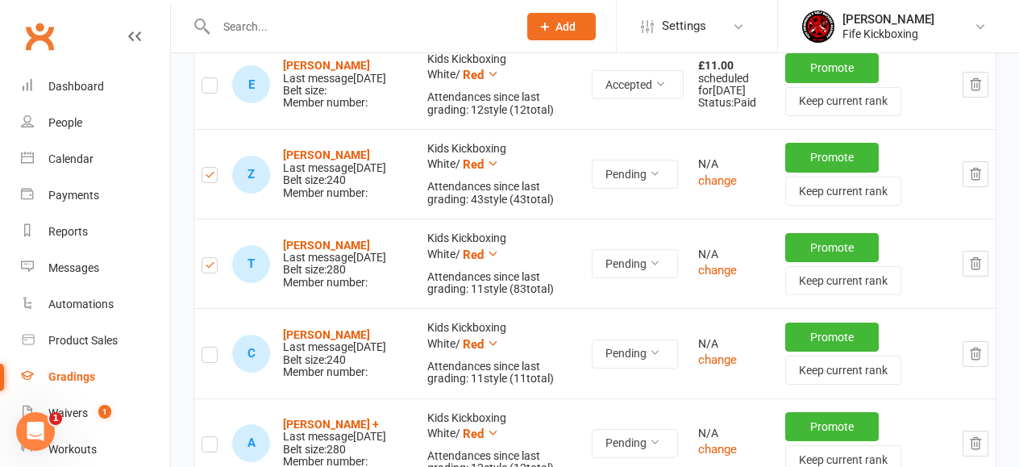
click at [214, 347] on input "checkbox" at bounding box center [210, 347] width 16 height 0
click at [215, 447] on label at bounding box center [210, 447] width 16 height 0
click at [215, 437] on input "checkbox" at bounding box center [210, 437] width 16 height 0
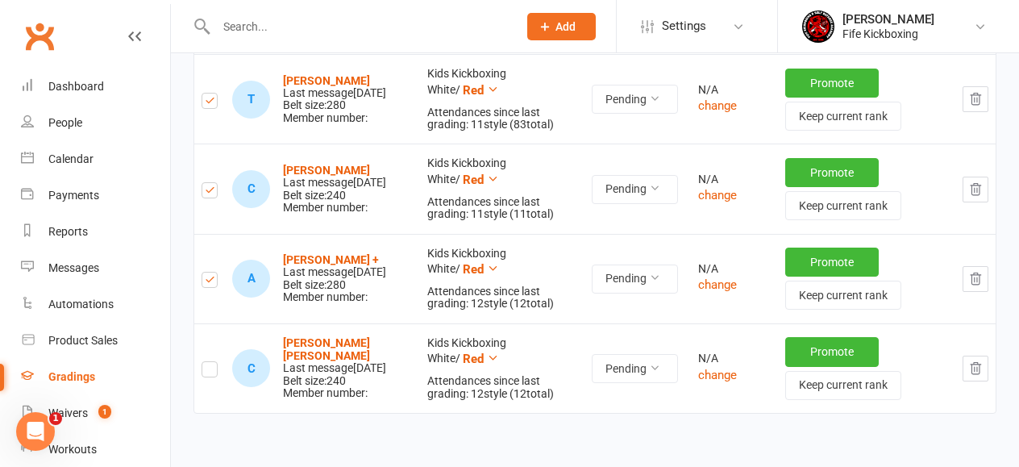
scroll to position [856, 0]
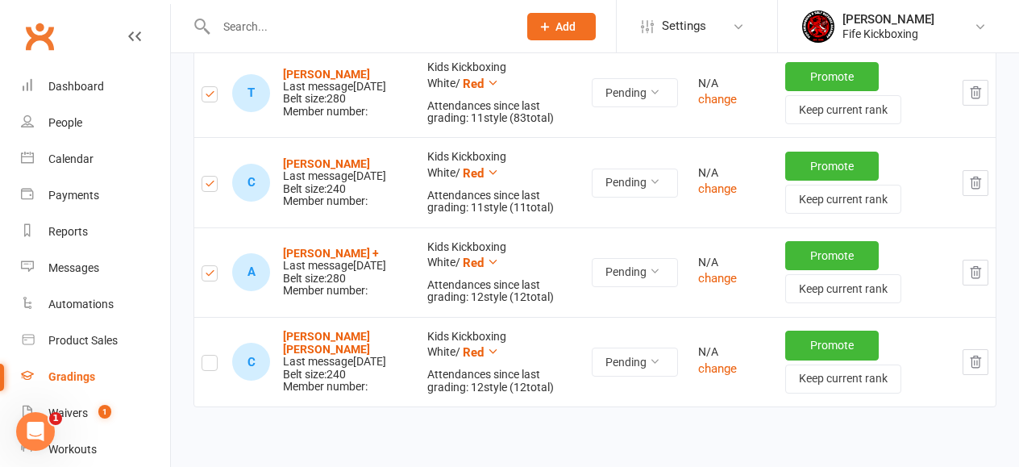
click at [211, 365] on label at bounding box center [210, 365] width 16 height 0
click at [211, 356] on input "checkbox" at bounding box center [210, 356] width 16 height 0
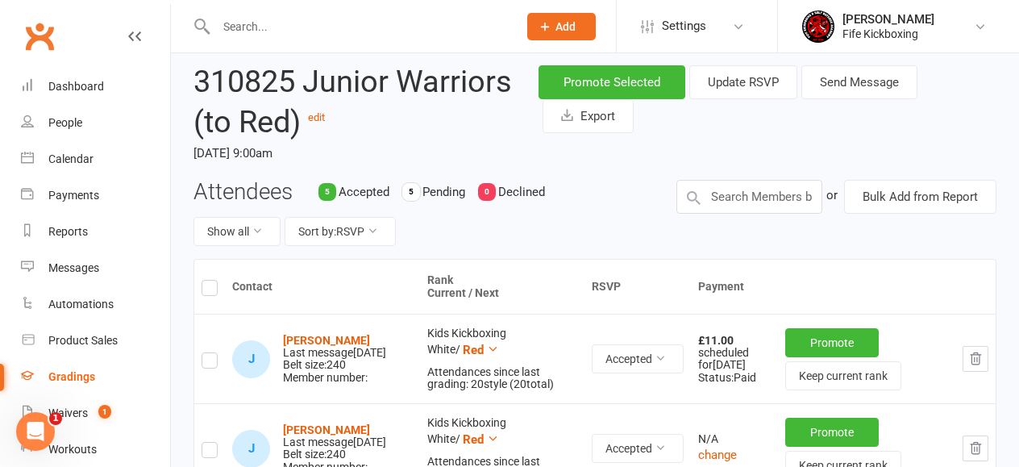
scroll to position [18, 0]
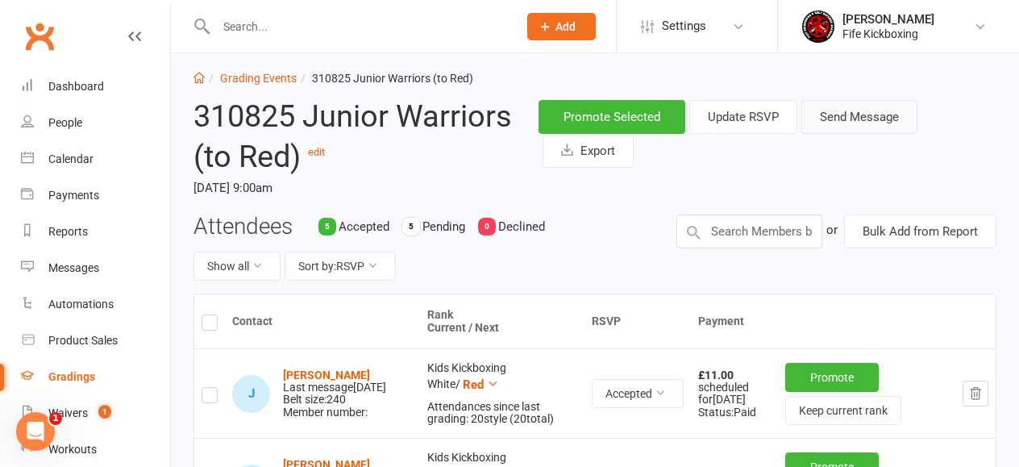
click at [880, 116] on button "Send Message" at bounding box center [859, 117] width 116 height 34
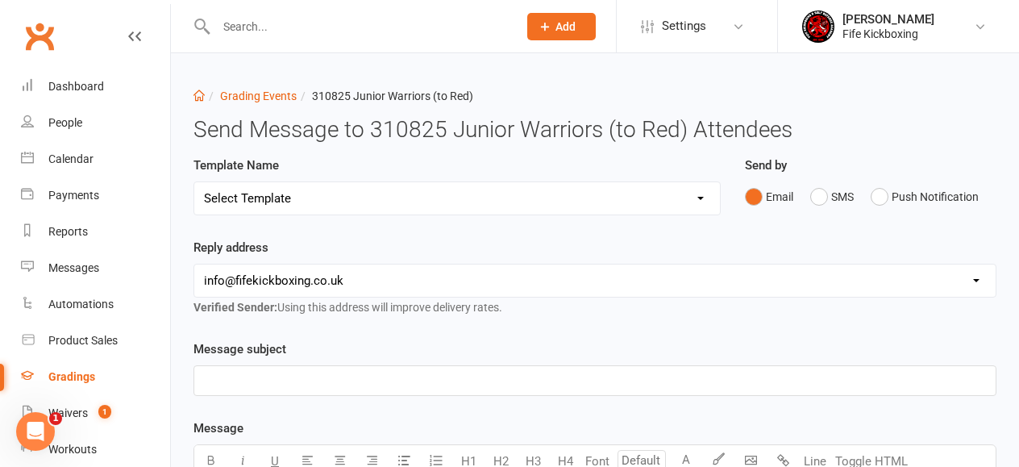
click at [451, 185] on select "Select Template [Email] 2001 Invitation to Grading Event [Email] 2002 Invitatio…" at bounding box center [457, 198] width 526 height 32
select select "7"
click at [194, 182] on select "Select Template [Email] 2001 Invitation to Grading Event [Email] 2002 Invitatio…" at bounding box center [457, 198] width 526 height 32
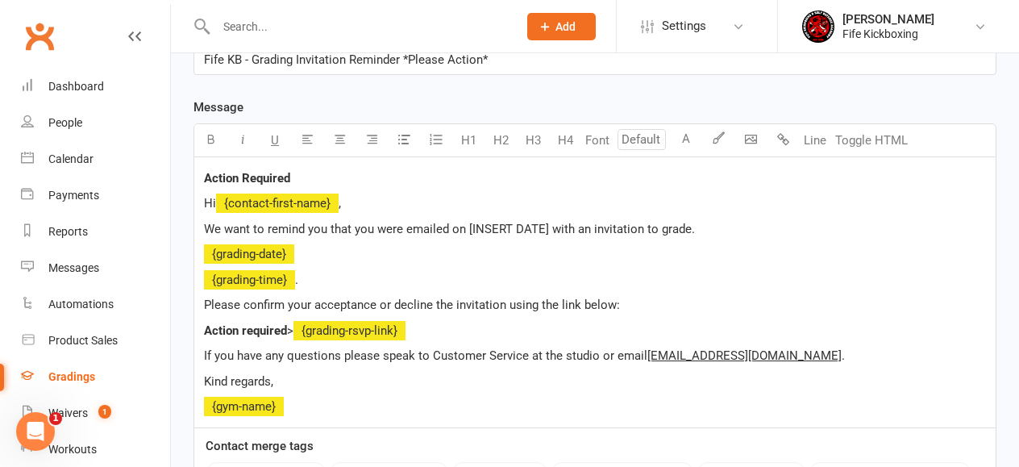
scroll to position [322, 0]
click at [470, 225] on span "We want to remind you that you were emailed on [INSERT DATE] with an invitation…" at bounding box center [449, 228] width 491 height 15
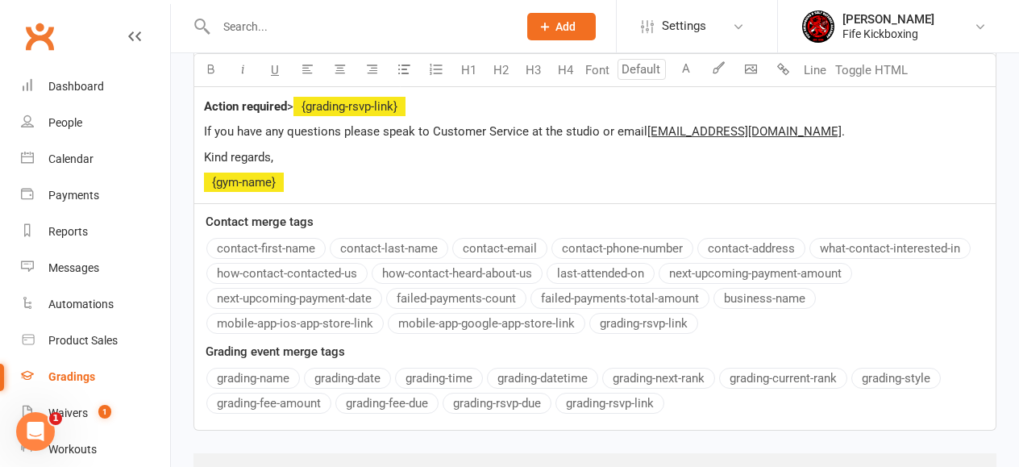
scroll to position [590, 0]
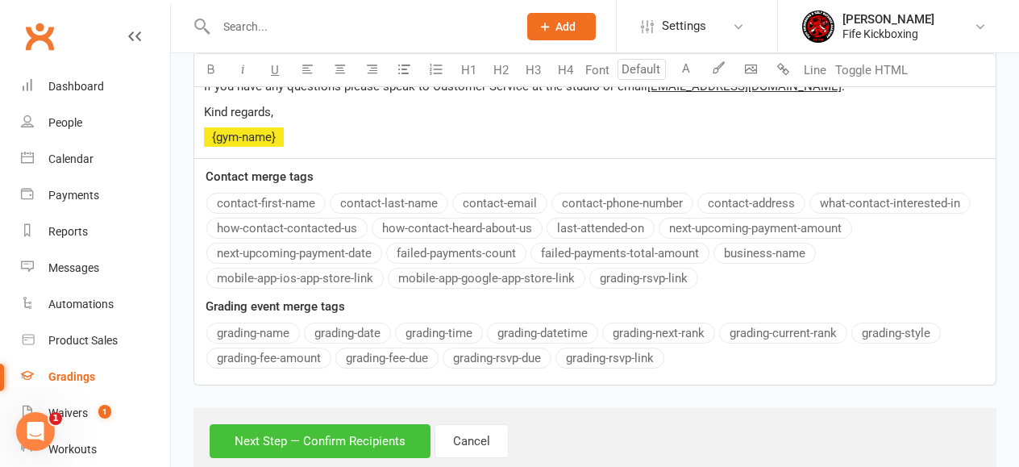
click at [365, 446] on button "Next Step — Confirm Recipients" at bounding box center [320, 441] width 221 height 34
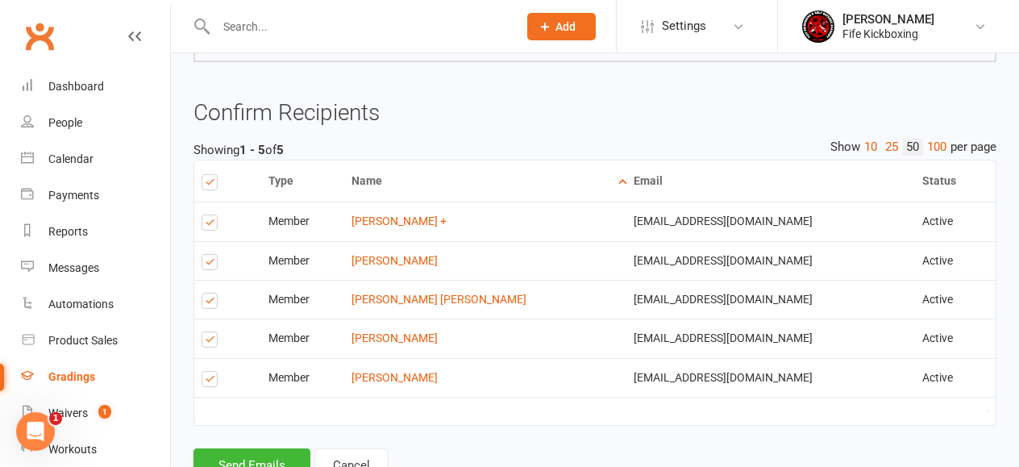
scroll to position [597, 0]
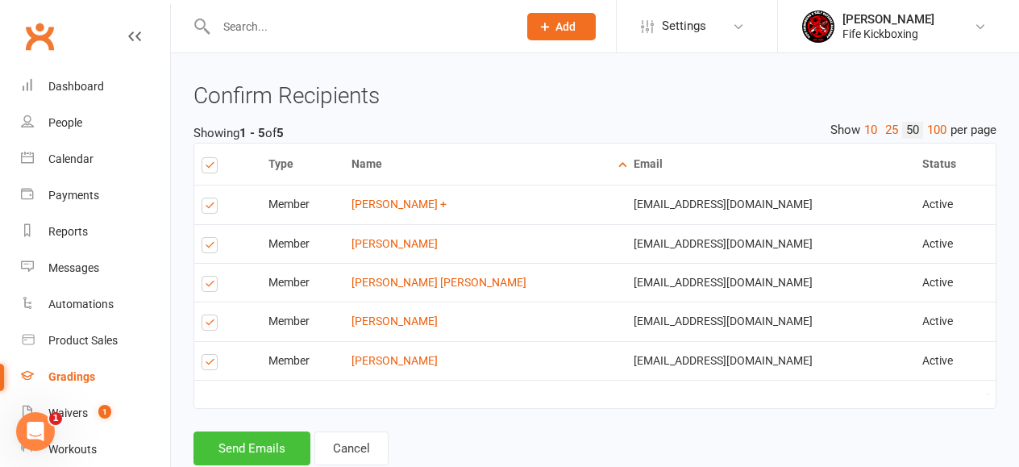
click at [256, 448] on button "Send Emails" at bounding box center [251, 448] width 117 height 34
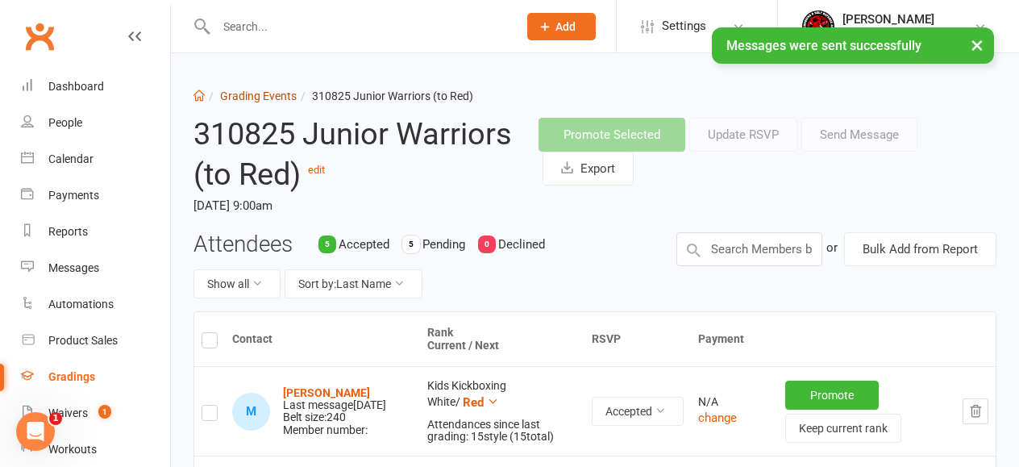
click at [269, 94] on link "Grading Events" at bounding box center [258, 95] width 77 height 13
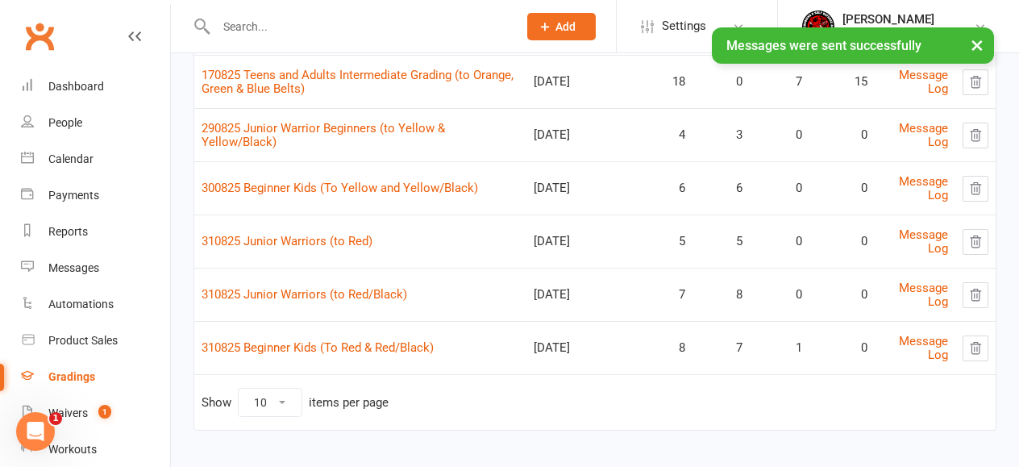
scroll to position [266, 0]
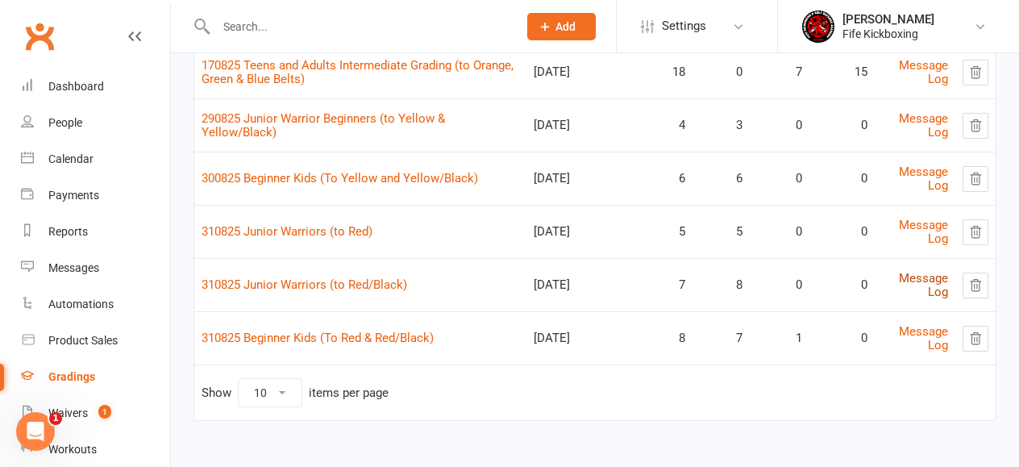
click at [921, 276] on link "Message Log" at bounding box center [923, 285] width 49 height 28
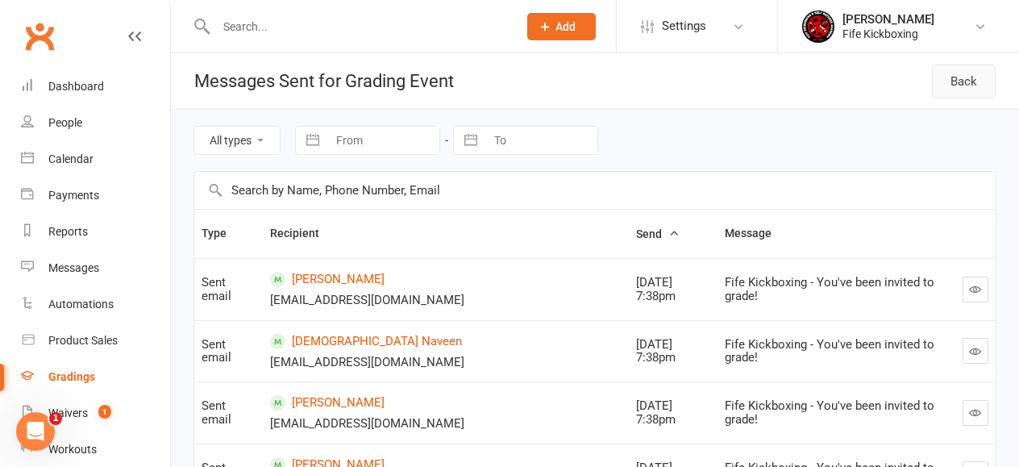
click at [953, 75] on link "Back" at bounding box center [964, 81] width 64 height 34
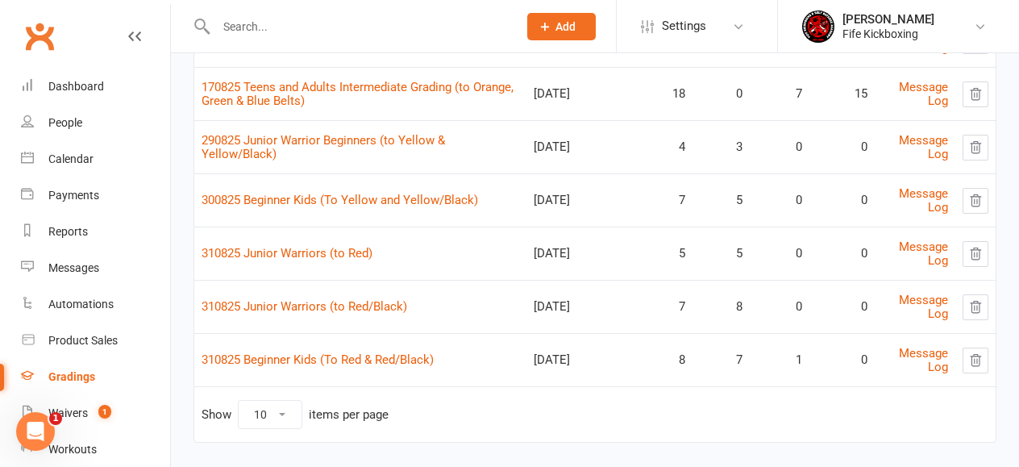
scroll to position [266, 0]
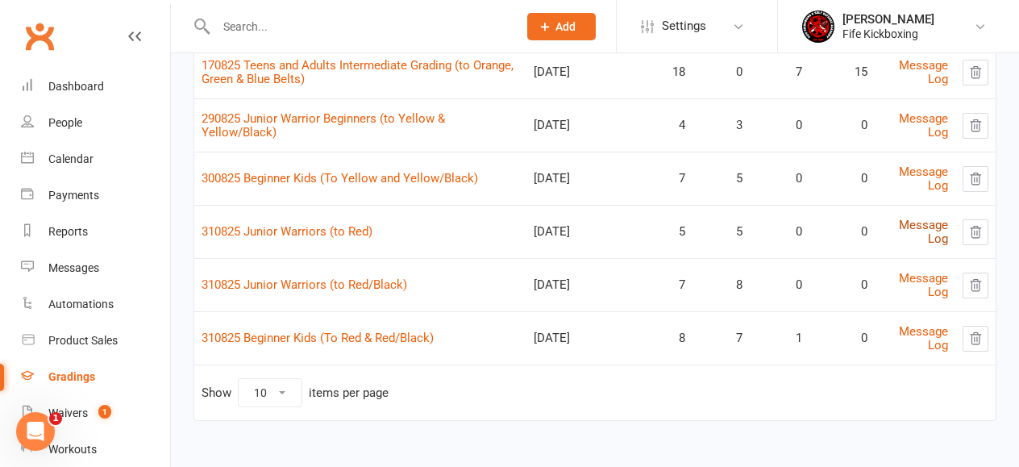
click at [920, 225] on link "Message Log" at bounding box center [923, 232] width 49 height 28
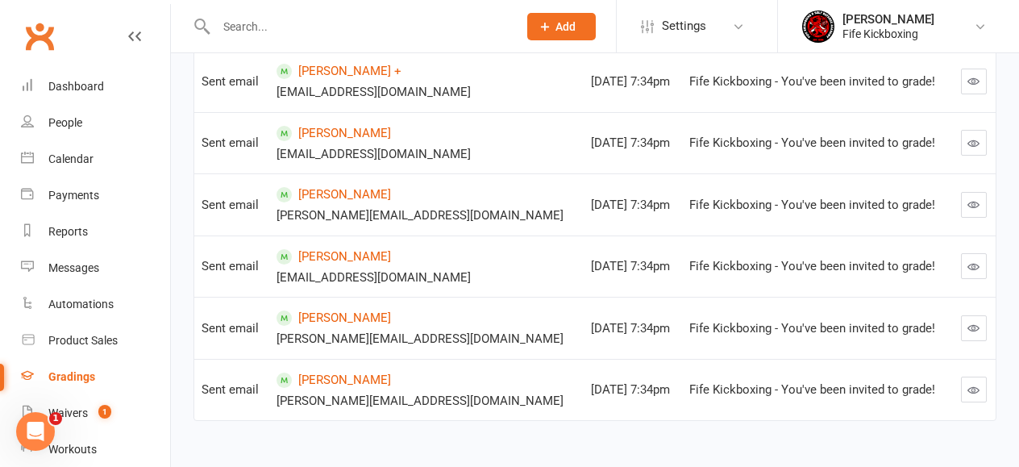
scroll to position [454, 0]
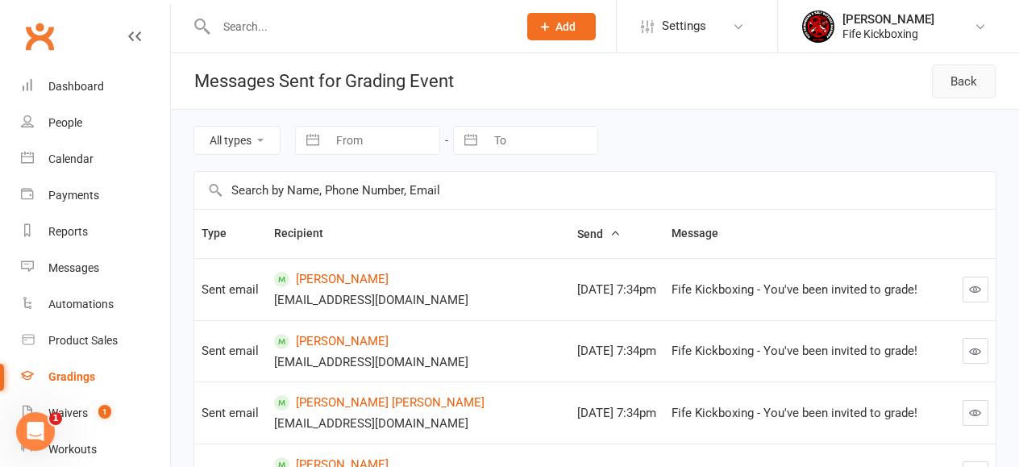
click at [970, 69] on link "Back" at bounding box center [964, 81] width 64 height 34
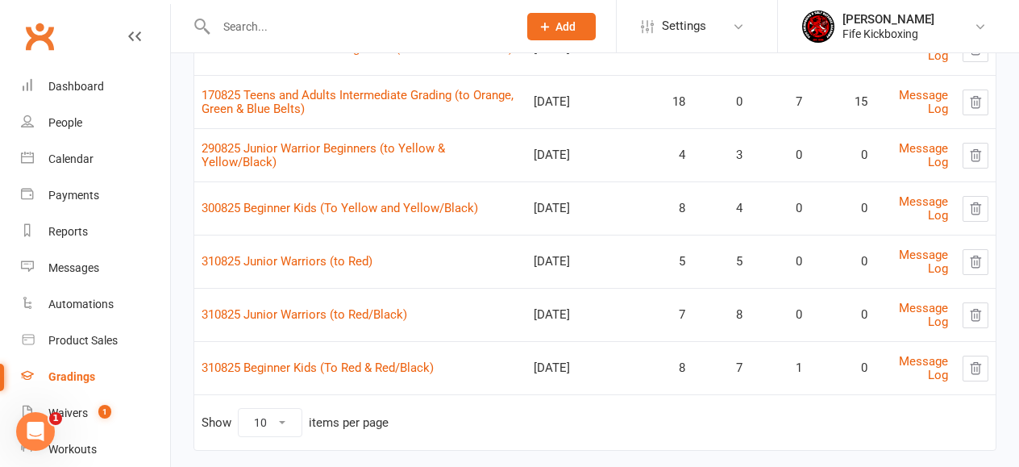
scroll to position [266, 0]
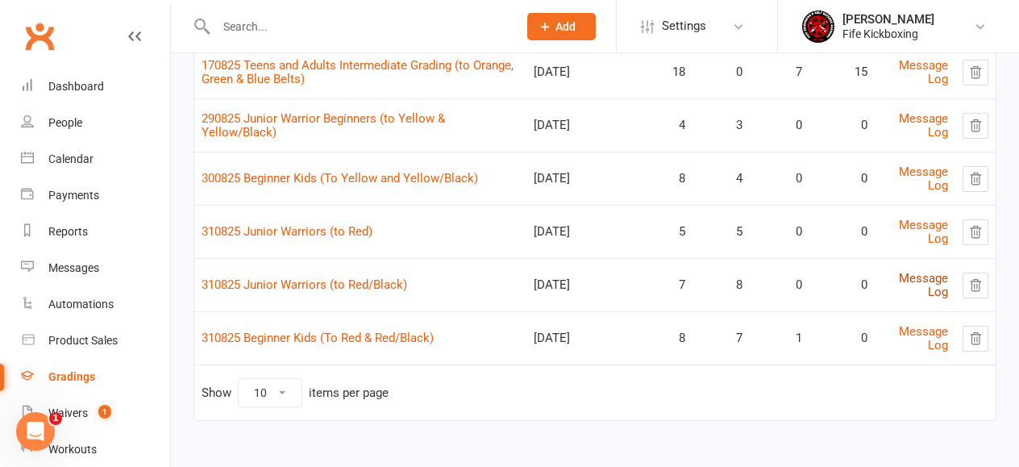
click at [930, 280] on link "Message Log" at bounding box center [923, 285] width 49 height 28
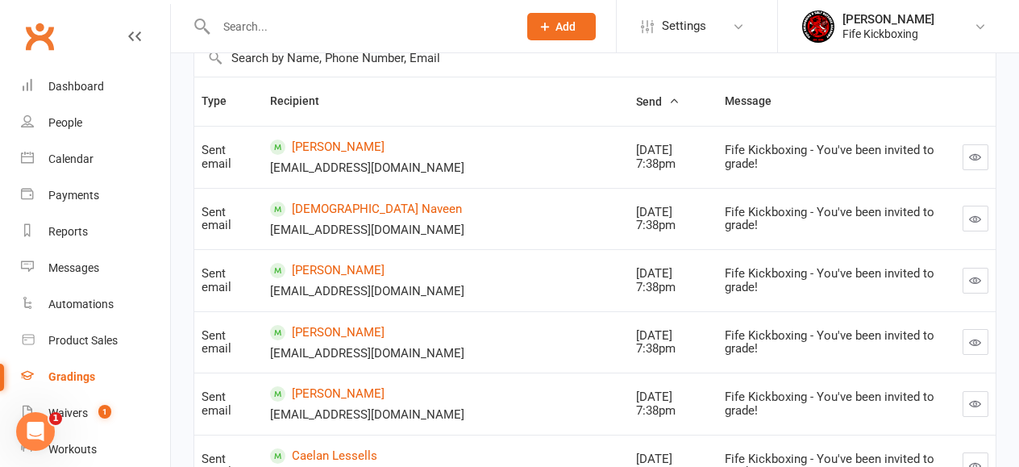
scroll to position [89, 0]
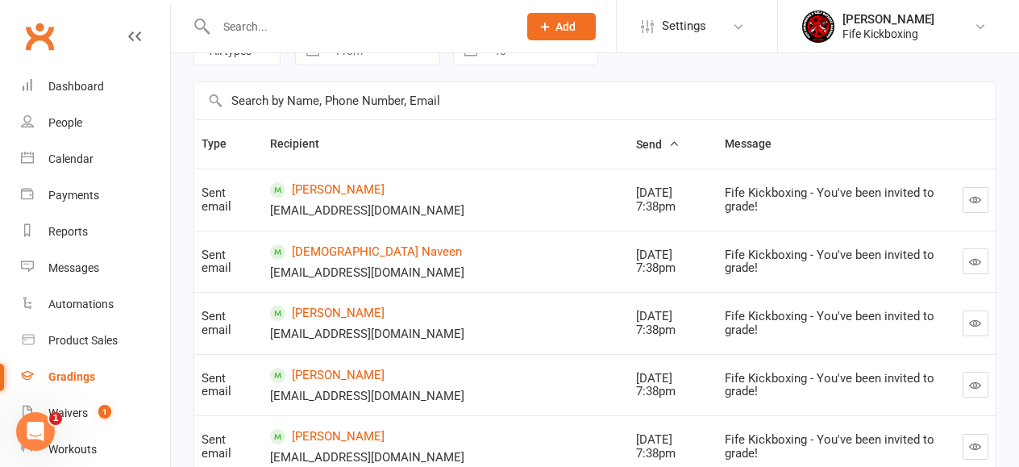
click at [843, 257] on div "Fife Kickboxing - You've been invited to grade!" at bounding box center [836, 261] width 223 height 27
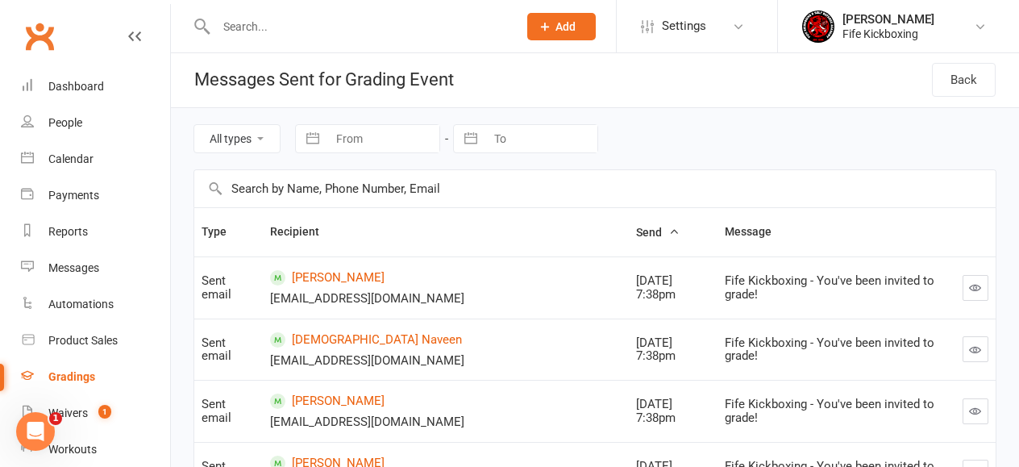
scroll to position [0, 0]
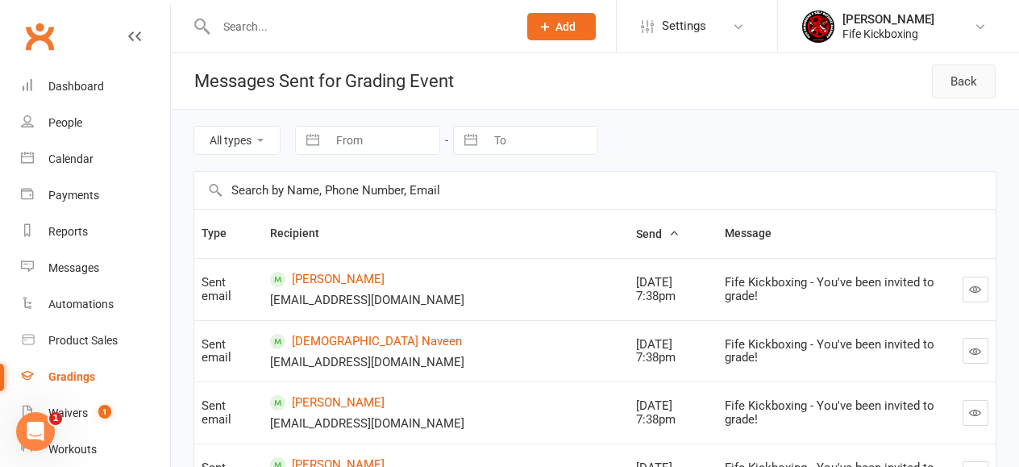
click at [961, 84] on link "Back" at bounding box center [964, 81] width 64 height 34
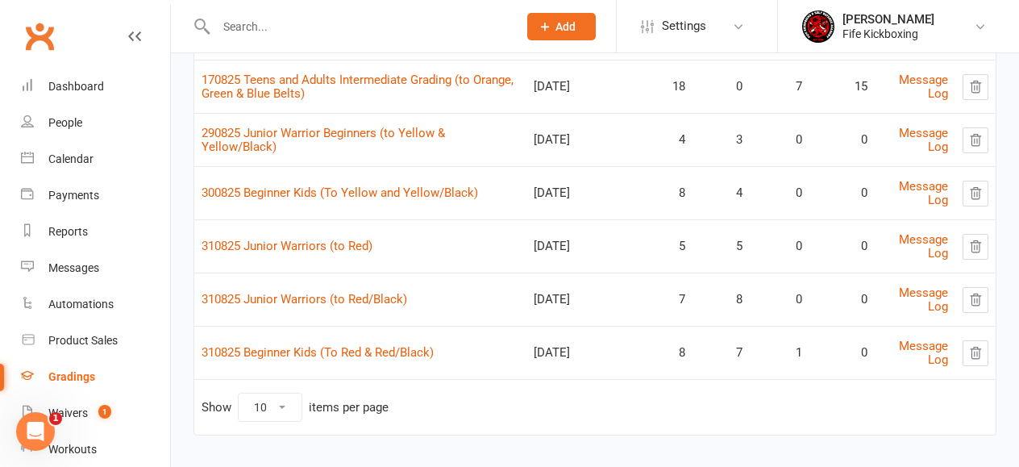
scroll to position [266, 0]
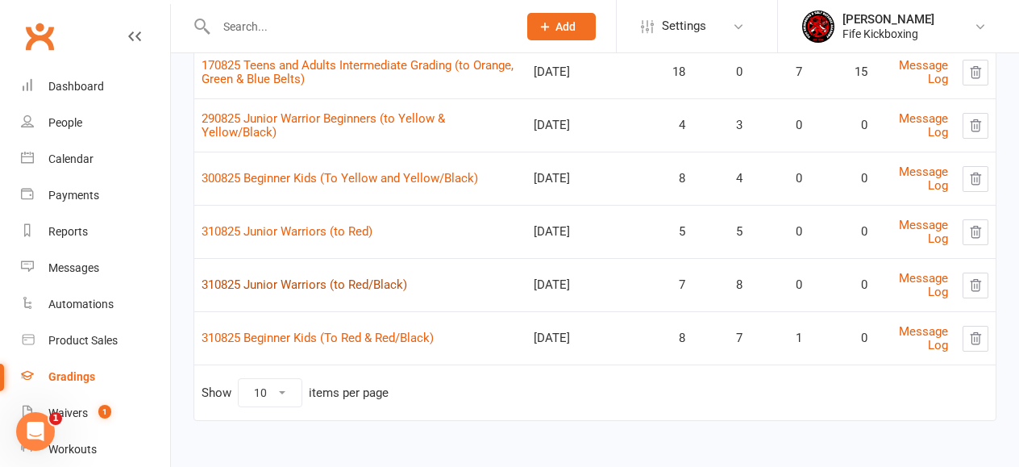
click at [373, 284] on link "310825 Junior Warriors (to Red/Black)" at bounding box center [305, 284] width 206 height 15
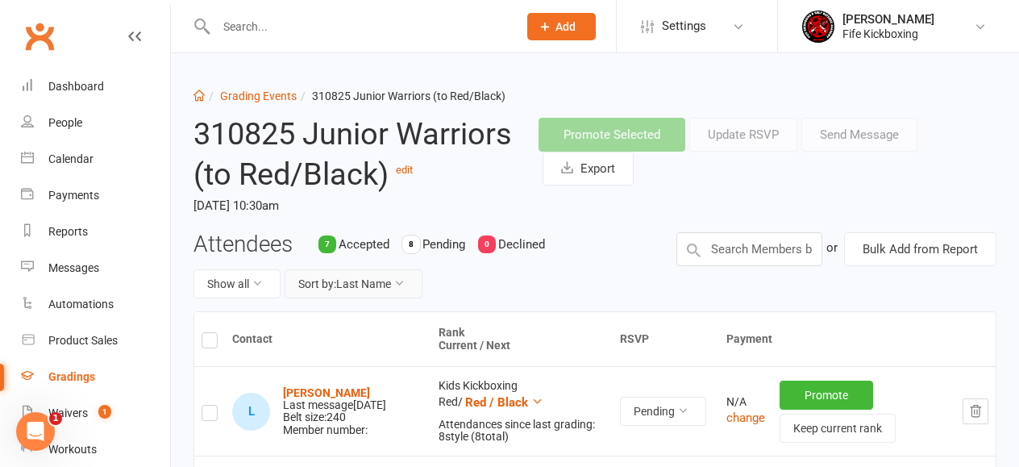
click at [385, 281] on button "Sort by: Last Name" at bounding box center [354, 283] width 138 height 29
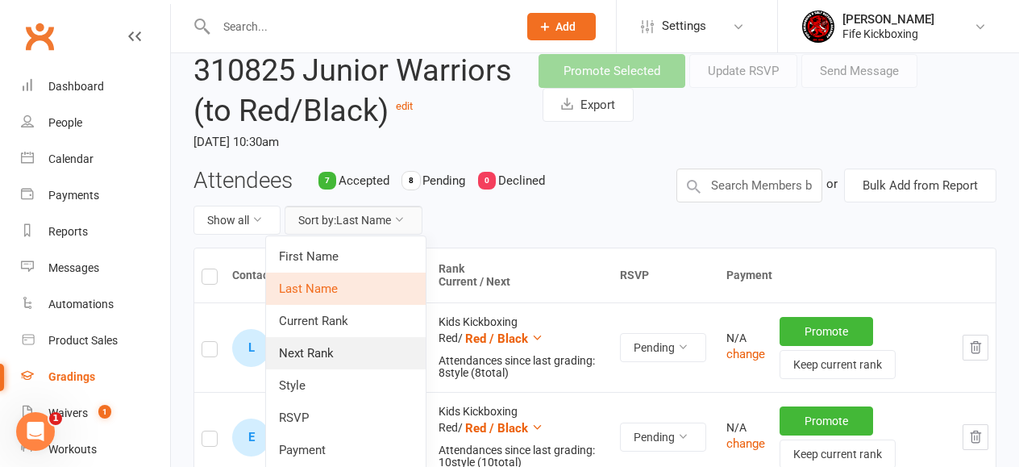
scroll to position [71, 0]
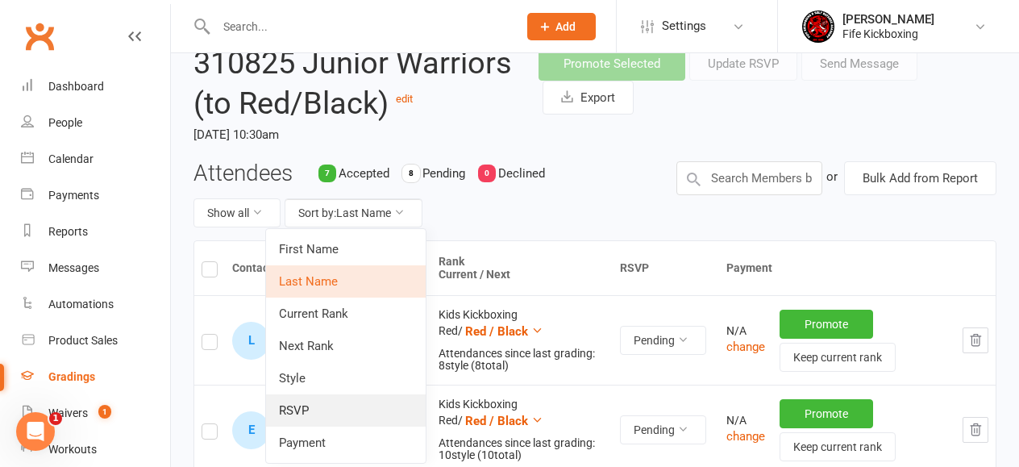
click at [347, 404] on link "RSVP" at bounding box center [346, 410] width 160 height 32
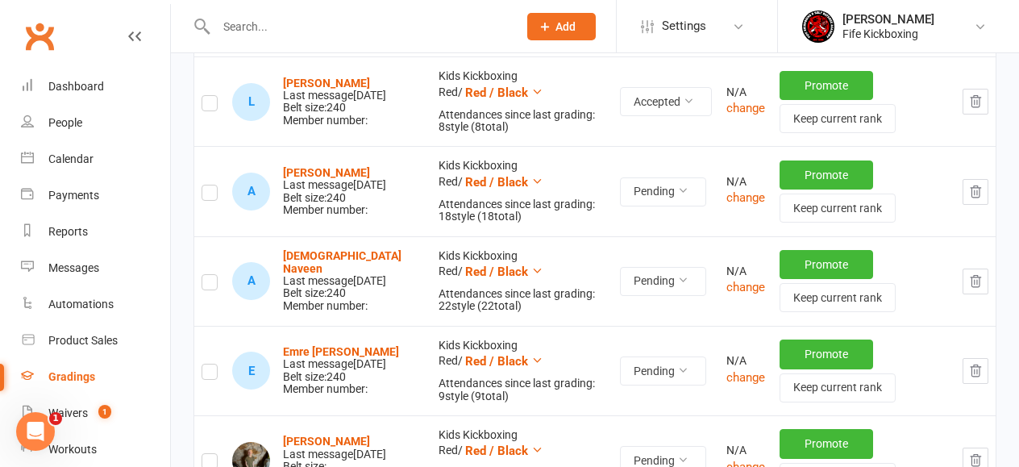
scroll to position [848, 0]
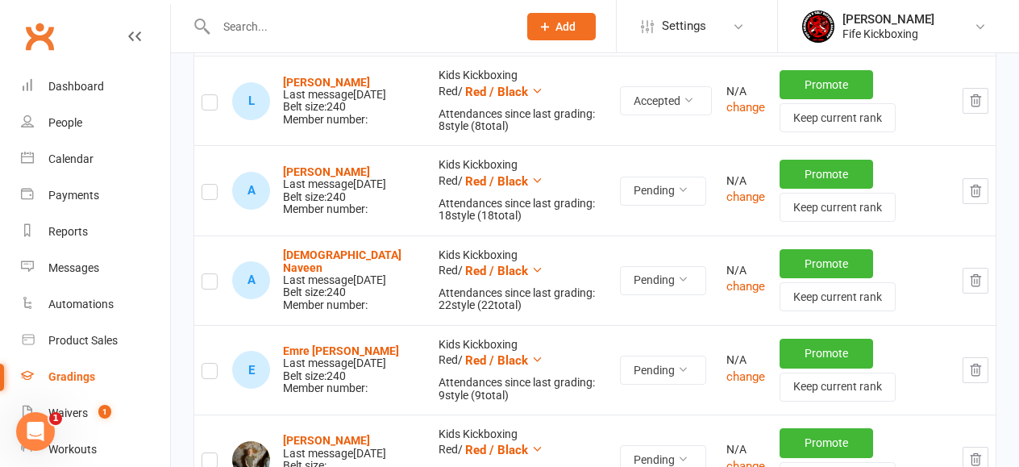
click at [208, 194] on label at bounding box center [210, 194] width 16 height 0
click at [208, 185] on input "checkbox" at bounding box center [210, 185] width 16 height 0
click at [214, 284] on label at bounding box center [210, 284] width 16 height 0
click at [214, 274] on input "checkbox" at bounding box center [210, 274] width 16 height 0
click at [210, 373] on label at bounding box center [210, 373] width 16 height 0
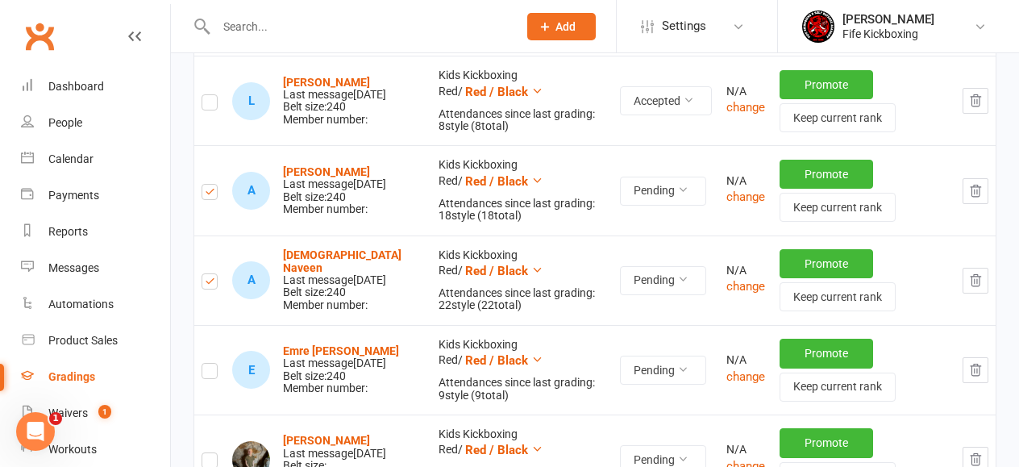
click at [210, 364] on input "checkbox" at bounding box center [210, 364] width 16 height 0
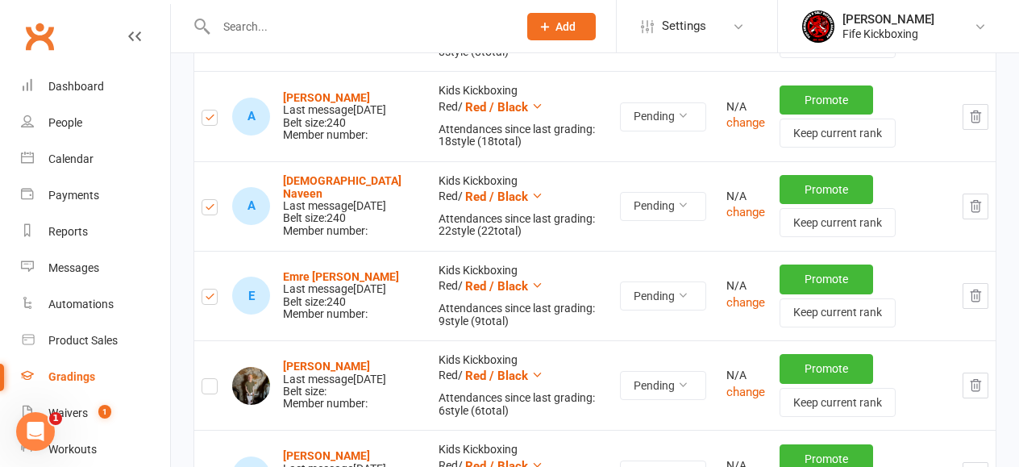
scroll to position [946, 0]
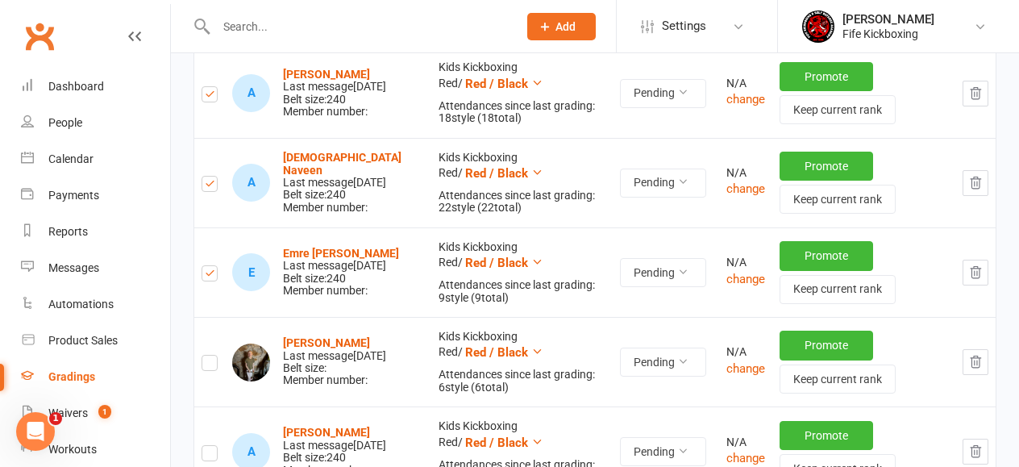
click at [209, 365] on label at bounding box center [210, 365] width 16 height 0
click at [209, 356] on input "checkbox" at bounding box center [210, 356] width 16 height 0
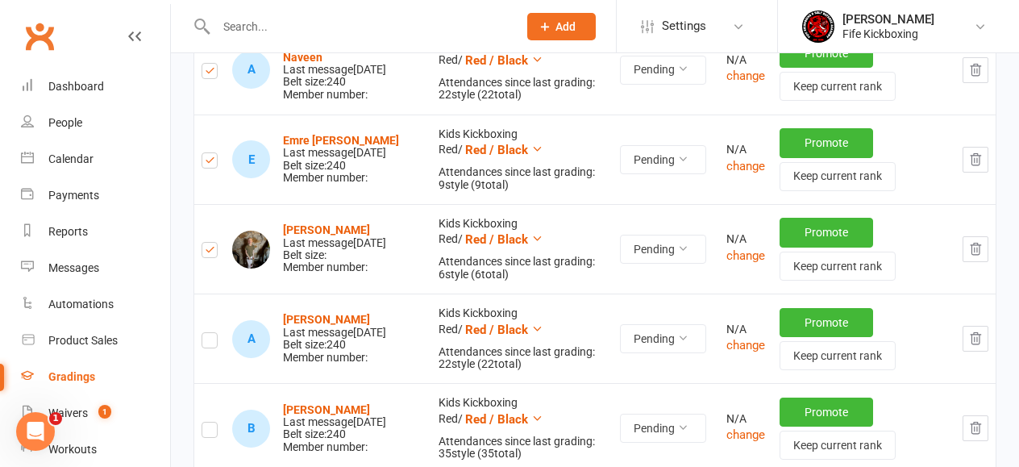
scroll to position [1067, 0]
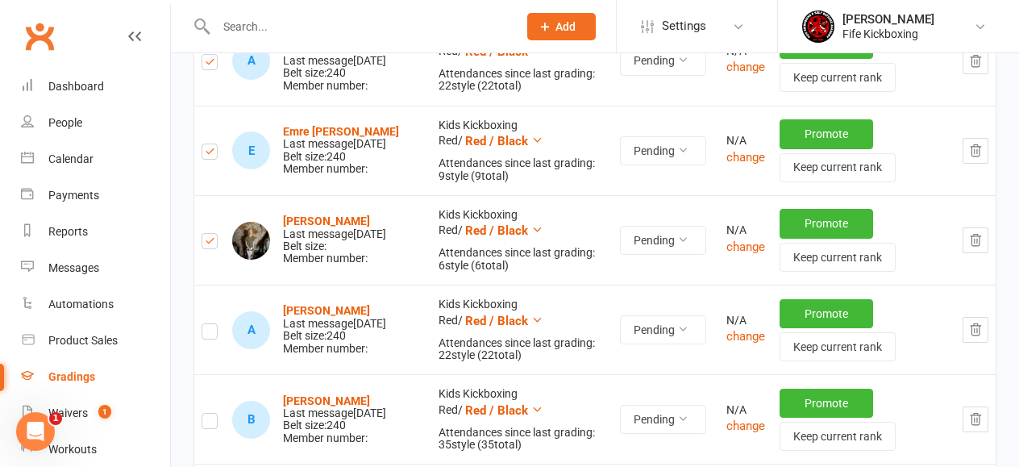
click at [205, 334] on label at bounding box center [210, 334] width 16 height 0
click at [205, 324] on input "checkbox" at bounding box center [210, 324] width 16 height 0
click at [210, 423] on label at bounding box center [210, 423] width 16 height 0
click at [210, 414] on input "checkbox" at bounding box center [210, 414] width 16 height 0
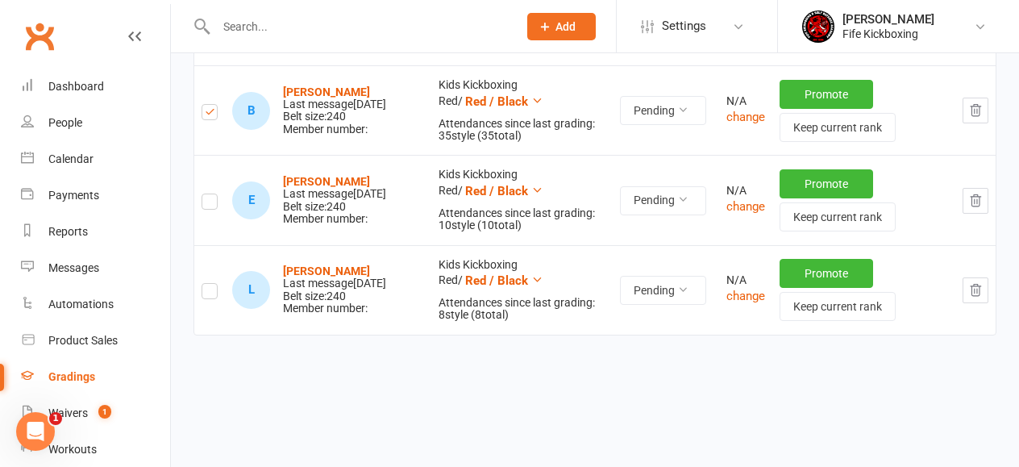
scroll to position [1394, 0]
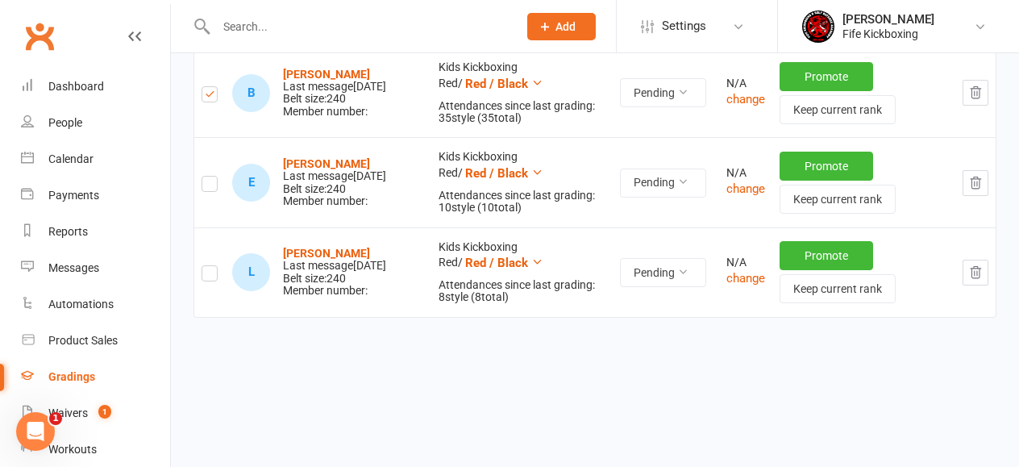
click at [210, 186] on label at bounding box center [210, 186] width 16 height 0
click at [210, 177] on input "checkbox" at bounding box center [210, 177] width 16 height 0
click at [210, 276] on label at bounding box center [210, 276] width 16 height 0
click at [210, 266] on input "checkbox" at bounding box center [210, 266] width 16 height 0
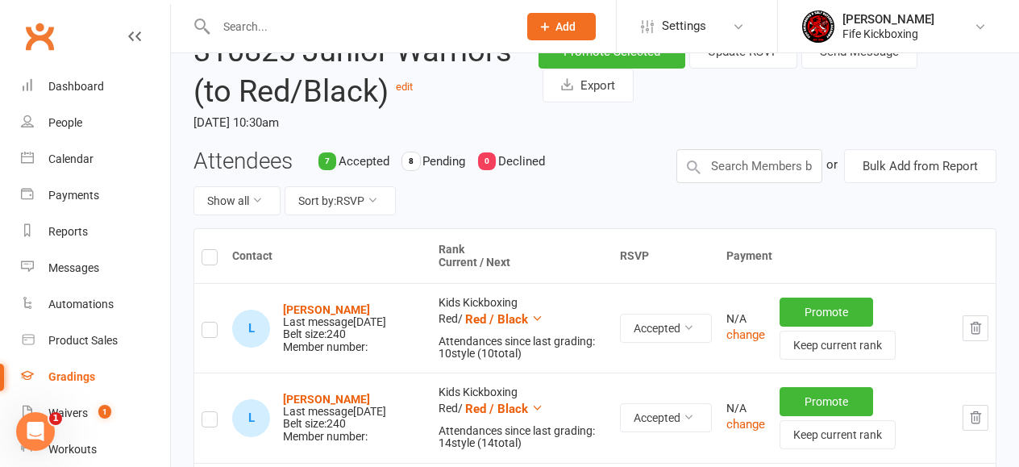
scroll to position [0, 0]
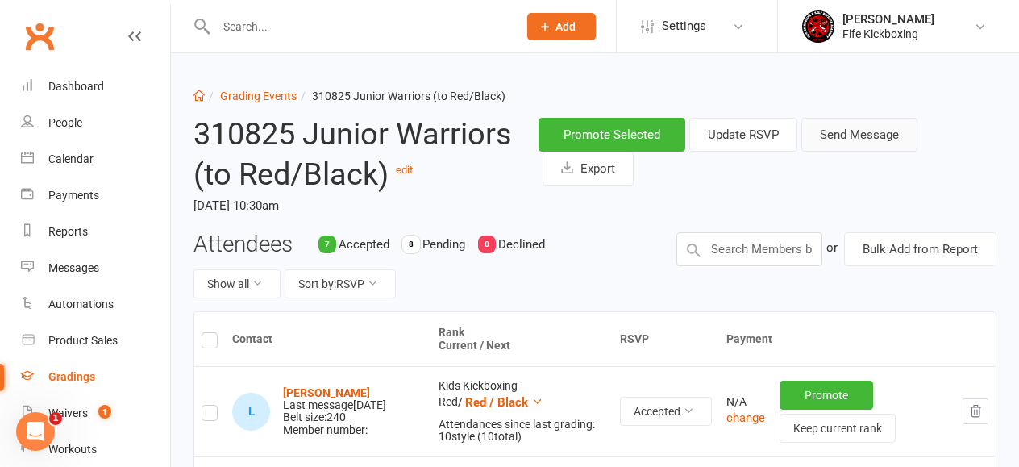
click at [878, 136] on button "Send Message" at bounding box center [859, 135] width 116 height 34
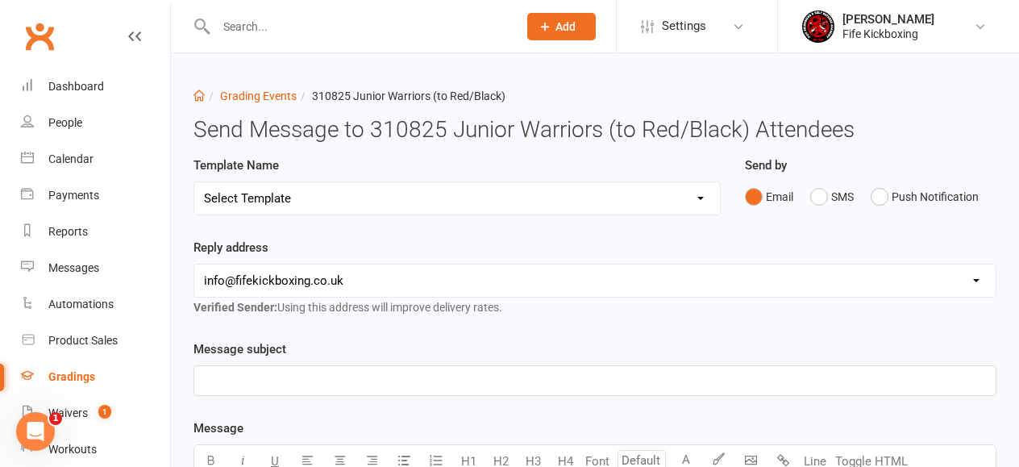
click at [549, 198] on select "Select Template [Email] 2001 Invitation to Grading Event [Email] 2002 Invitatio…" at bounding box center [457, 198] width 526 height 32
select select "7"
click at [194, 182] on select "Select Template [Email] 2001 Invitation to Grading Event [Email] 2002 Invitatio…" at bounding box center [457, 198] width 526 height 32
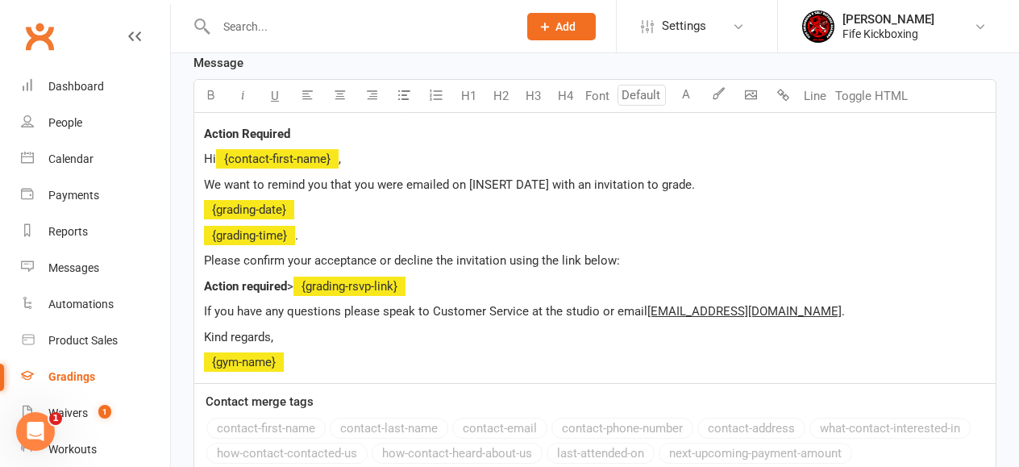
scroll to position [381, 0]
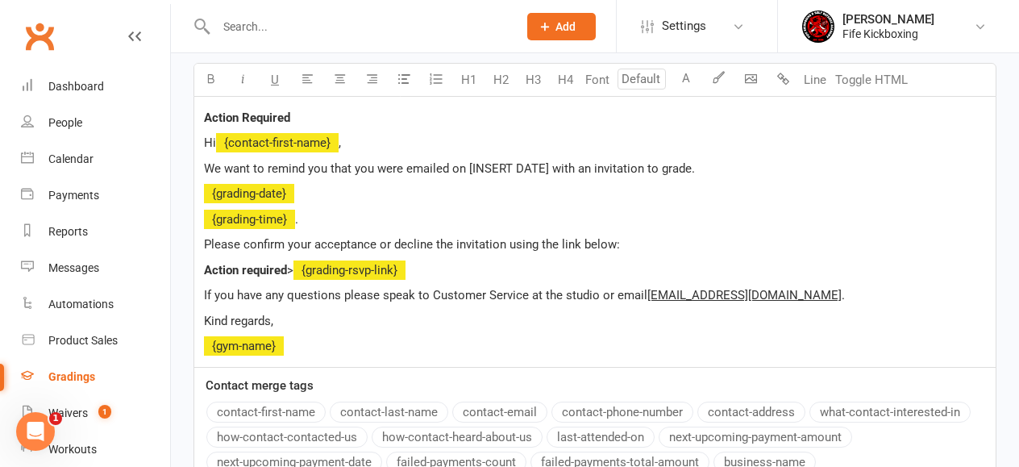
click at [471, 164] on span "We want to remind you that you were emailed on [INSERT DATE] with an invitation…" at bounding box center [449, 168] width 491 height 15
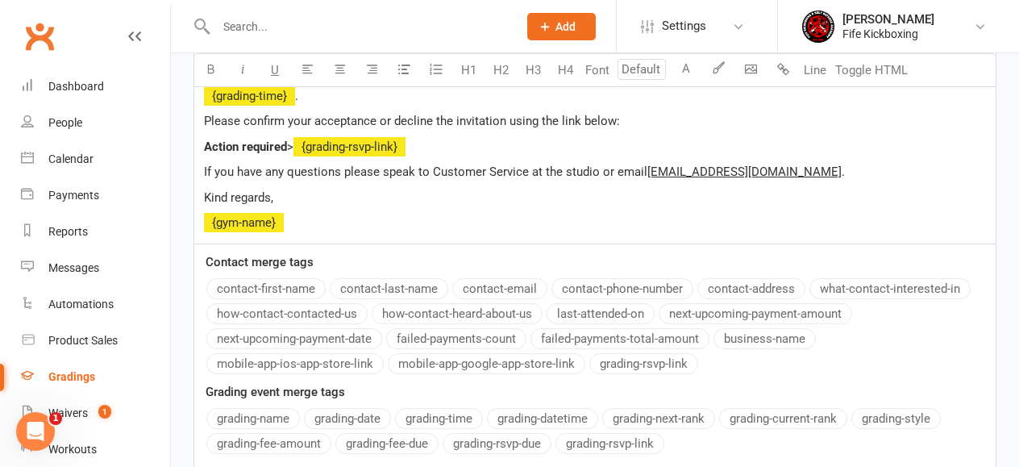
scroll to position [633, 0]
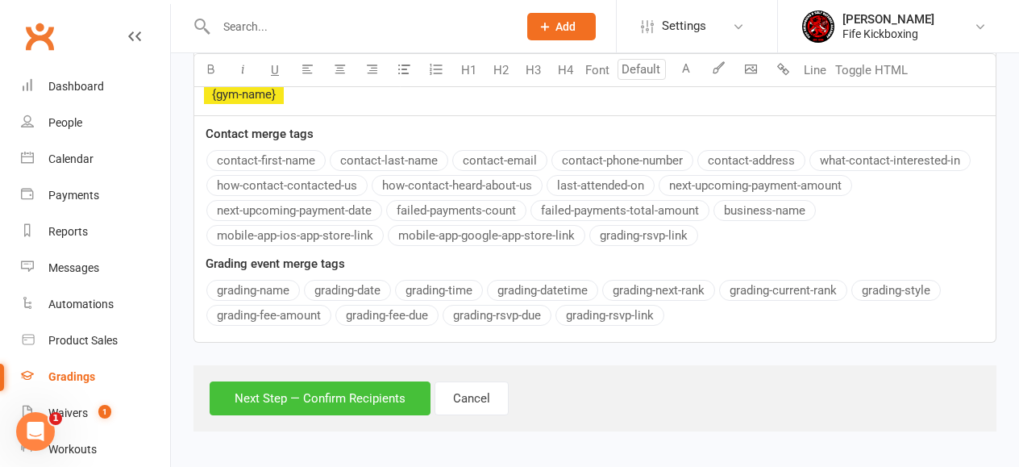
click at [345, 396] on button "Next Step — Confirm Recipients" at bounding box center [320, 398] width 221 height 34
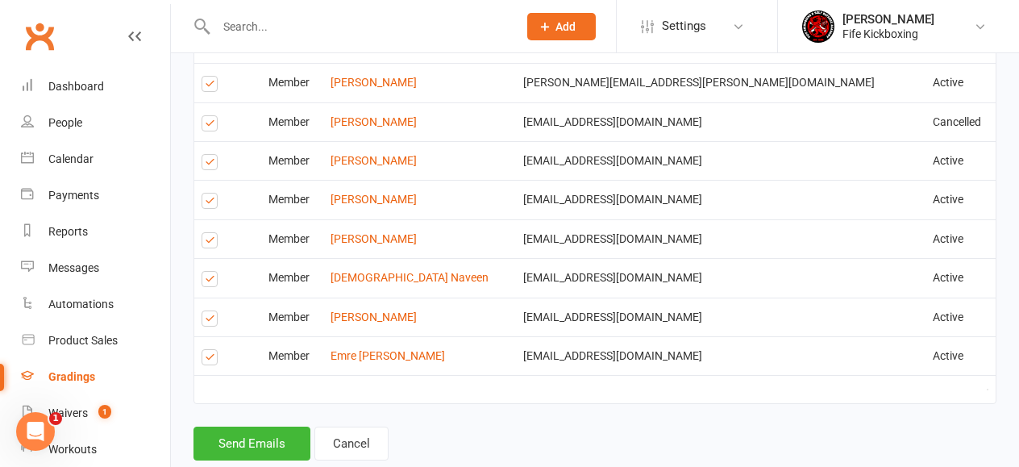
scroll to position [759, 0]
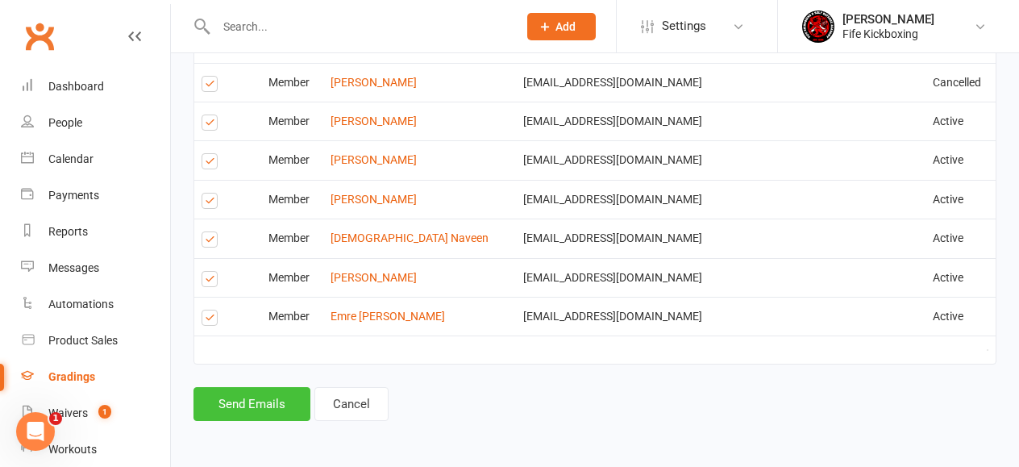
click at [230, 393] on button "Send Emails" at bounding box center [251, 404] width 117 height 34
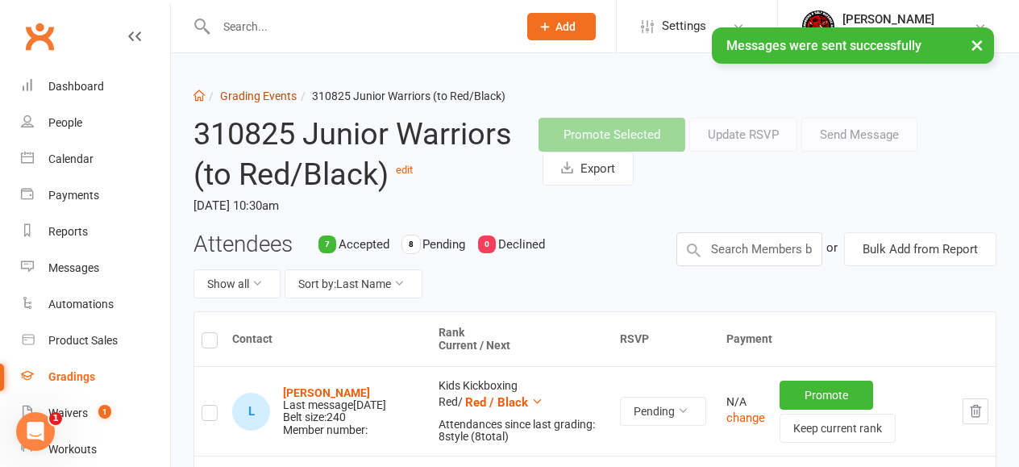
click at [278, 98] on link "Grading Events" at bounding box center [258, 95] width 77 height 13
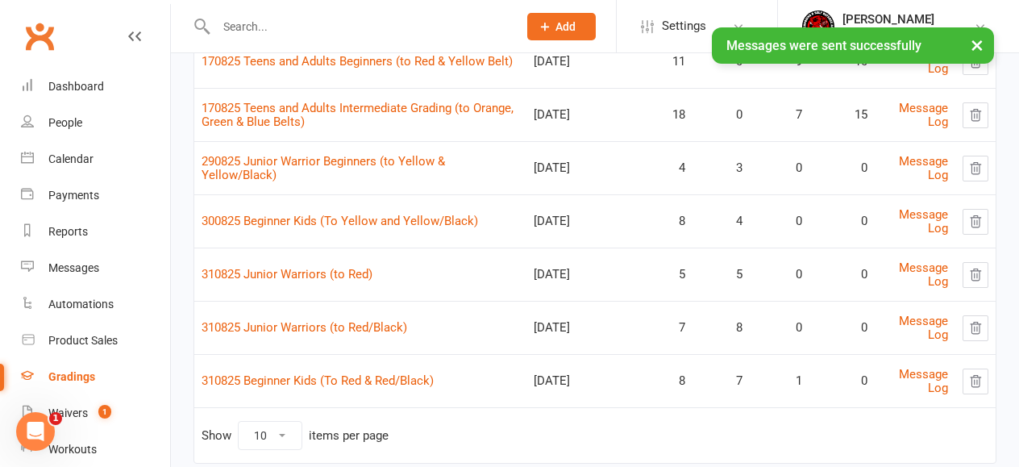
scroll to position [266, 0]
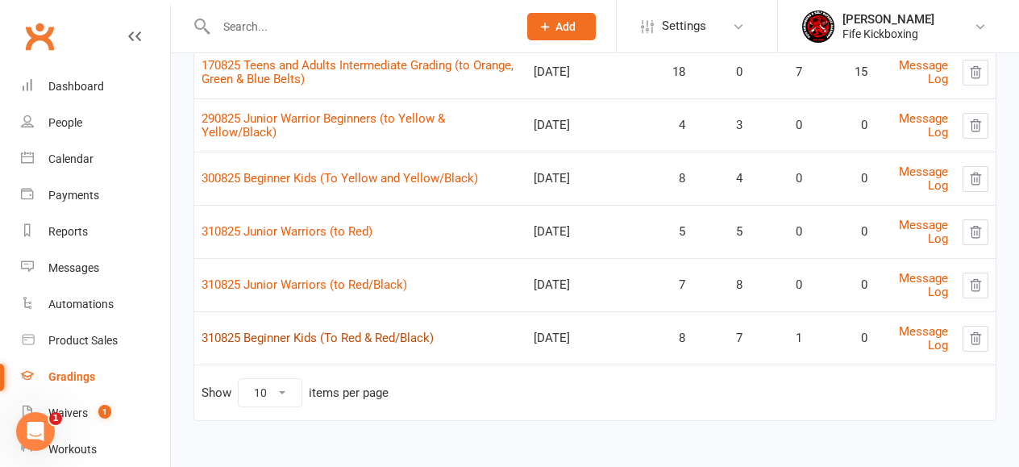
click at [316, 335] on link "310825 Beginner Kids (To Red & Red/Black)" at bounding box center [318, 338] width 232 height 15
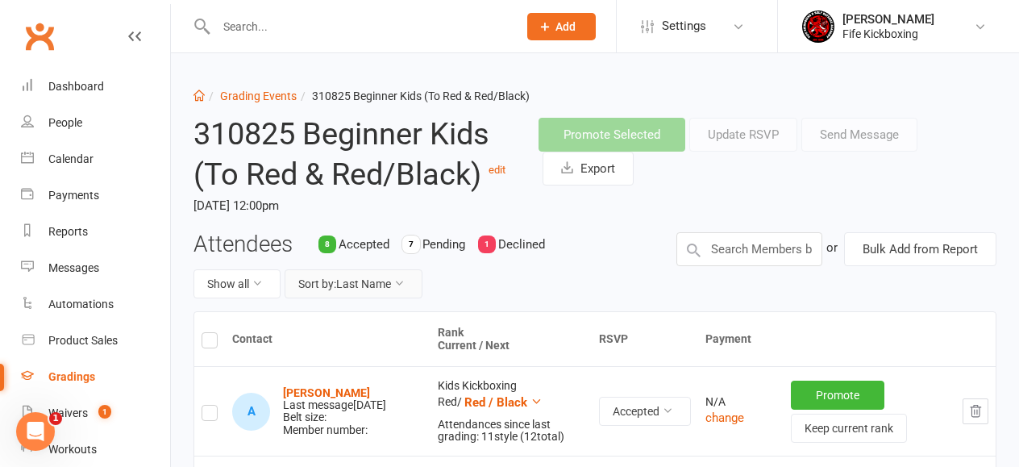
click at [369, 281] on button "Sort by: Last Name" at bounding box center [354, 283] width 138 height 29
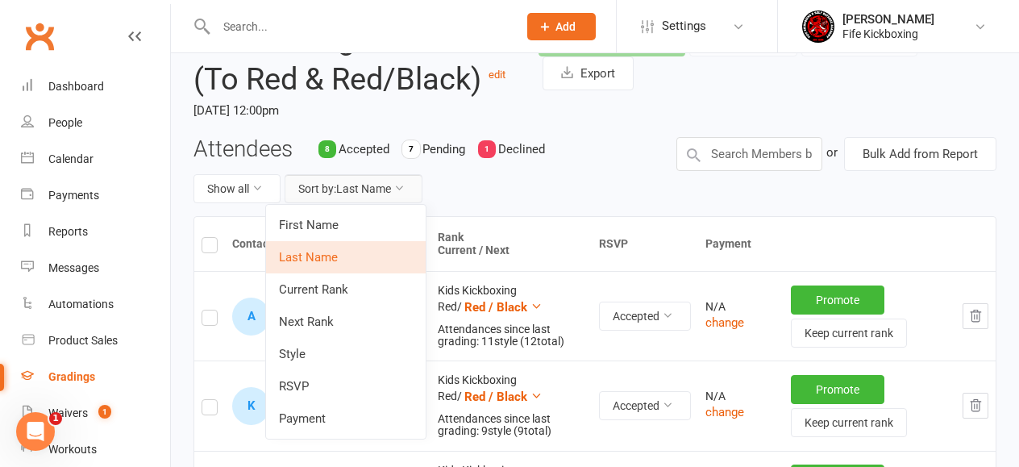
scroll to position [112, 0]
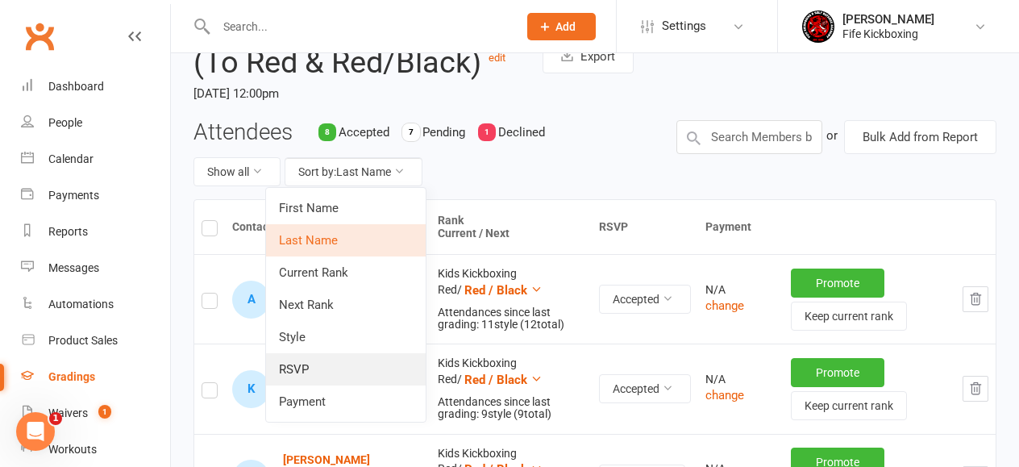
click at [335, 363] on link "RSVP" at bounding box center [346, 369] width 160 height 32
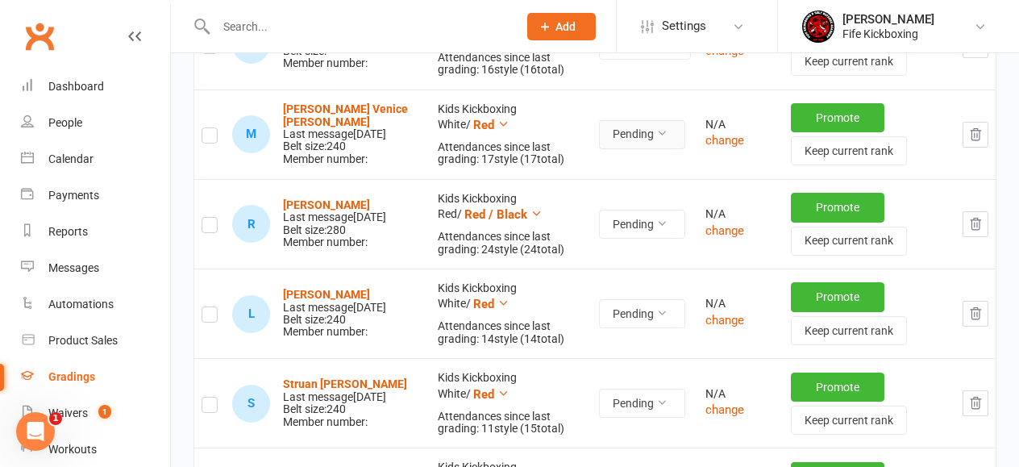
scroll to position [997, 0]
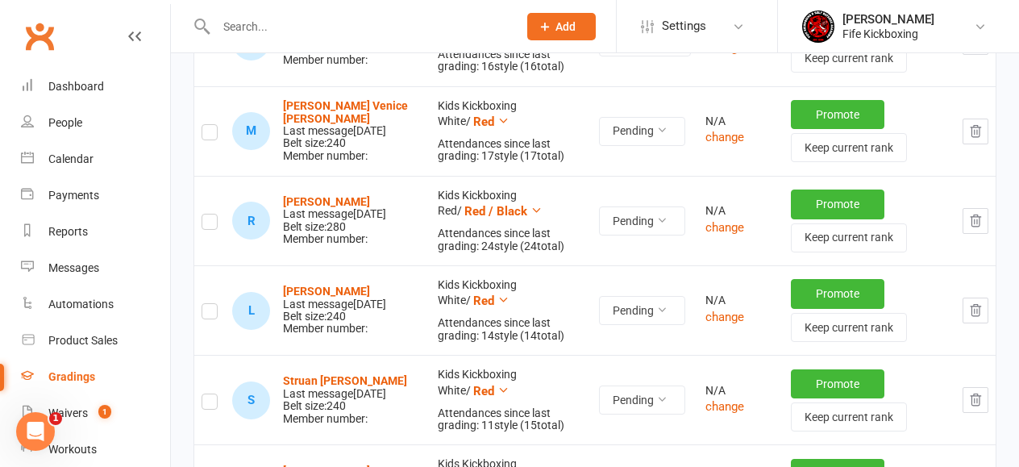
click at [212, 135] on label at bounding box center [210, 135] width 16 height 0
click at [212, 125] on input "checkbox" at bounding box center [210, 125] width 16 height 0
click at [214, 224] on label at bounding box center [210, 224] width 16 height 0
click at [214, 214] on input "checkbox" at bounding box center [210, 214] width 16 height 0
click at [213, 314] on label at bounding box center [210, 314] width 16 height 0
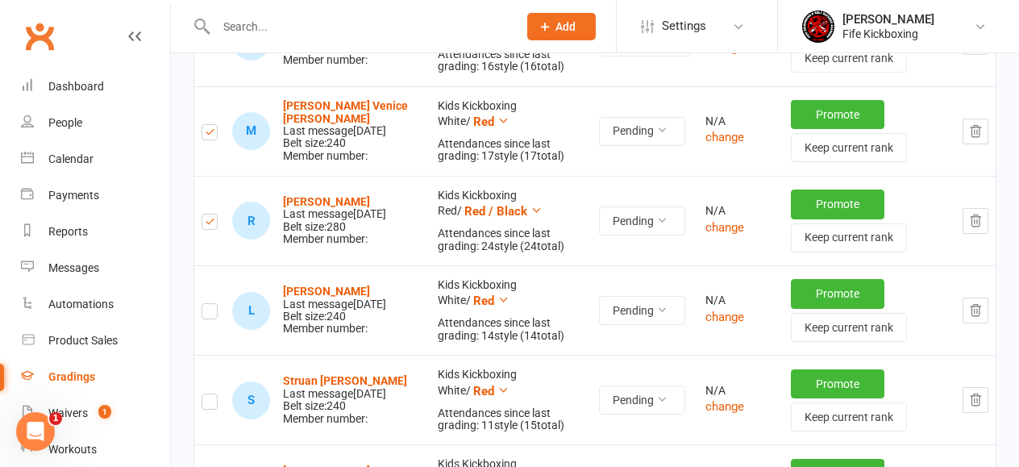
click at [213, 304] on input "checkbox" at bounding box center [210, 304] width 16 height 0
click at [208, 404] on label at bounding box center [210, 404] width 16 height 0
click at [208, 394] on input "checkbox" at bounding box center [210, 394] width 16 height 0
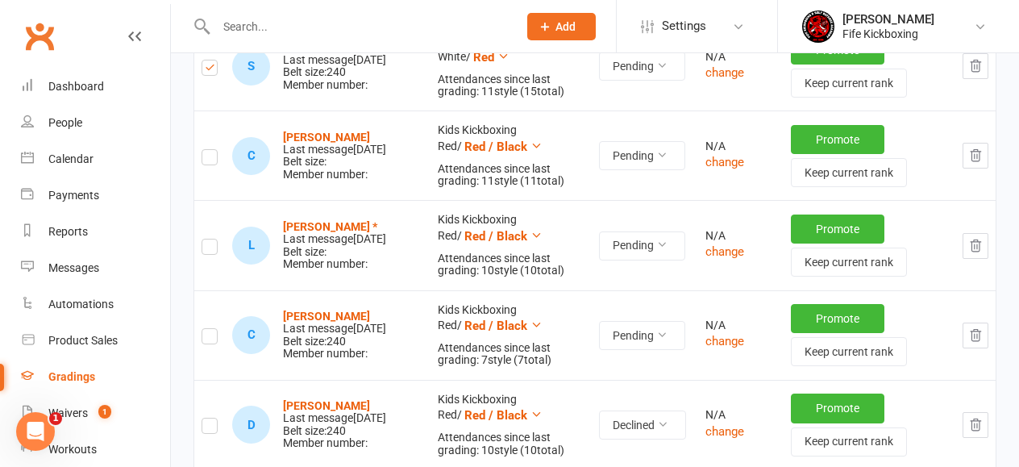
scroll to position [1352, 0]
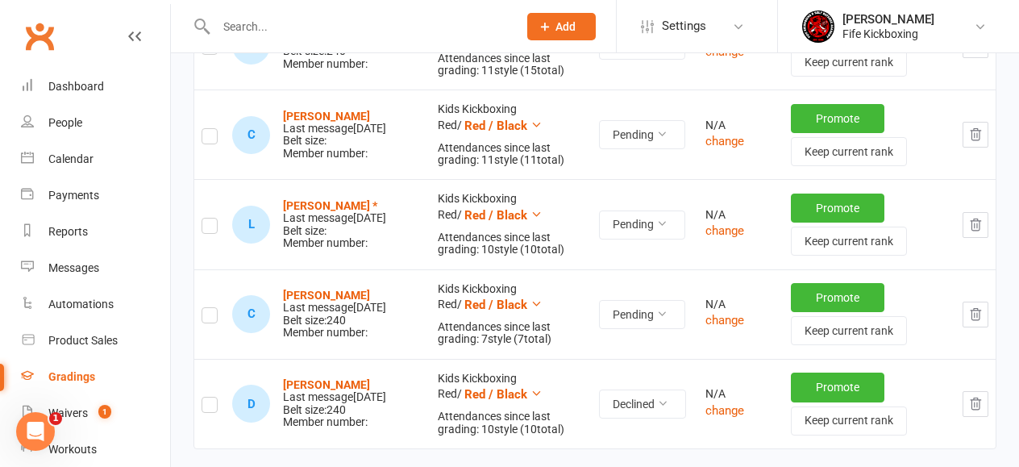
click at [206, 139] on label at bounding box center [210, 139] width 16 height 0
click at [206, 129] on input "checkbox" at bounding box center [210, 129] width 16 height 0
click at [206, 228] on label at bounding box center [210, 228] width 16 height 0
click at [206, 218] on input "checkbox" at bounding box center [210, 218] width 16 height 0
click at [211, 318] on label at bounding box center [210, 318] width 16 height 0
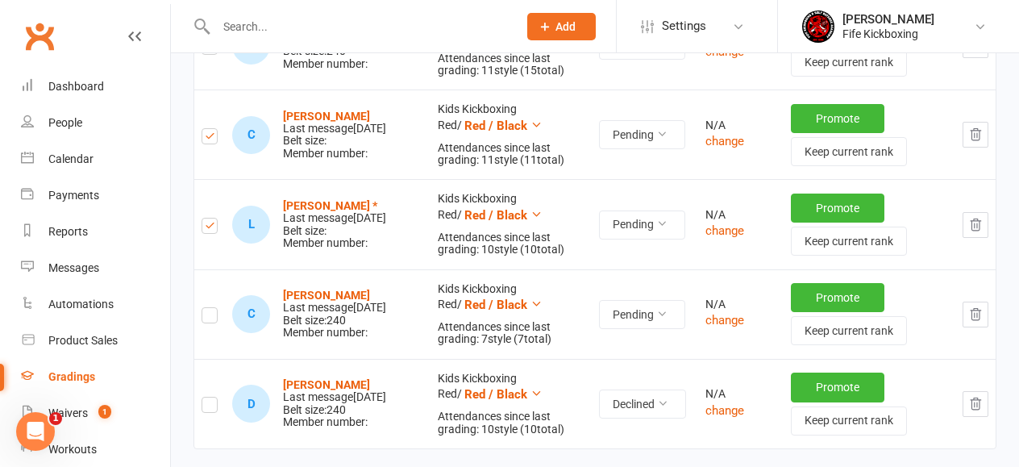
click at [211, 308] on input "checkbox" at bounding box center [210, 308] width 16 height 0
click at [214, 407] on label at bounding box center [210, 407] width 16 height 0
click at [214, 397] on input "checkbox" at bounding box center [210, 397] width 16 height 0
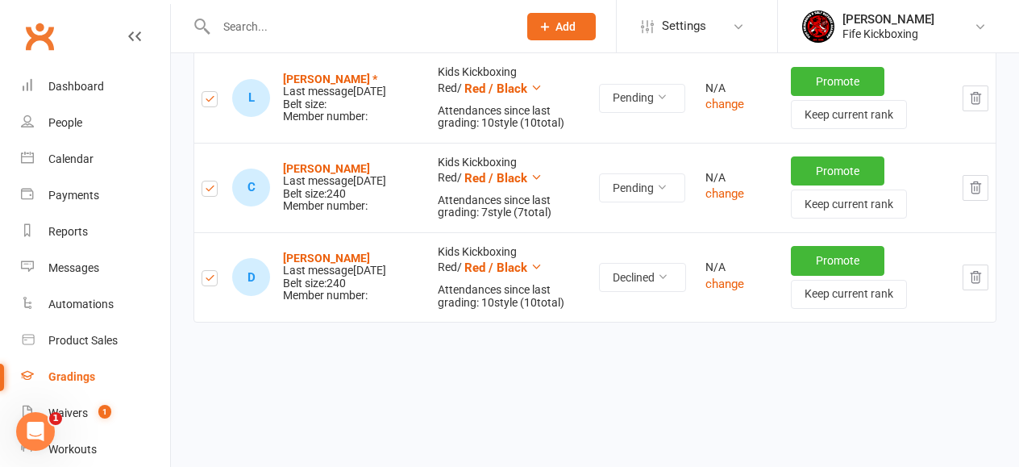
scroll to position [1502, 0]
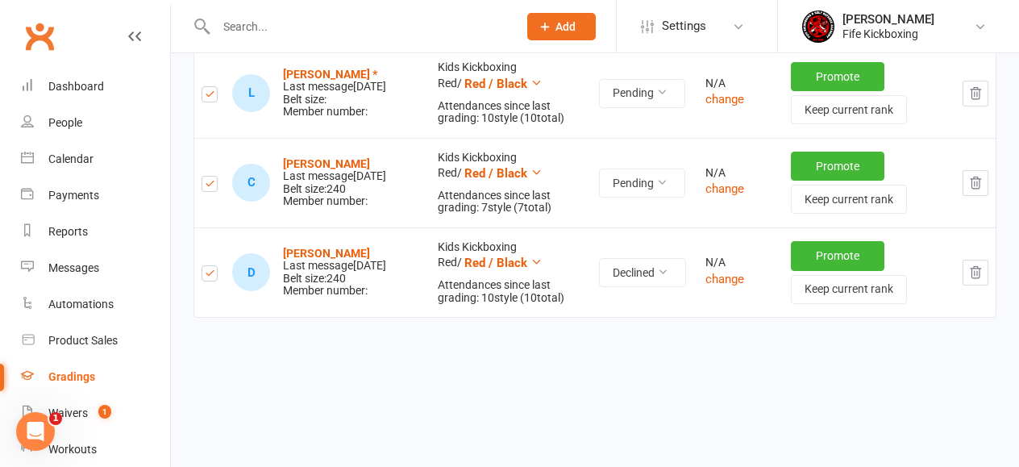
click at [213, 276] on label at bounding box center [210, 276] width 16 height 0
click at [213, 266] on input "checkbox" at bounding box center [210, 266] width 16 height 0
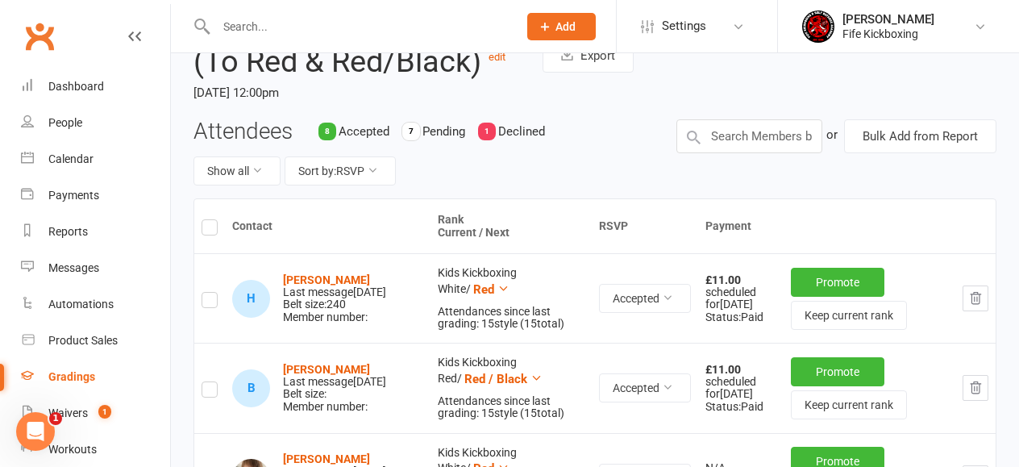
scroll to position [0, 0]
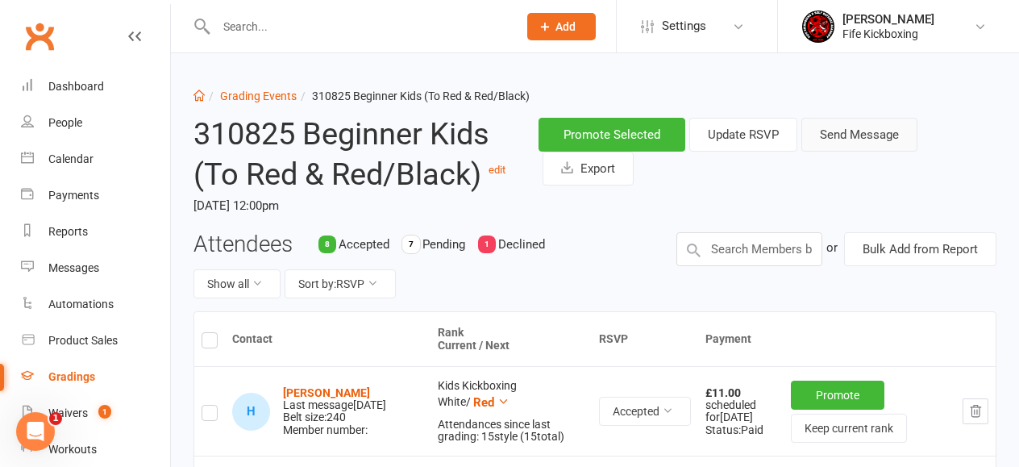
click at [836, 141] on button "Send Message" at bounding box center [859, 135] width 116 height 34
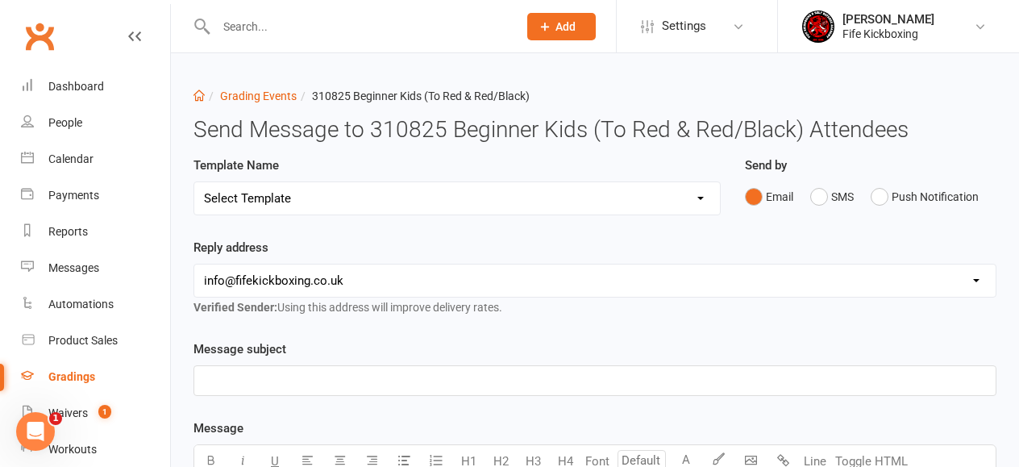
click at [455, 202] on select "Select Template [Email] 2001 Invitation to Grading Event [Email] 2002 Invitatio…" at bounding box center [457, 198] width 526 height 32
select select "7"
click at [194, 182] on select "Select Template [Email] 2001 Invitation to Grading Event [Email] 2002 Invitatio…" at bounding box center [457, 198] width 526 height 32
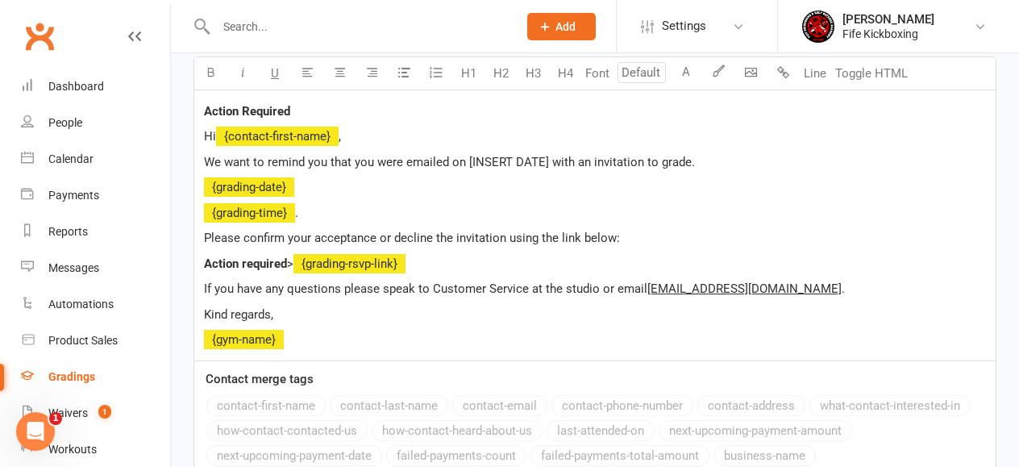
scroll to position [378, 0]
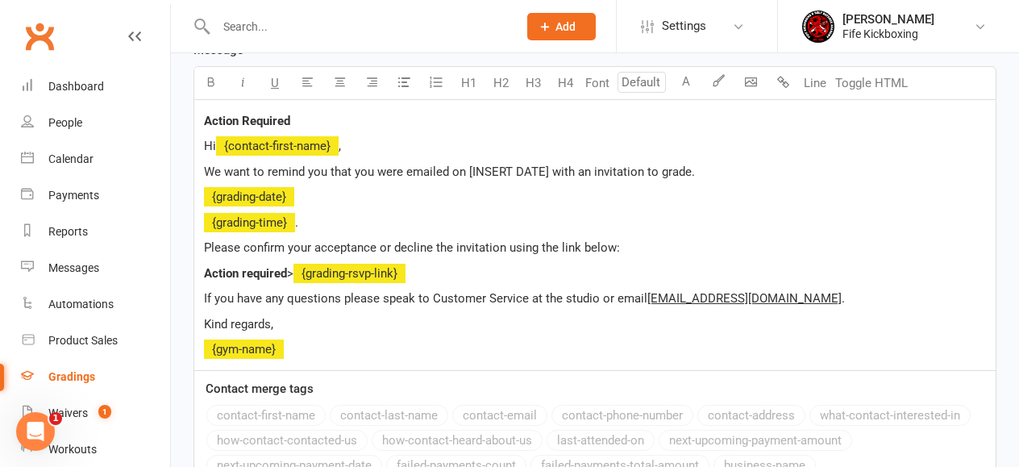
click at [468, 172] on span "We want to remind you that you were emailed on [INSERT DATE] with an invitation…" at bounding box center [449, 171] width 491 height 15
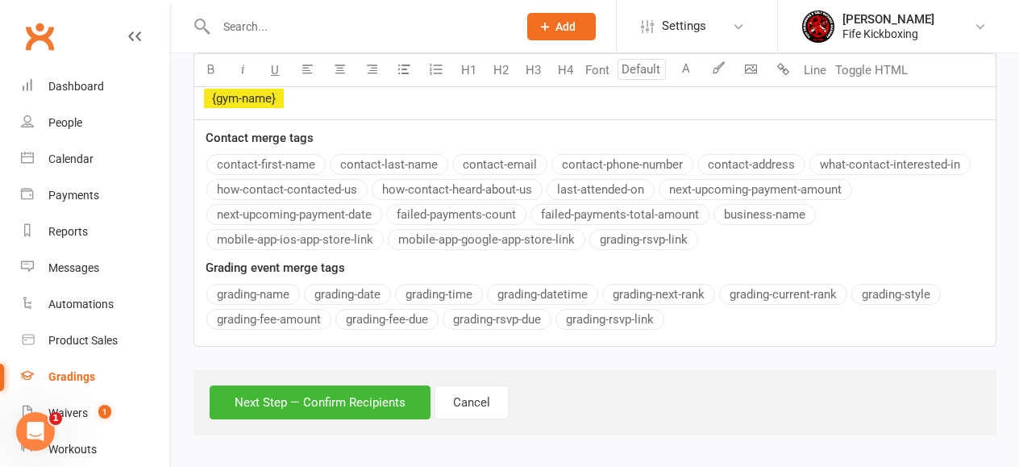
scroll to position [627, 0]
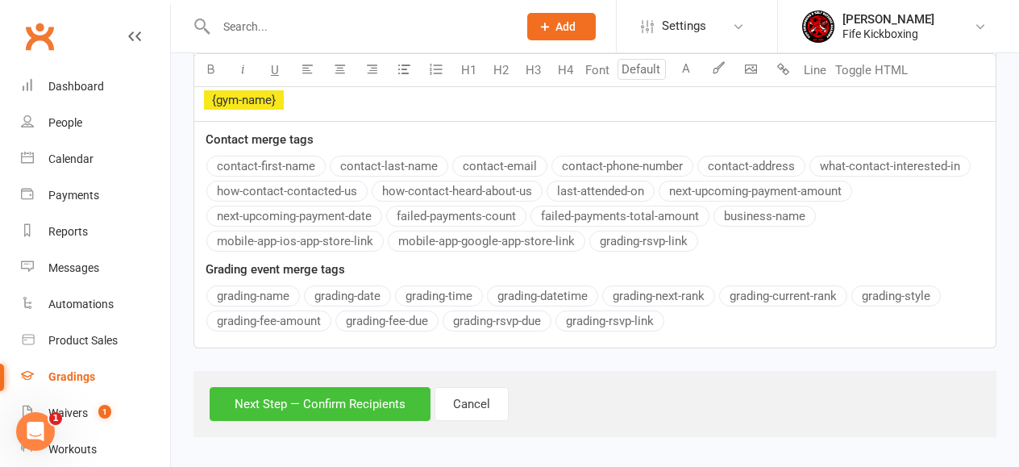
click at [389, 387] on button "Next Step — Confirm Recipients" at bounding box center [320, 404] width 221 height 34
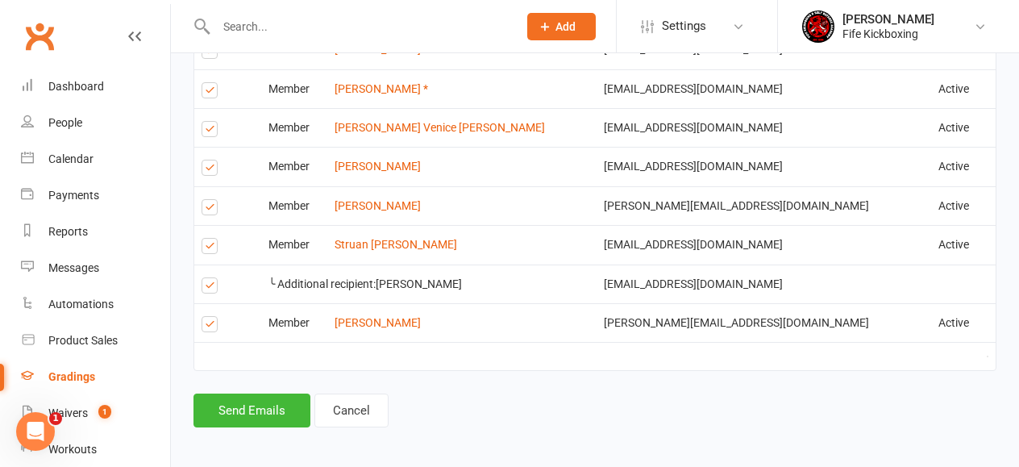
scroll to position [759, 0]
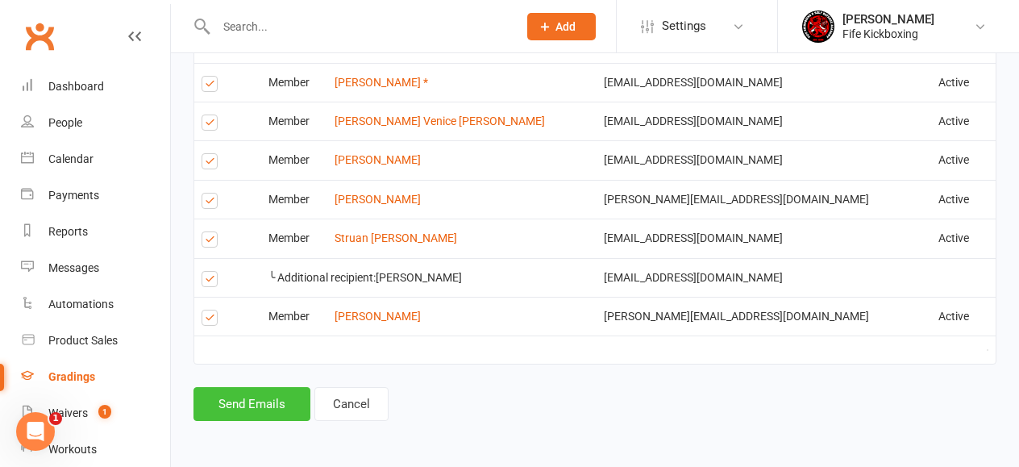
click at [276, 402] on button "Send Emails" at bounding box center [251, 404] width 117 height 34
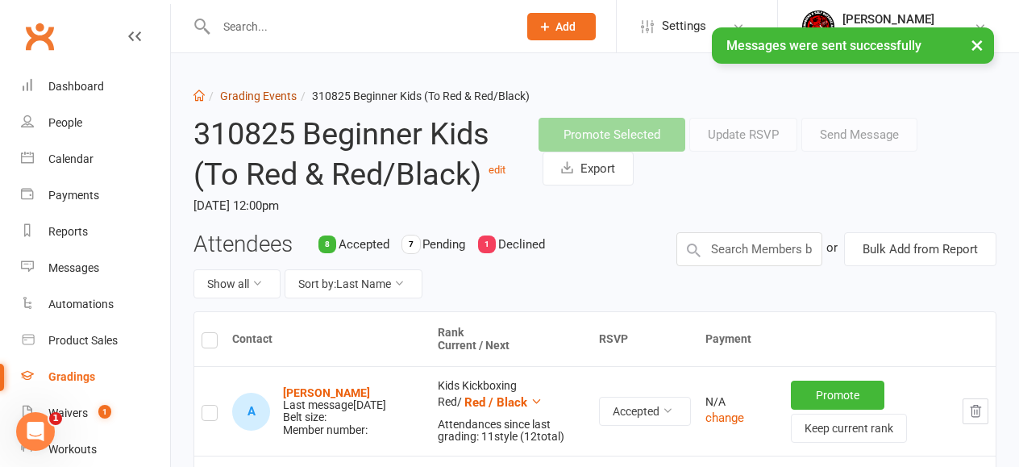
click at [249, 90] on link "Grading Events" at bounding box center [258, 95] width 77 height 13
